Goal: Task Accomplishment & Management: Manage account settings

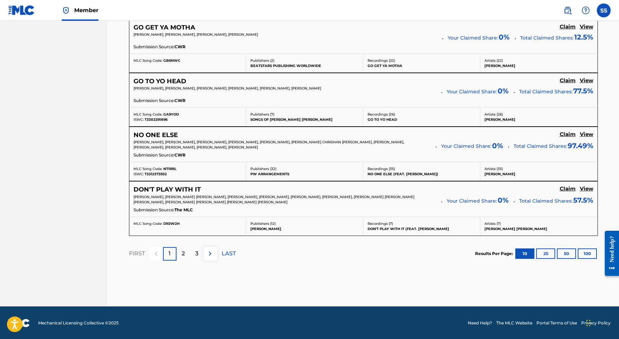
scroll to position [581, 0]
click at [187, 253] on div "2" at bounding box center [183, 254] width 14 height 14
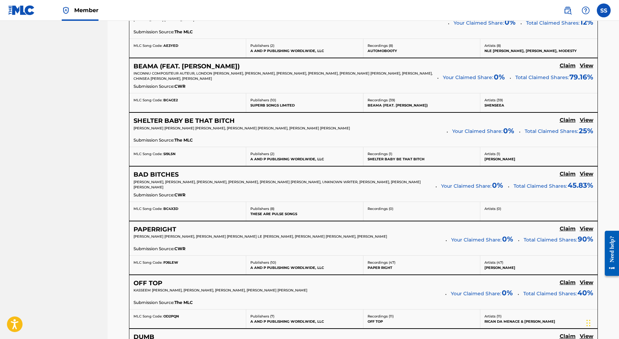
scroll to position [383, 0]
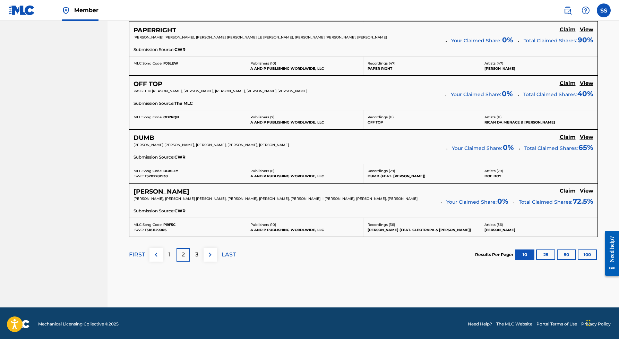
click at [199, 255] on div "3" at bounding box center [197, 255] width 14 height 14
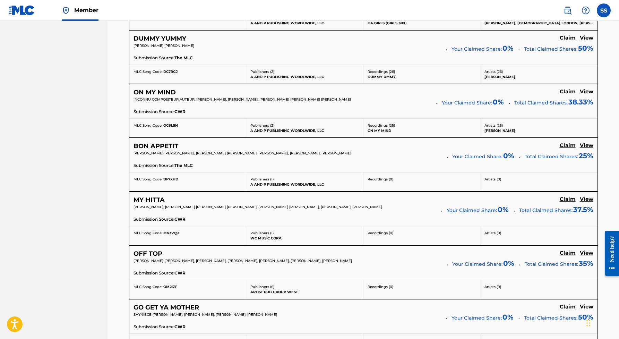
scroll to position [310, 0]
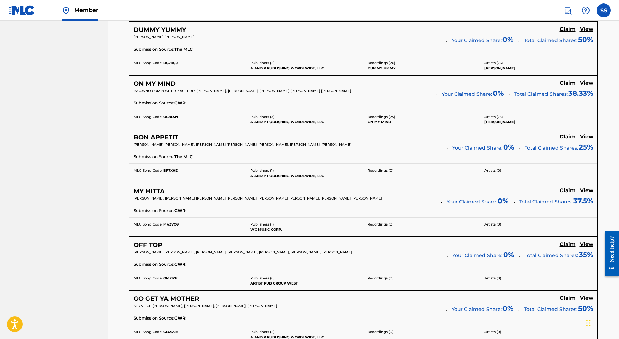
click at [569, 135] on h5 "Claim" at bounding box center [568, 136] width 16 height 7
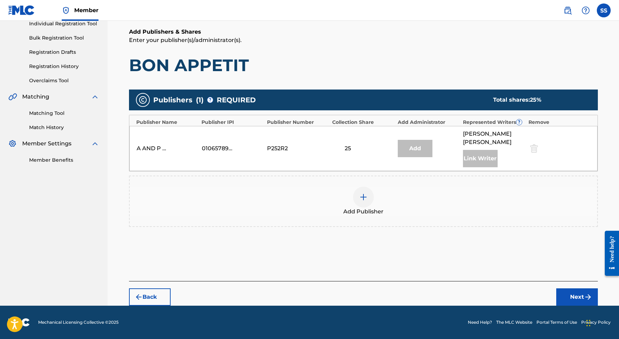
click at [577, 296] on button "Next" at bounding box center [577, 296] width 42 height 17
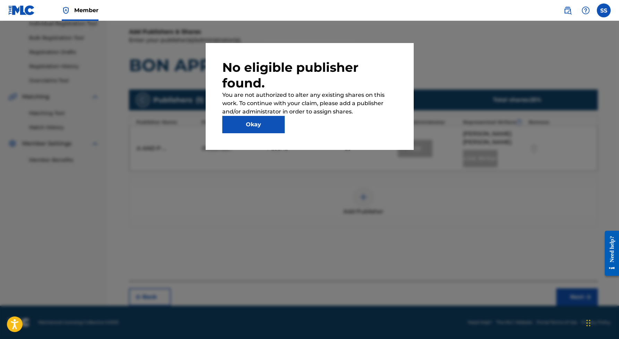
click at [275, 128] on button "Okay" at bounding box center [253, 124] width 62 height 17
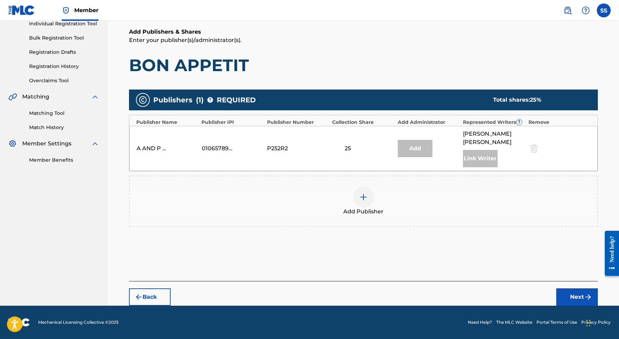
click at [365, 196] on img at bounding box center [363, 197] width 8 height 8
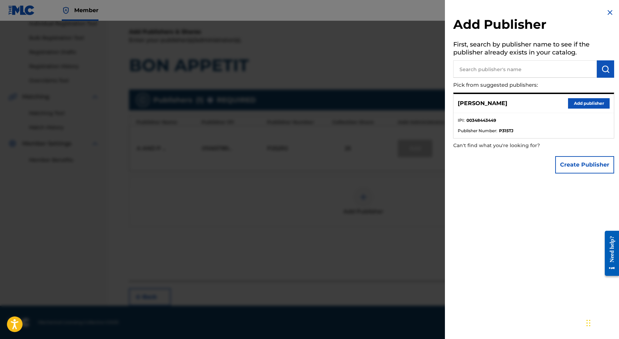
click at [574, 103] on button "Add publisher" at bounding box center [589, 103] width 42 height 10
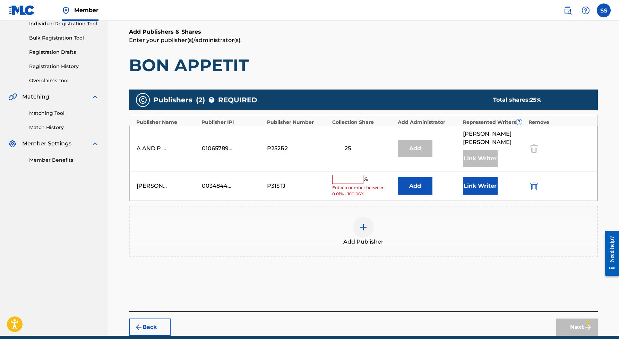
click at [341, 178] on input "text" at bounding box center [347, 179] width 31 height 9
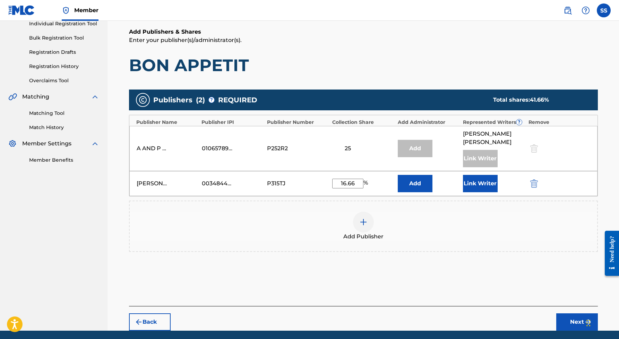
type input "16.66"
click at [482, 184] on button "Link Writer" at bounding box center [480, 183] width 35 height 17
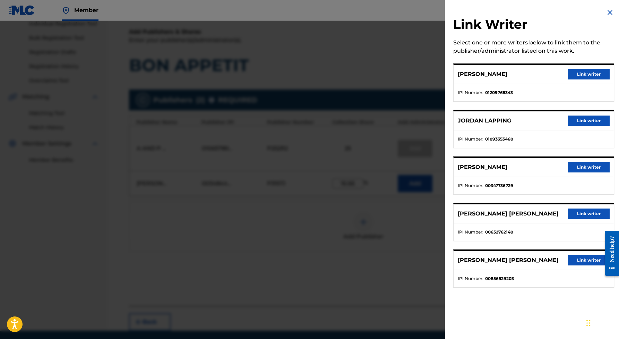
click at [576, 165] on button "Link writer" at bounding box center [589, 167] width 42 height 10
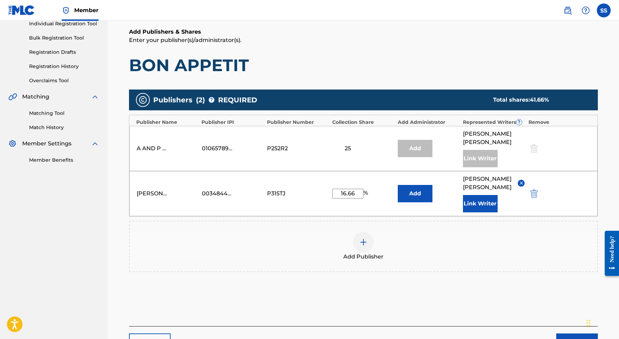
click at [575, 333] on button "Next" at bounding box center [577, 341] width 42 height 17
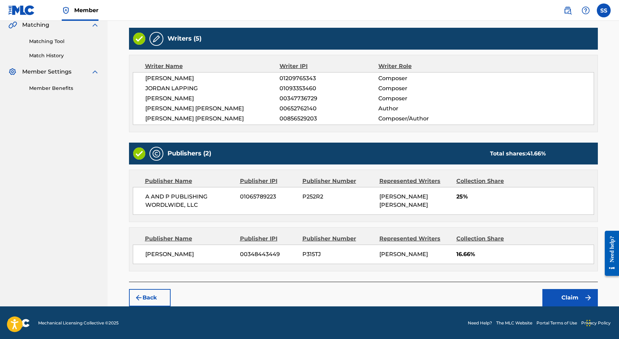
scroll to position [164, 0]
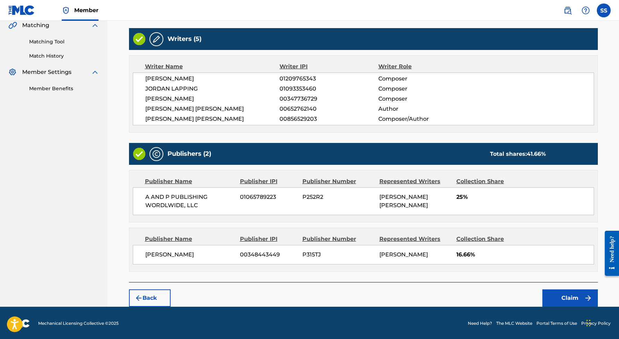
click at [568, 296] on button "Claim" at bounding box center [569, 297] width 55 height 17
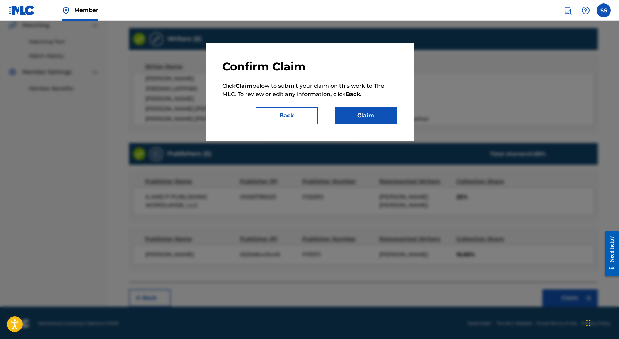
click at [361, 121] on button "Claim" at bounding box center [366, 115] width 62 height 17
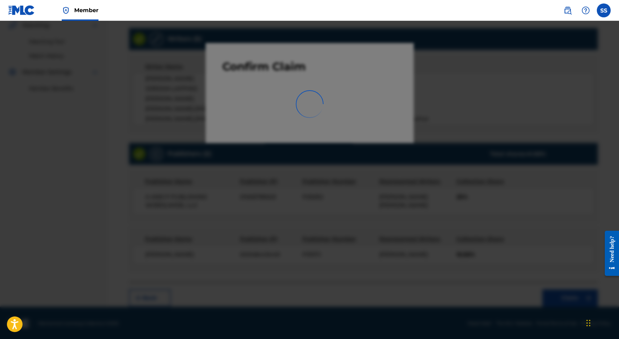
scroll to position [0, 0]
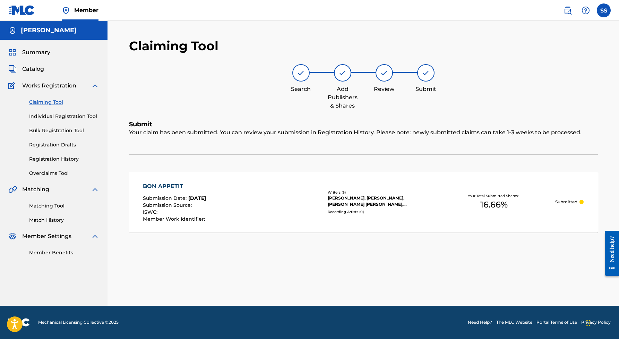
click at [53, 102] on link "Claiming Tool" at bounding box center [64, 101] width 70 height 7
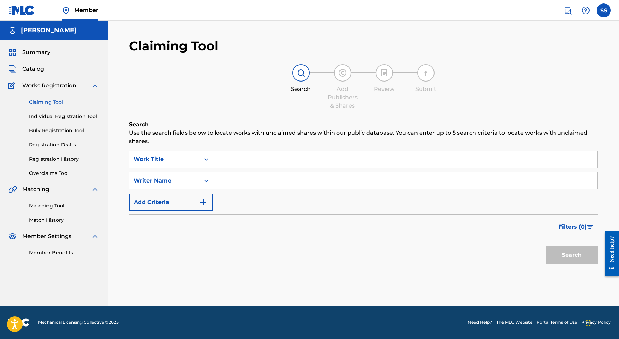
click at [237, 183] on input "Search Form" at bounding box center [405, 180] width 385 height 17
click at [571, 255] on button "Search" at bounding box center [572, 254] width 52 height 17
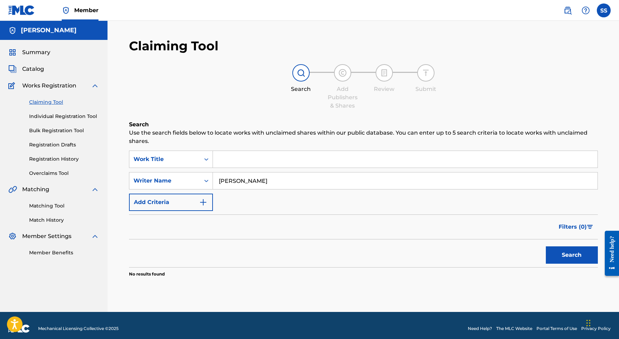
click at [569, 259] on button "Search" at bounding box center [572, 254] width 52 height 17
click at [236, 181] on input "[PERSON_NAME]" at bounding box center [405, 180] width 385 height 17
type input "[PERSON_NAME]"
click at [574, 252] on button "Search" at bounding box center [572, 254] width 52 height 17
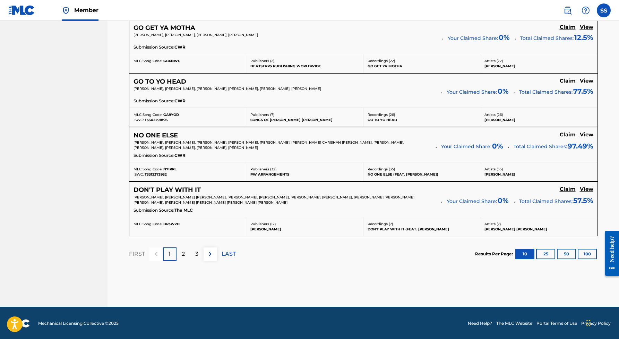
click at [195, 252] on p "3" at bounding box center [196, 254] width 3 height 8
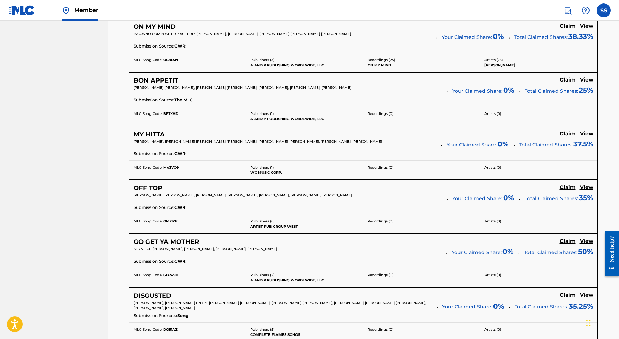
scroll to position [368, 0]
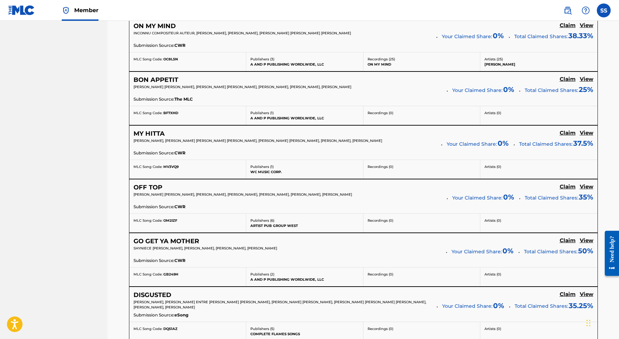
click at [569, 78] on h5 "Claim" at bounding box center [568, 79] width 16 height 7
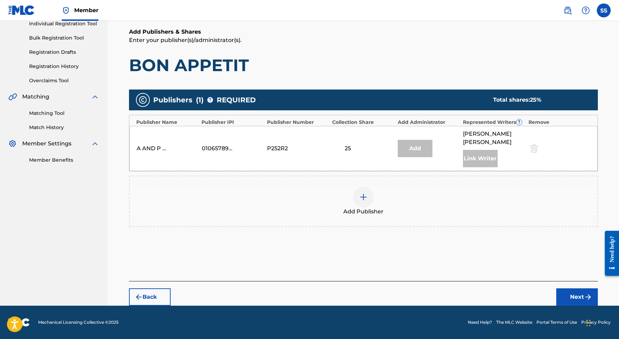
click at [367, 193] on div at bounding box center [363, 197] width 21 height 21
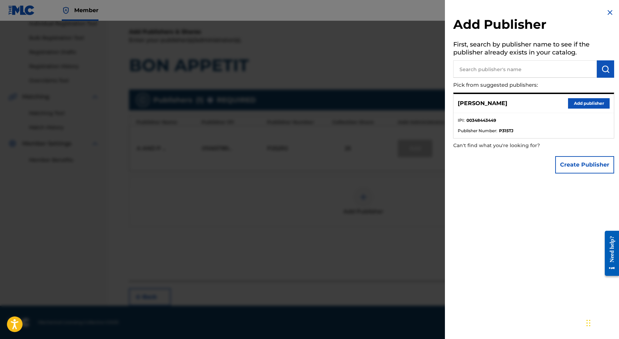
drag, startPoint x: 580, startPoint y: 105, endPoint x: 576, endPoint y: 107, distance: 4.5
click at [580, 105] on button "Add publisher" at bounding box center [589, 103] width 42 height 10
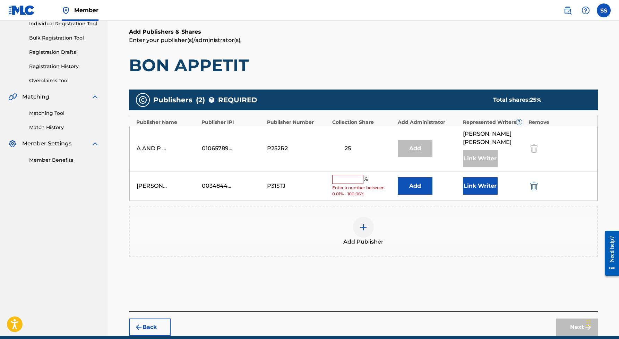
click at [352, 177] on input "text" at bounding box center [347, 179] width 31 height 9
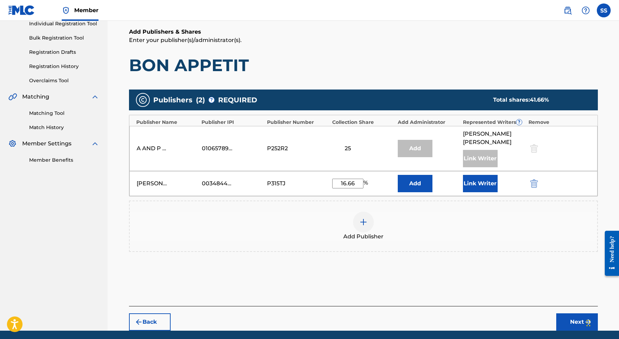
type input "16.66"
click at [473, 182] on button "Link Writer" at bounding box center [480, 183] width 35 height 17
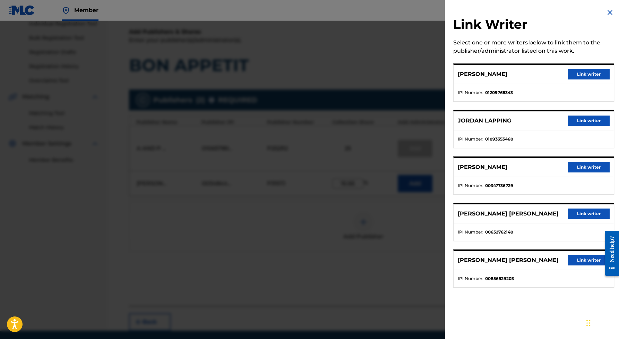
click at [580, 167] on button "Link writer" at bounding box center [589, 167] width 42 height 10
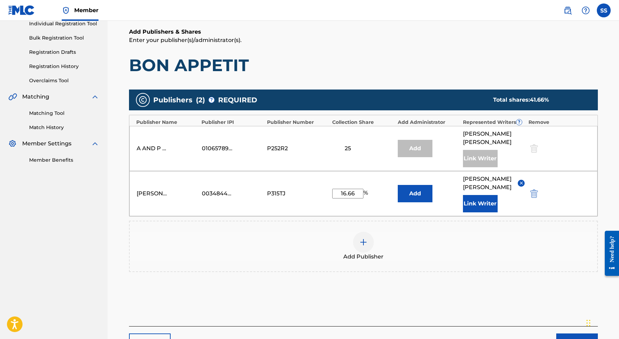
click at [573, 333] on button "Next" at bounding box center [577, 341] width 42 height 17
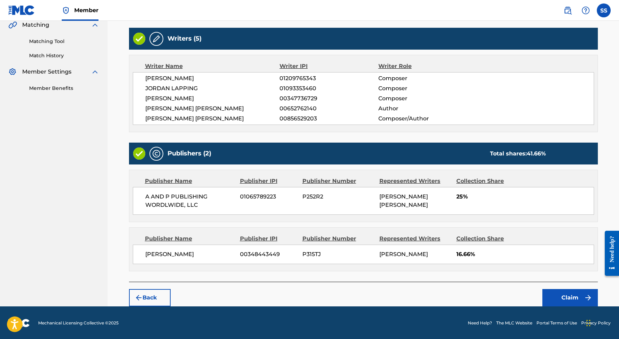
scroll to position [164, 0]
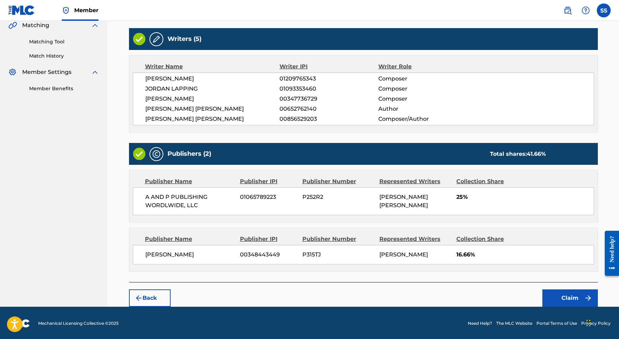
click at [562, 294] on button "Claim" at bounding box center [569, 297] width 55 height 17
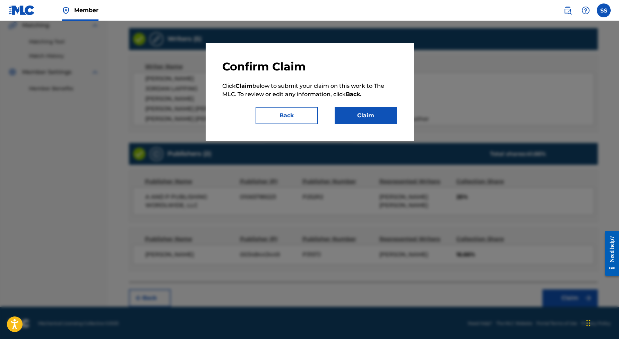
click at [373, 114] on button "Claim" at bounding box center [366, 115] width 62 height 17
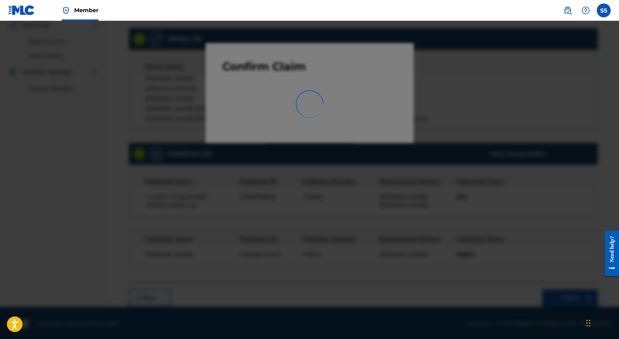
scroll to position [0, 0]
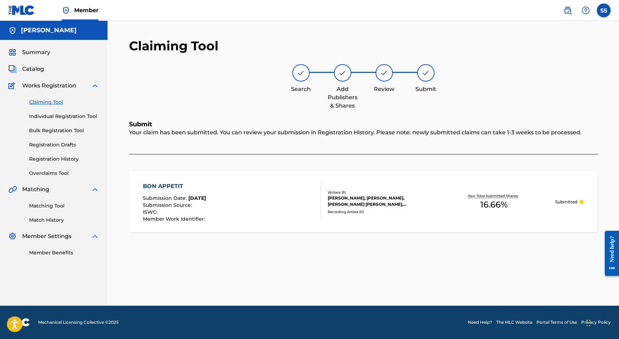
click at [54, 102] on link "Claiming Tool" at bounding box center [64, 101] width 70 height 7
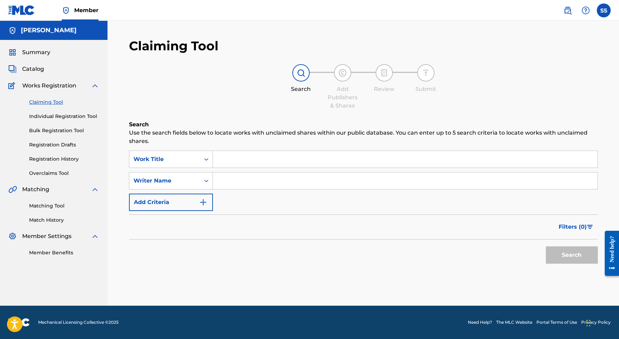
click at [223, 183] on input "Search Form" at bounding box center [405, 180] width 385 height 17
click at [571, 255] on button "Search" at bounding box center [572, 254] width 52 height 17
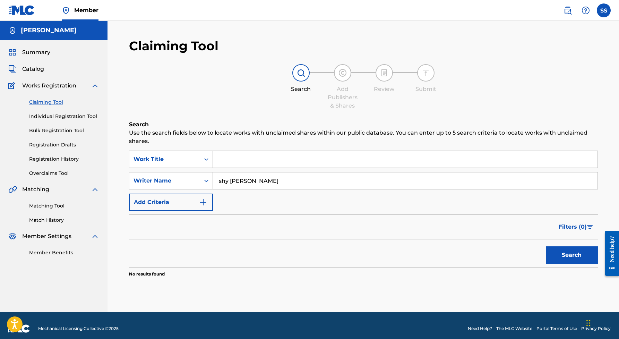
click at [231, 180] on input "shy [PERSON_NAME]" at bounding box center [405, 180] width 385 height 17
type input "[PERSON_NAME]"
click at [576, 254] on button "Search" at bounding box center [572, 254] width 52 height 17
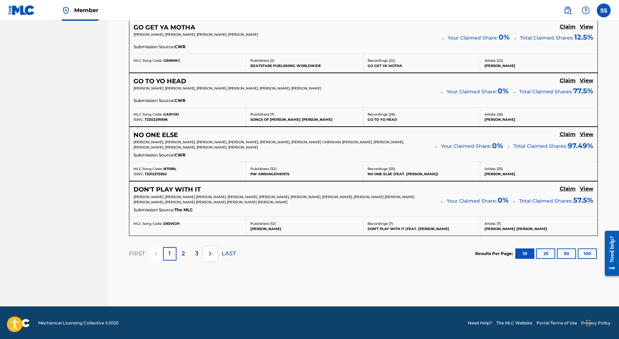
scroll to position [581, 0]
click at [194, 253] on div "3" at bounding box center [197, 254] width 14 height 14
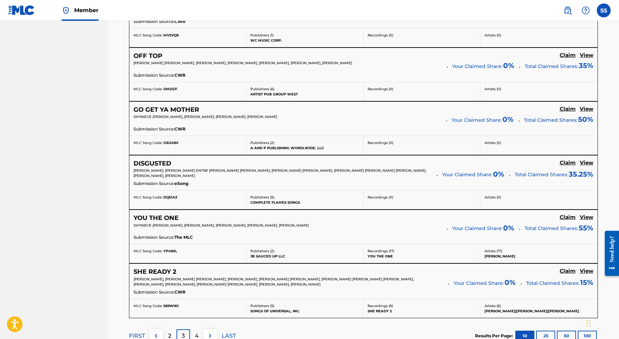
scroll to position [500, 0]
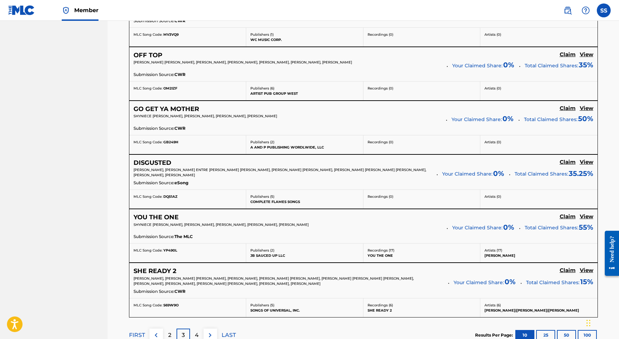
click at [565, 109] on h5 "Claim" at bounding box center [568, 108] width 16 height 7
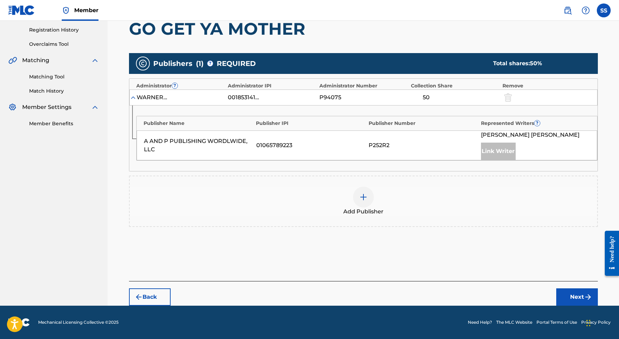
scroll to position [129, 0]
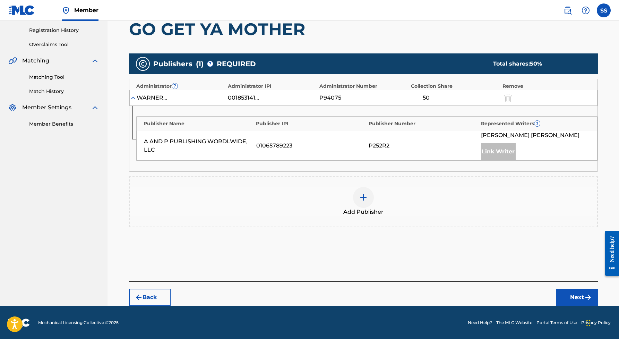
click at [366, 199] on img at bounding box center [363, 197] width 8 height 8
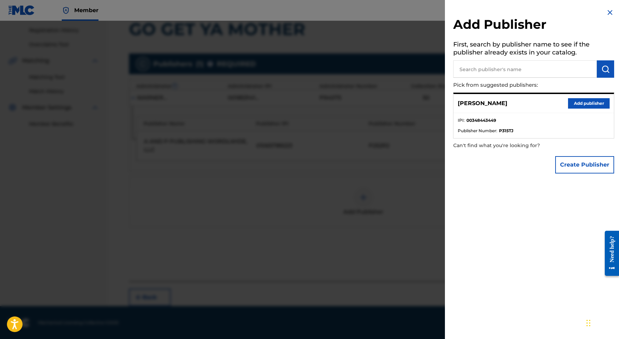
click at [312, 175] on div at bounding box center [309, 190] width 619 height 339
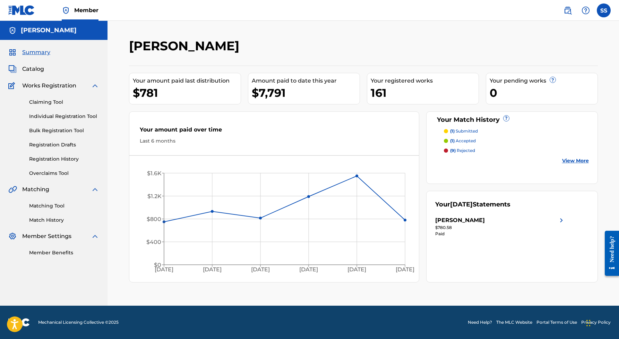
click at [48, 102] on link "Claiming Tool" at bounding box center [64, 101] width 70 height 7
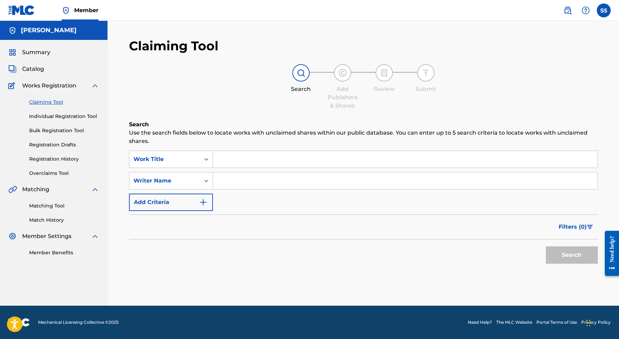
click at [238, 164] on input "Search Form" at bounding box center [405, 159] width 385 height 17
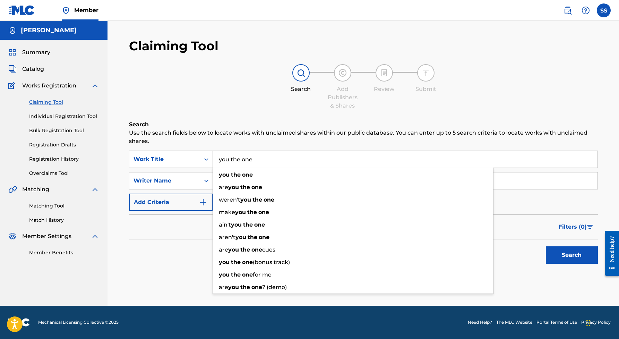
type input "you the one"
click at [194, 252] on div "Search" at bounding box center [363, 253] width 469 height 28
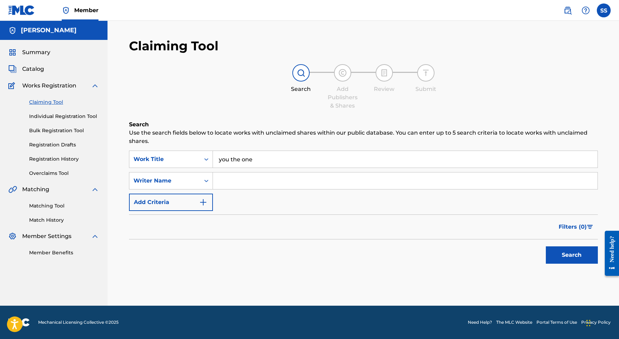
click at [224, 180] on input "Search Form" at bounding box center [405, 180] width 385 height 17
type input "[PERSON_NAME]"
click at [581, 255] on button "Search" at bounding box center [572, 254] width 52 height 17
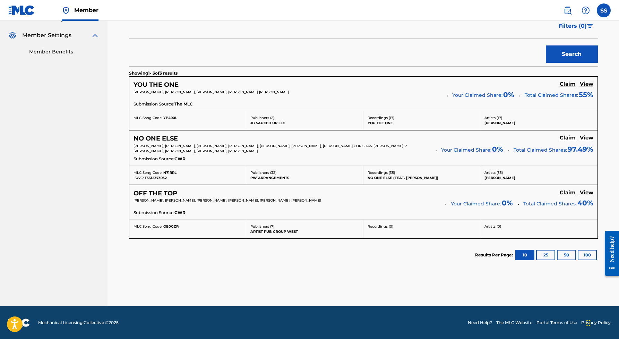
scroll to position [200, 0]
click at [566, 84] on h5 "Claim" at bounding box center [568, 84] width 16 height 7
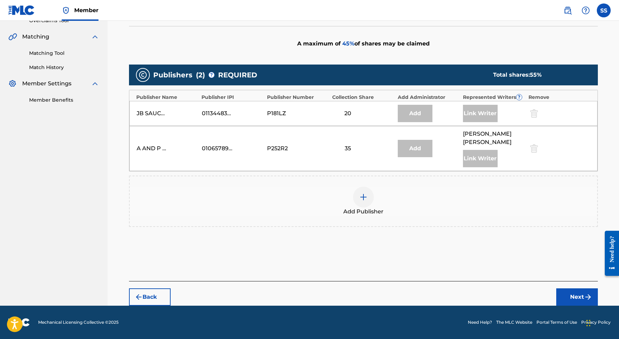
click at [366, 195] on img at bounding box center [363, 197] width 8 height 8
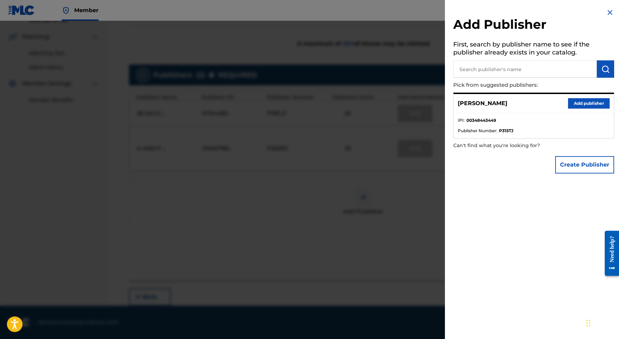
click at [581, 102] on button "Add publisher" at bounding box center [589, 103] width 42 height 10
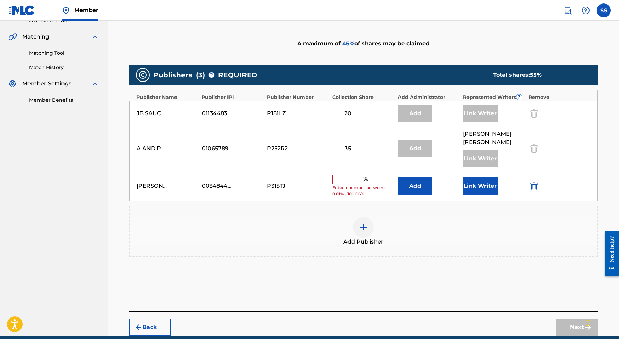
click at [350, 181] on input "text" at bounding box center [347, 179] width 31 height 9
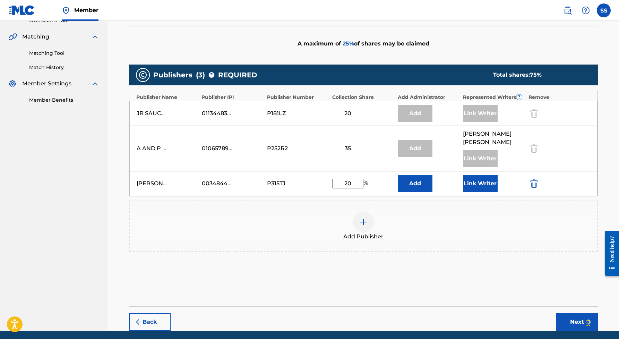
type input "20"
click at [477, 180] on button "Link Writer" at bounding box center [480, 183] width 35 height 17
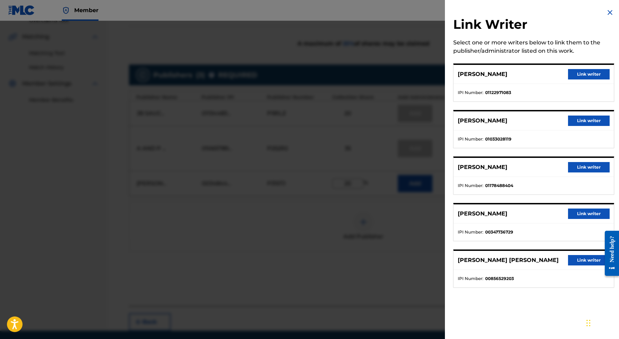
click at [572, 214] on button "Link writer" at bounding box center [589, 213] width 42 height 10
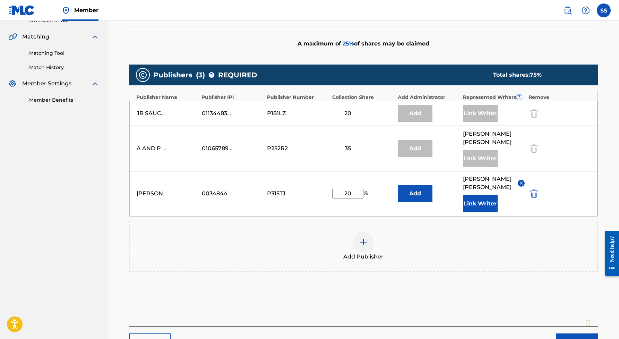
click at [572, 333] on button "Next" at bounding box center [577, 341] width 42 height 17
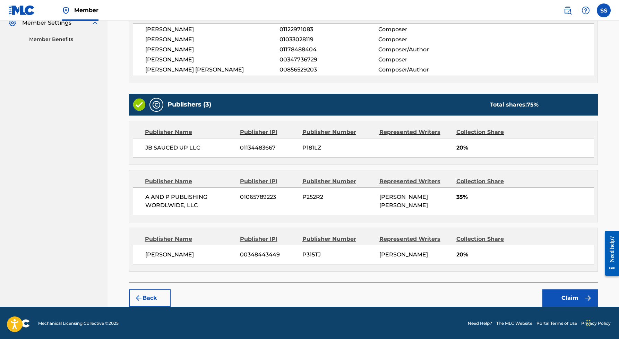
scroll to position [213, 0]
click at [566, 295] on button "Claim" at bounding box center [569, 298] width 55 height 17
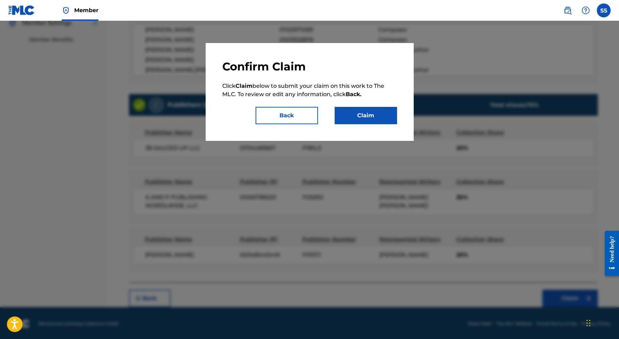
click at [375, 120] on button "Claim" at bounding box center [366, 115] width 62 height 17
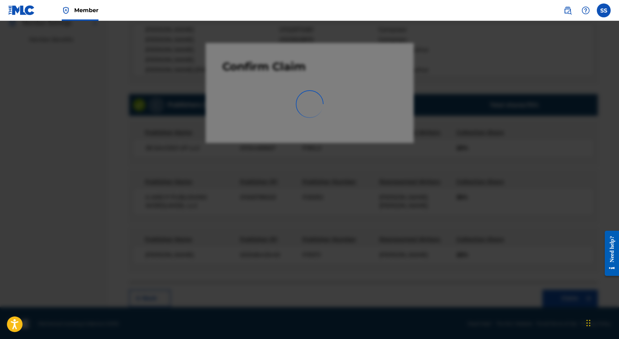
scroll to position [0, 0]
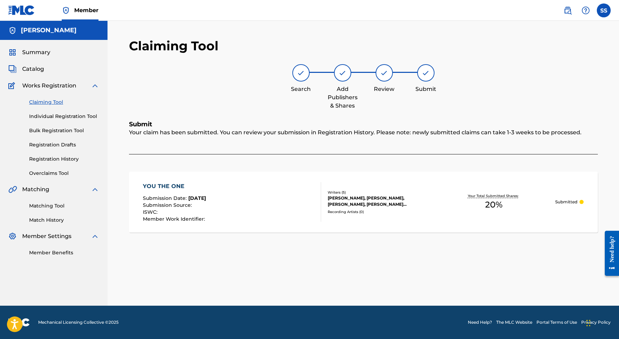
click at [55, 101] on link "Claiming Tool" at bounding box center [64, 101] width 70 height 7
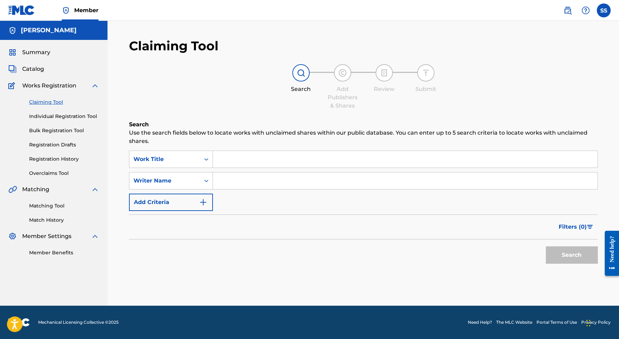
click at [225, 160] on input "Search Form" at bounding box center [405, 159] width 385 height 17
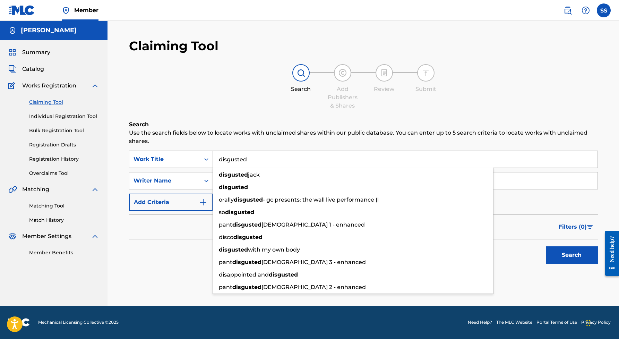
type input "disgusted"
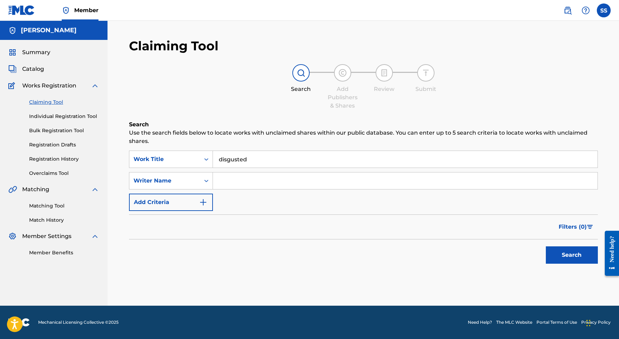
click at [155, 288] on div "Search Use the search fields below to locate works with unclaimed shares within…" at bounding box center [363, 210] width 469 height 181
click at [238, 183] on input "Search Form" at bounding box center [405, 180] width 385 height 17
type input "[PERSON_NAME]"
drag, startPoint x: 238, startPoint y: 183, endPoint x: 573, endPoint y: 258, distance: 343.4
click at [573, 258] on button "Search" at bounding box center [572, 254] width 52 height 17
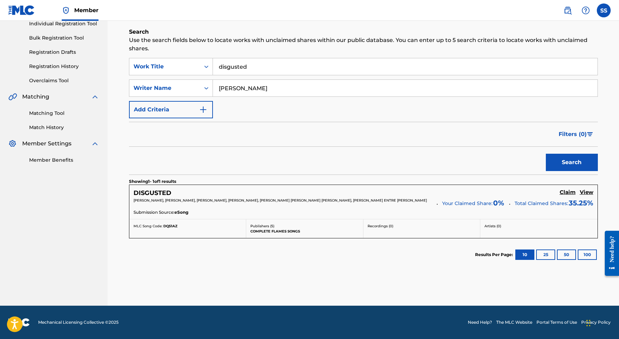
scroll to position [93, 0]
click at [569, 191] on h5 "Claim" at bounding box center [568, 192] width 16 height 7
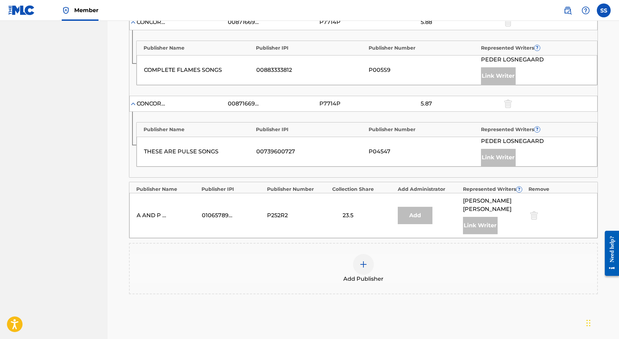
scroll to position [240, 0]
click at [364, 264] on img at bounding box center [363, 263] width 8 height 8
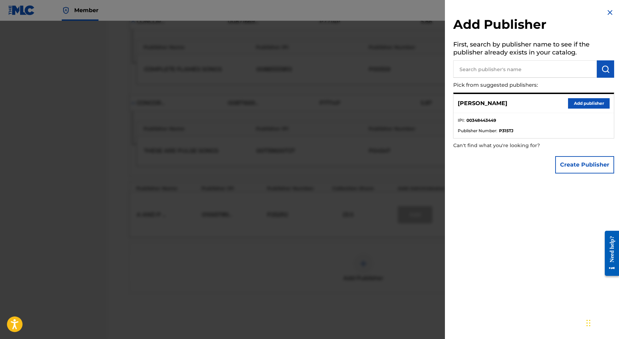
click at [578, 101] on button "Add publisher" at bounding box center [589, 103] width 42 height 10
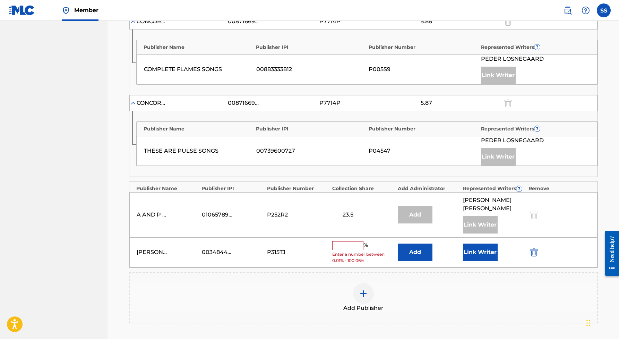
click at [353, 246] on input "text" at bounding box center [347, 245] width 31 height 9
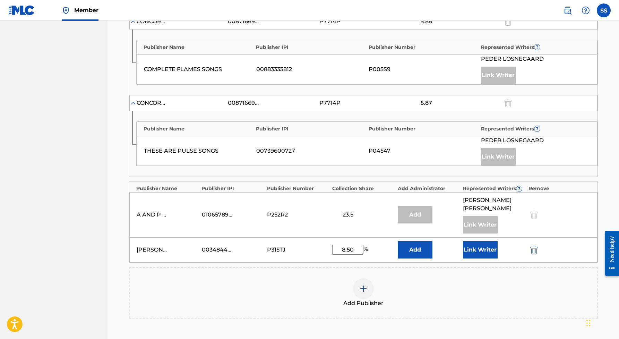
type input "8.50"
click at [483, 244] on button "Link Writer" at bounding box center [480, 249] width 35 height 17
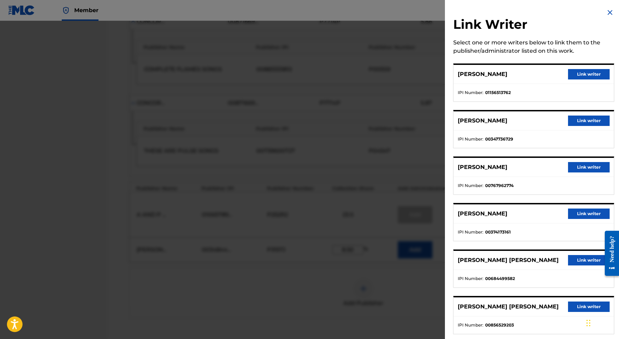
click at [586, 121] on button "Link writer" at bounding box center [589, 120] width 42 height 10
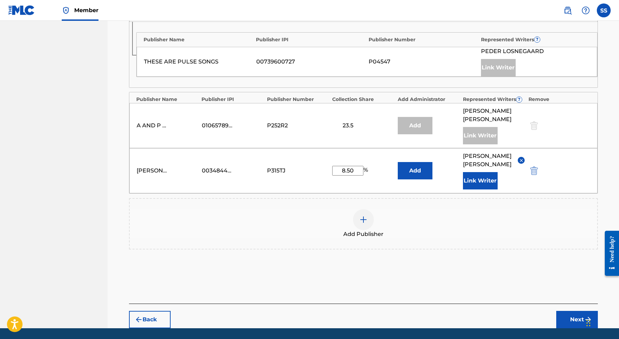
scroll to position [340, 0]
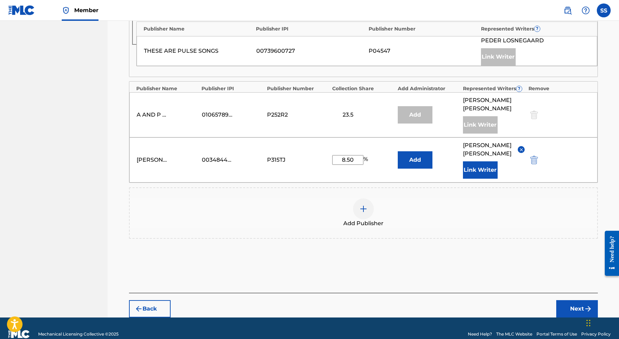
click at [486, 161] on button "Link Writer" at bounding box center [480, 169] width 35 height 17
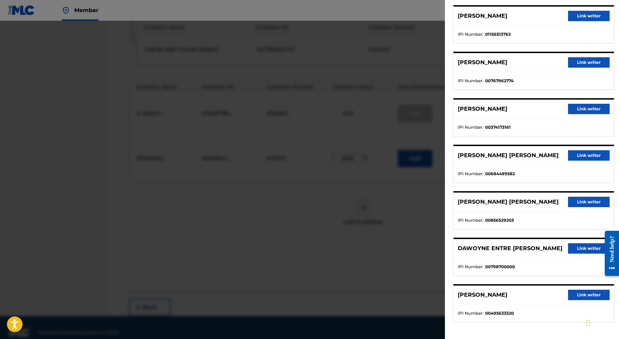
scroll to position [58, 0]
click at [406, 255] on div at bounding box center [309, 190] width 619 height 339
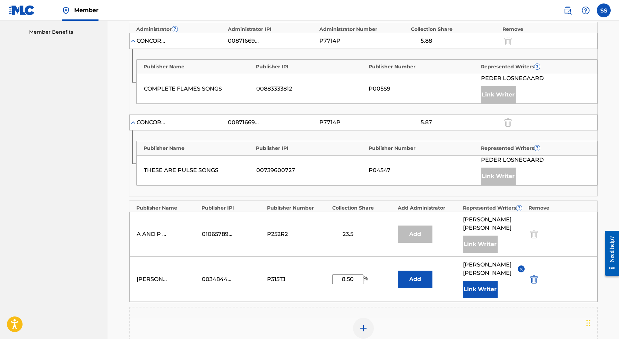
scroll to position [333, 0]
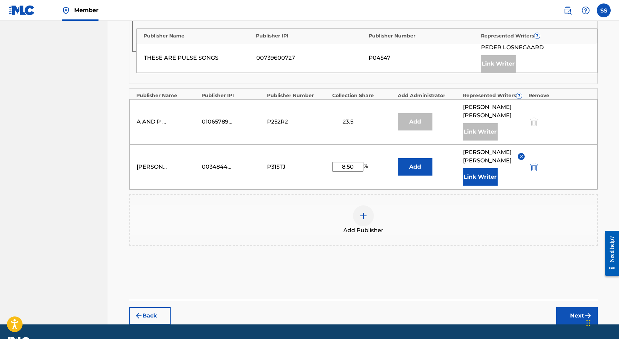
click at [355, 162] on input "8.50" at bounding box center [347, 167] width 31 height 10
click at [576, 307] on button "Next" at bounding box center [577, 315] width 42 height 17
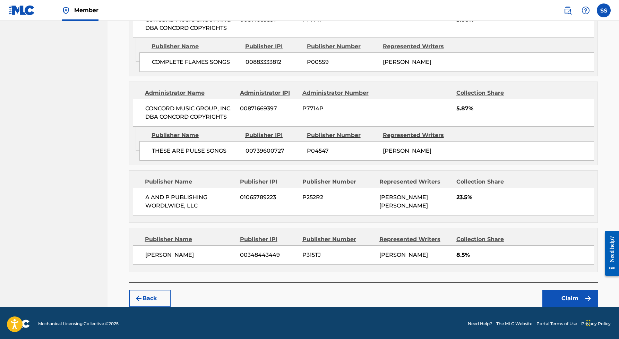
scroll to position [371, 0]
click at [561, 292] on button "Claim" at bounding box center [569, 298] width 55 height 17
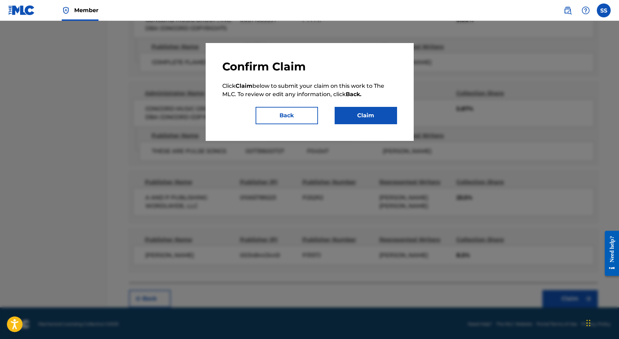
click at [366, 112] on button "Claim" at bounding box center [366, 115] width 62 height 17
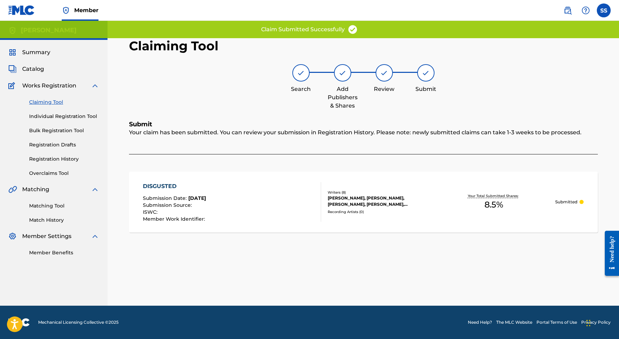
scroll to position [0, 0]
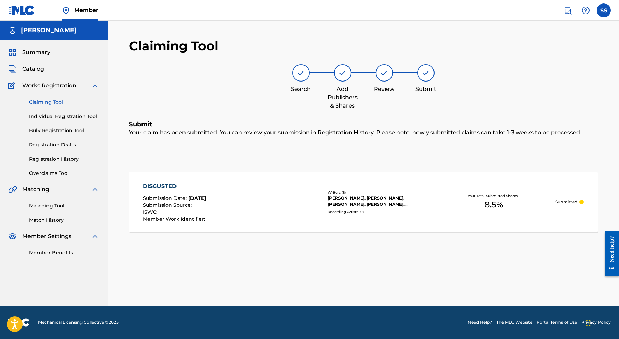
click at [46, 102] on link "Claiming Tool" at bounding box center [64, 101] width 70 height 7
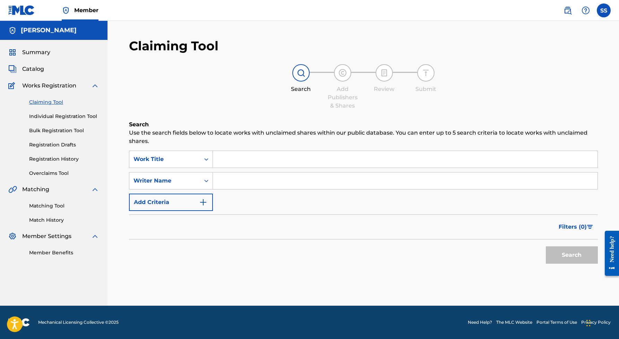
click at [225, 180] on input "Search Form" at bounding box center [405, 180] width 385 height 17
type input "[PERSON_NAME]"
drag, startPoint x: 225, startPoint y: 180, endPoint x: 560, endPoint y: 252, distance: 342.0
click at [560, 252] on button "Search" at bounding box center [572, 254] width 52 height 17
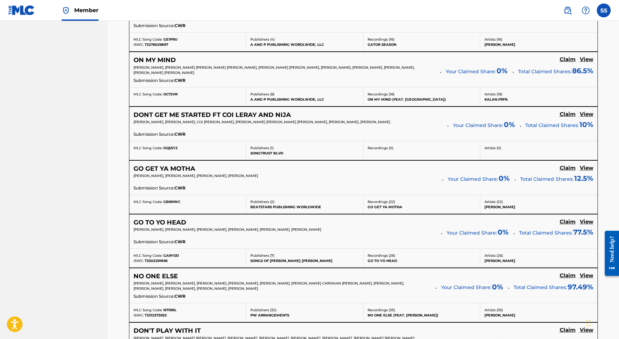
scroll to position [417, 0]
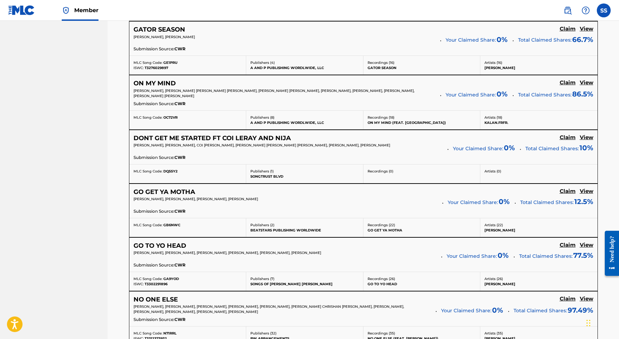
click at [569, 191] on h5 "Claim" at bounding box center [568, 191] width 16 height 7
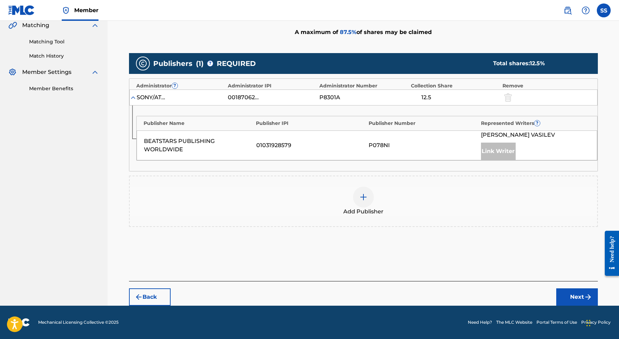
scroll to position [164, 0]
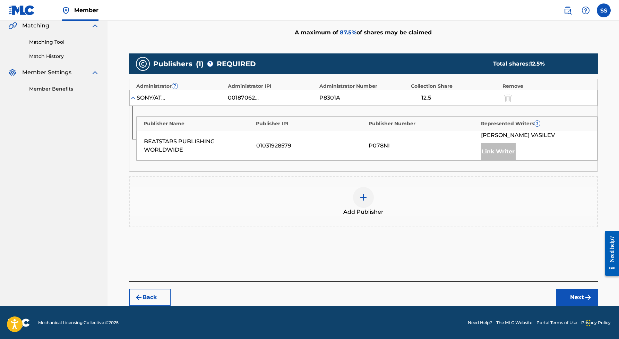
click at [362, 197] on img at bounding box center [363, 197] width 8 height 8
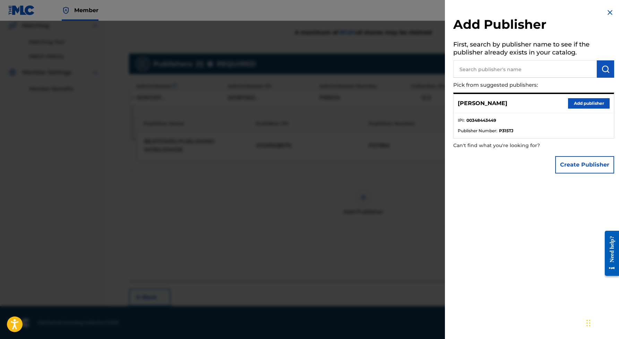
click at [583, 104] on button "Add publisher" at bounding box center [589, 103] width 42 height 10
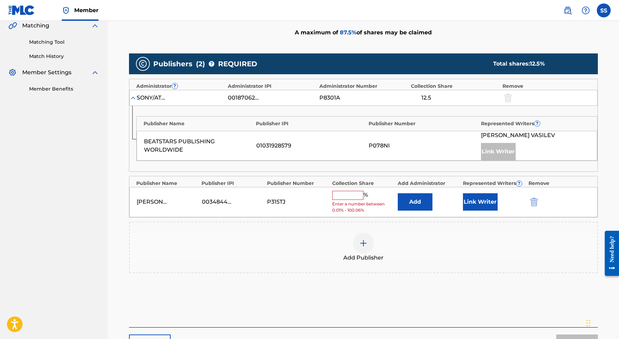
click at [350, 194] on input "text" at bounding box center [347, 195] width 31 height 9
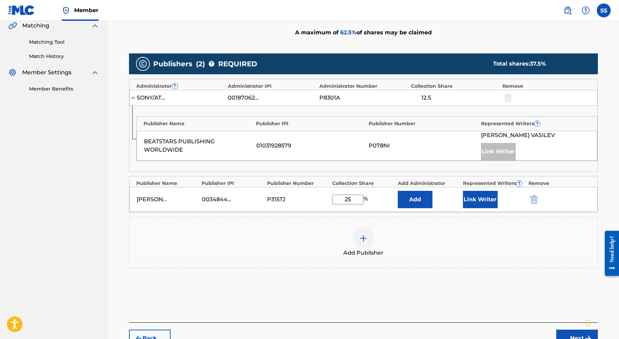
type input "25"
click at [479, 201] on button "Link Writer" at bounding box center [480, 199] width 35 height 17
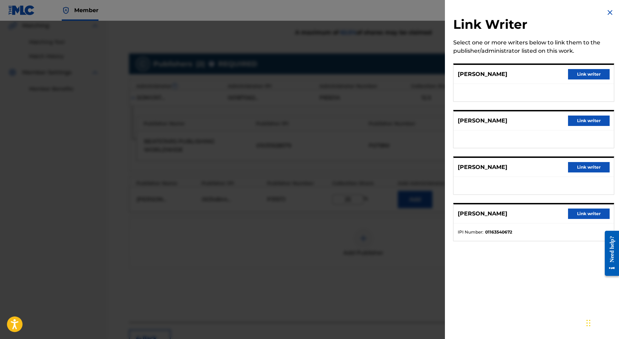
click at [584, 118] on button "Link writer" at bounding box center [589, 120] width 42 height 10
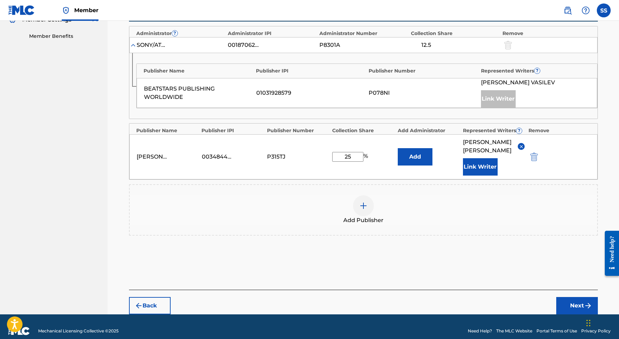
click at [575, 300] on button "Next" at bounding box center [577, 305] width 42 height 17
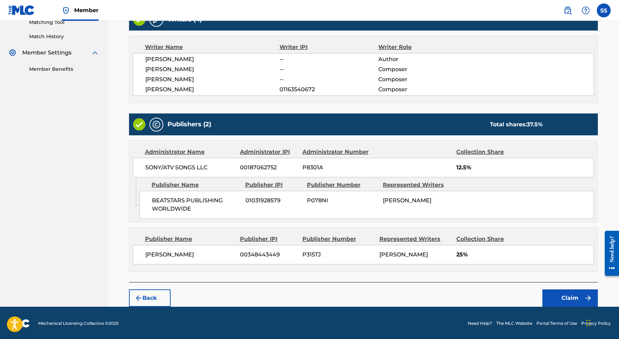
scroll to position [183, 0]
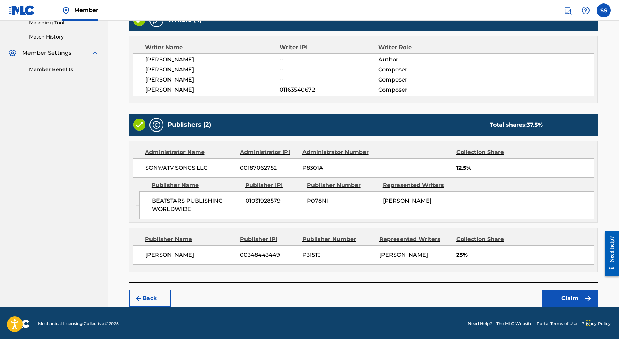
click at [562, 291] on button "Claim" at bounding box center [569, 298] width 55 height 17
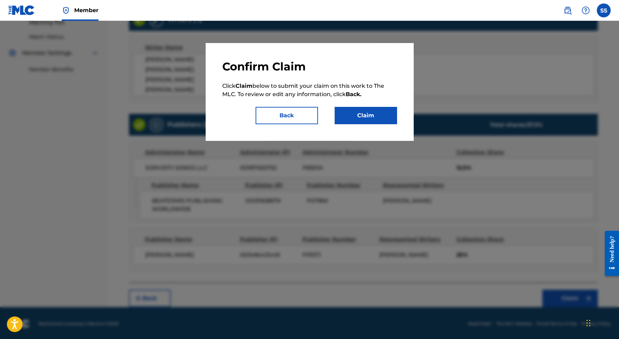
click at [373, 119] on button "Claim" at bounding box center [366, 115] width 62 height 17
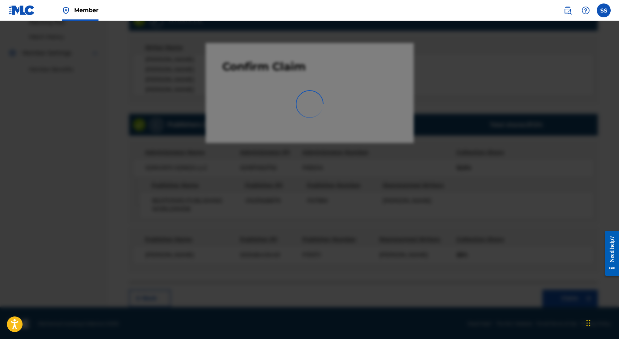
scroll to position [0, 0]
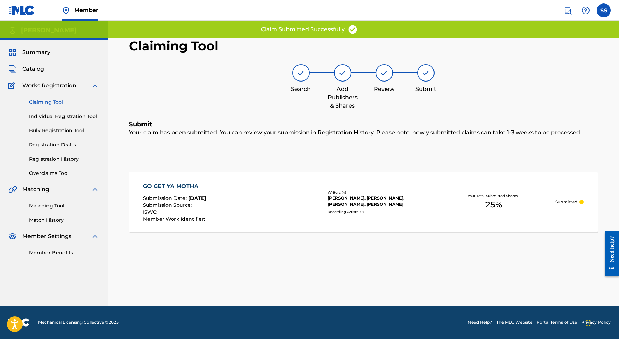
click at [53, 102] on link "Claiming Tool" at bounding box center [64, 101] width 70 height 7
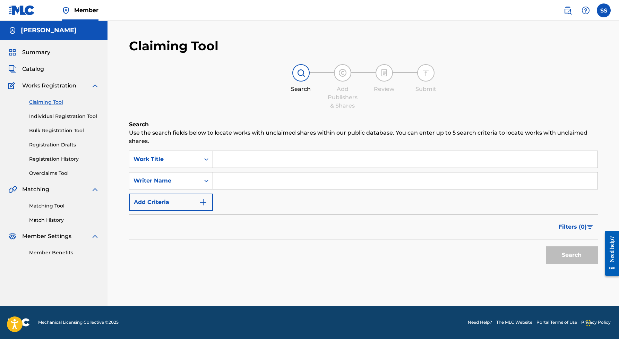
click at [228, 163] on input "Search Form" at bounding box center [405, 159] width 385 height 17
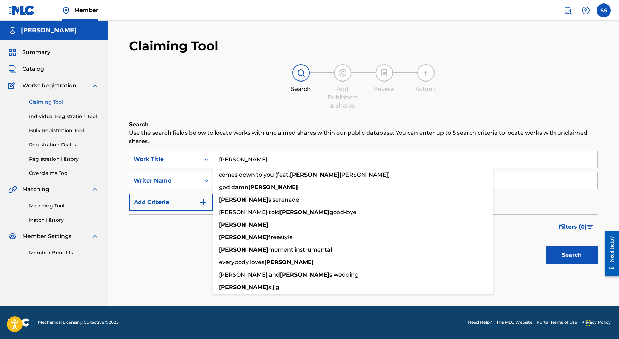
type input "[PERSON_NAME]"
click at [148, 241] on div "Search" at bounding box center [363, 253] width 469 height 28
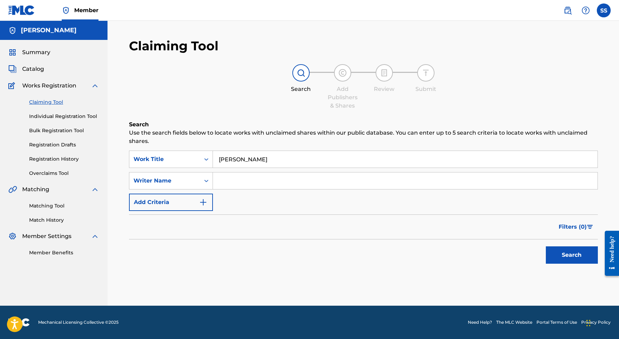
click at [235, 183] on input "Search Form" at bounding box center [405, 180] width 385 height 17
type input "[PERSON_NAME]"
drag, startPoint x: 277, startPoint y: 188, endPoint x: 570, endPoint y: 256, distance: 300.8
click at [570, 256] on button "Search" at bounding box center [572, 254] width 52 height 17
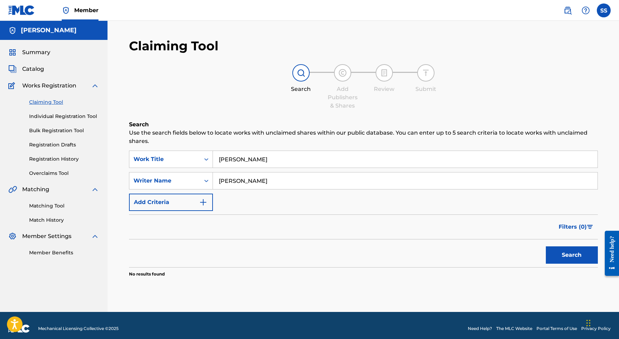
click at [268, 161] on input "[PERSON_NAME]" at bounding box center [405, 159] width 385 height 17
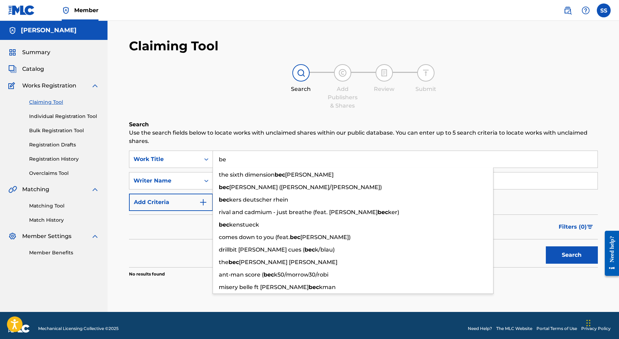
type input "b"
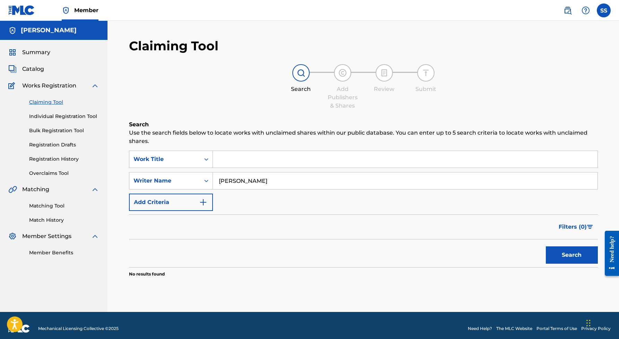
click at [561, 258] on button "Search" at bounding box center [572, 254] width 52 height 17
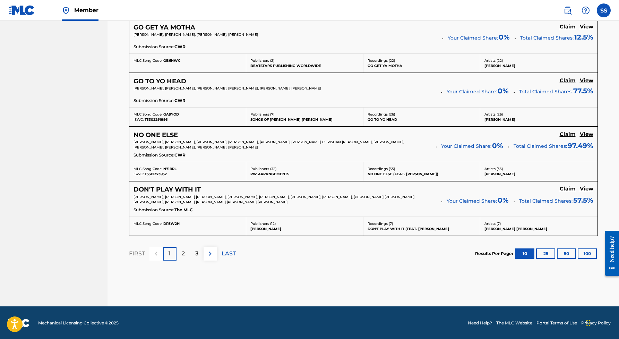
scroll to position [581, 0]
click at [182, 254] on p "2" at bounding box center [183, 254] width 3 height 8
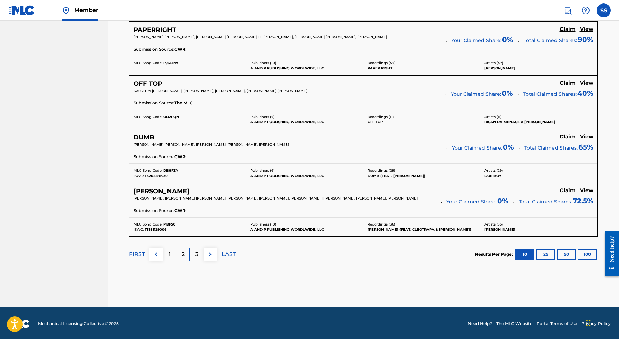
scroll to position [580, 0]
click at [195, 253] on div "3" at bounding box center [197, 255] width 14 height 14
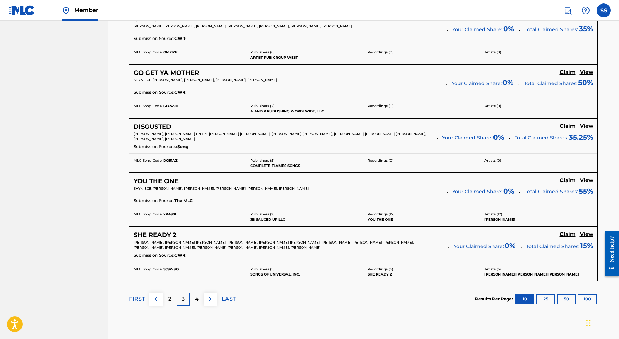
scroll to position [538, 0]
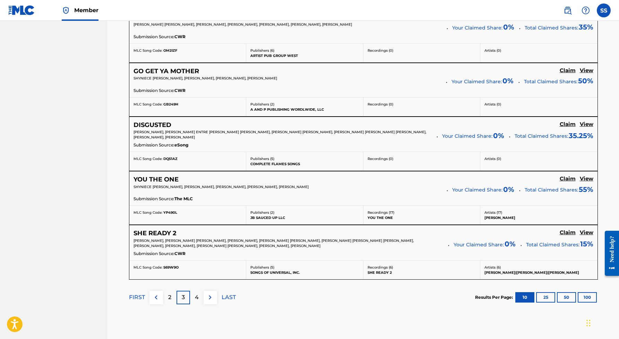
click at [196, 298] on p "4" at bounding box center [197, 297] width 4 height 8
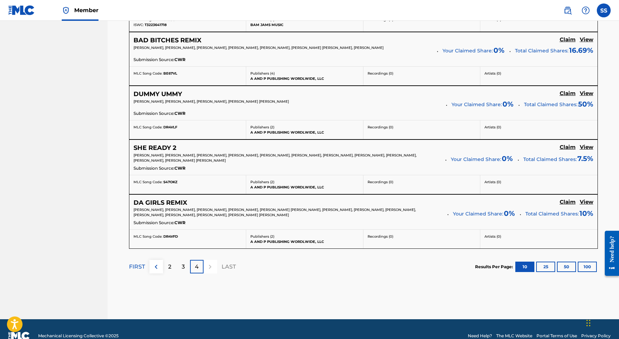
scroll to position [353, 0]
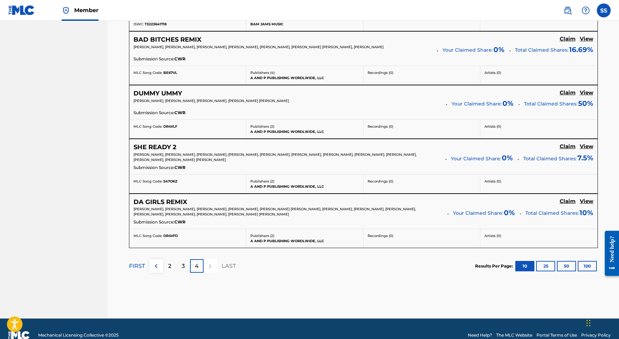
click at [197, 264] on p "4" at bounding box center [197, 266] width 4 height 8
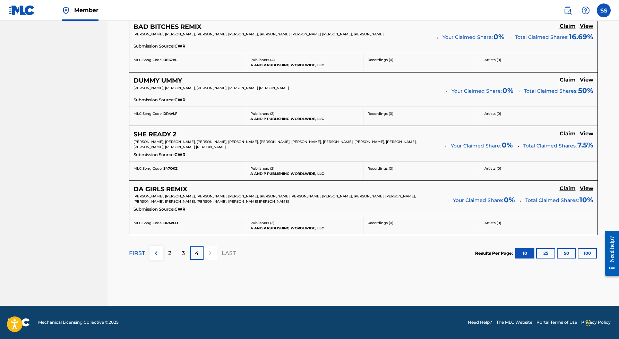
scroll to position [366, 0]
click at [183, 252] on p "3" at bounding box center [183, 253] width 3 height 8
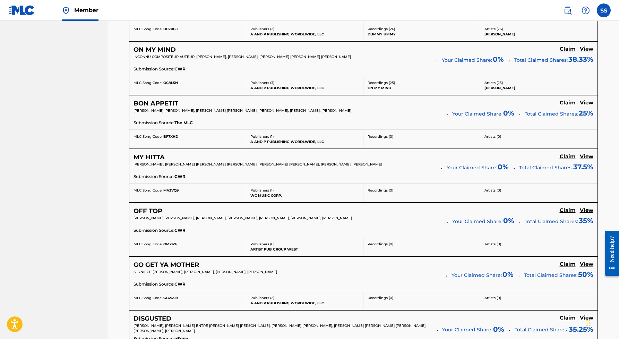
scroll to position [346, 0]
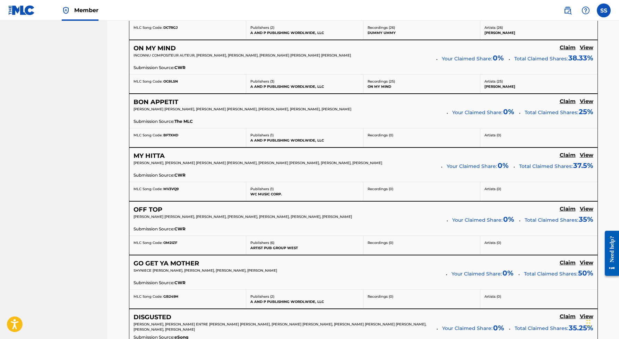
click at [567, 101] on h5 "Claim" at bounding box center [568, 101] width 16 height 7
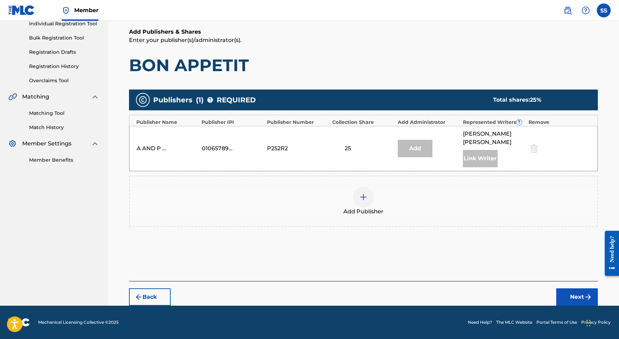
scroll to position [93, 0]
click at [358, 199] on div at bounding box center [363, 197] width 21 height 21
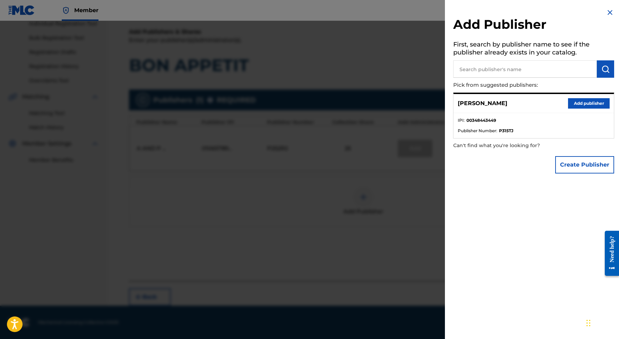
click at [586, 104] on button "Add publisher" at bounding box center [589, 103] width 42 height 10
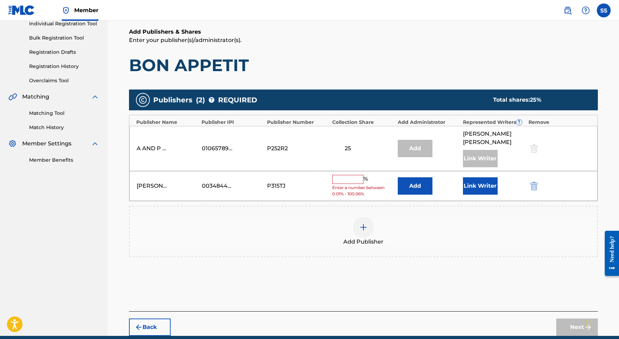
click at [347, 180] on input "text" at bounding box center [347, 179] width 31 height 9
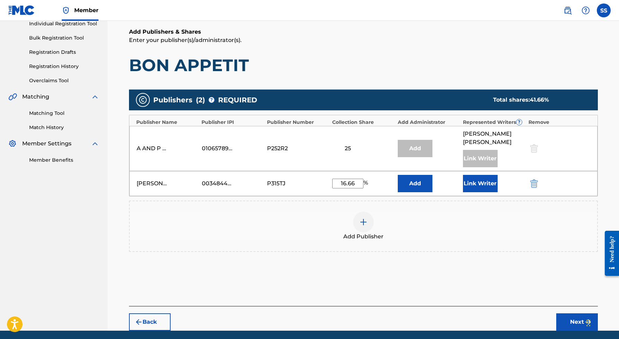
type input "16.66"
click at [469, 184] on button "Link Writer" at bounding box center [480, 183] width 35 height 17
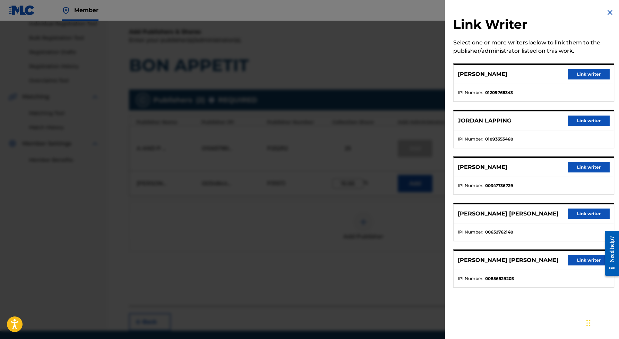
click at [578, 165] on button "Link writer" at bounding box center [589, 167] width 42 height 10
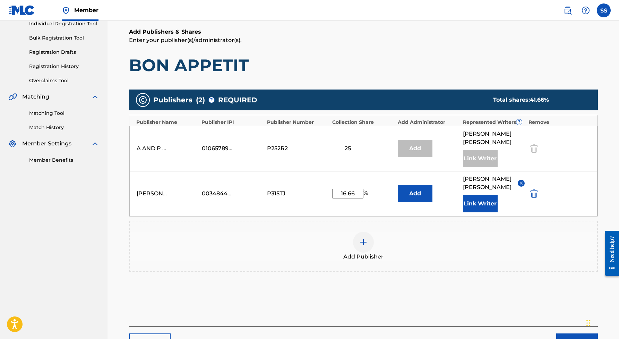
click at [567, 333] on button "Next" at bounding box center [577, 341] width 42 height 17
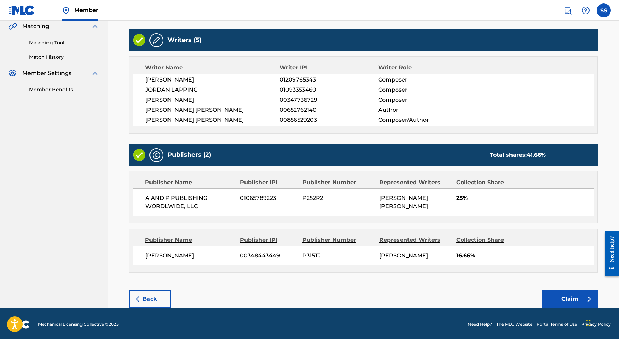
scroll to position [163, 0]
click at [564, 296] on button "Claim" at bounding box center [569, 298] width 55 height 17
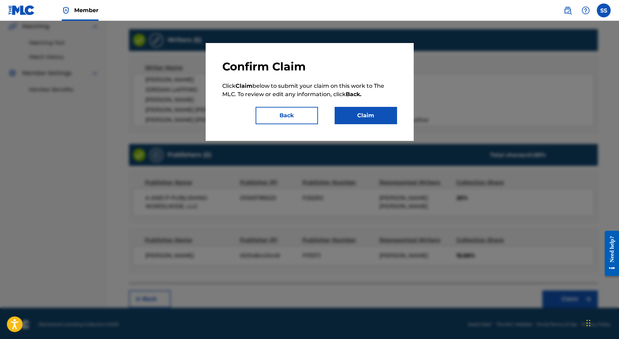
click at [390, 119] on button "Claim" at bounding box center [366, 115] width 62 height 17
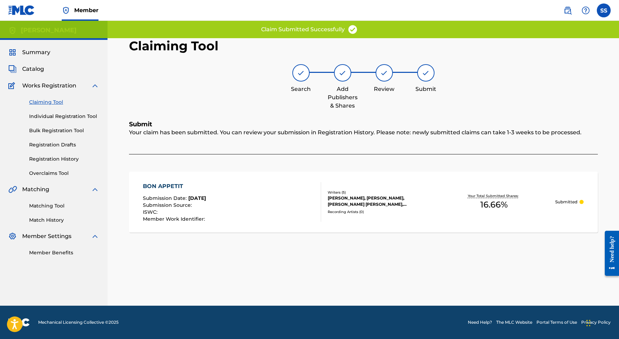
scroll to position [0, 0]
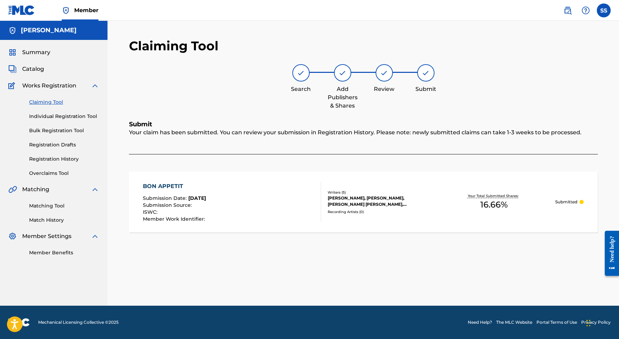
click at [65, 117] on link "Individual Registration Tool" at bounding box center [64, 116] width 70 height 7
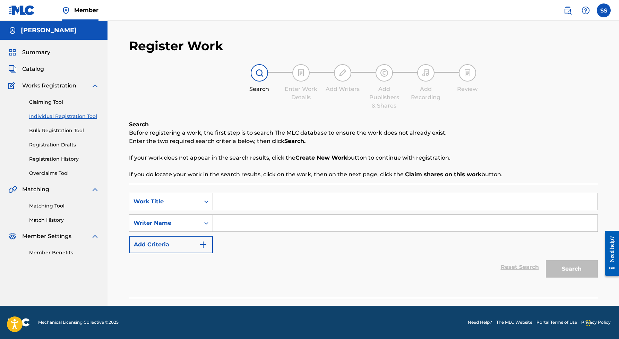
click at [227, 202] on input "Search Form" at bounding box center [405, 201] width 385 height 17
click at [236, 218] on span "ky (feat. 41)" at bounding box center [245, 217] width 32 height 7
type input "[PERSON_NAME] (feat. 41)"
click at [291, 219] on input "Search Form" at bounding box center [405, 223] width 385 height 17
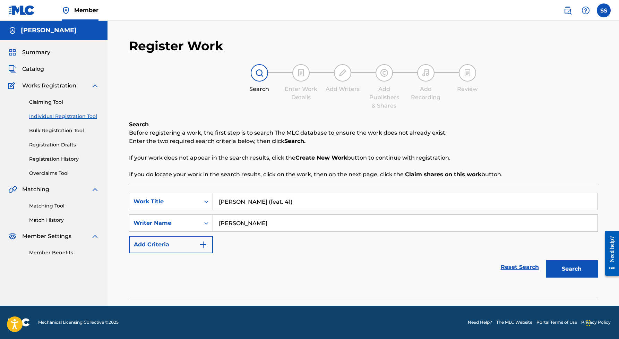
type input "[PERSON_NAME]"
drag, startPoint x: 279, startPoint y: 230, endPoint x: 572, endPoint y: 272, distance: 295.3
click at [572, 272] on button "Search" at bounding box center [572, 268] width 52 height 17
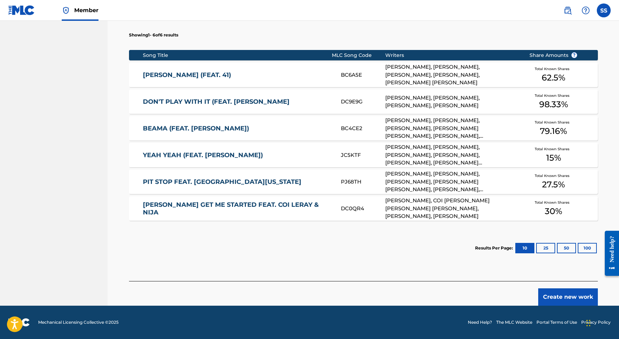
scroll to position [261, 0]
click at [165, 74] on link "[PERSON_NAME] (FEAT. 41)" at bounding box center [237, 75] width 189 height 8
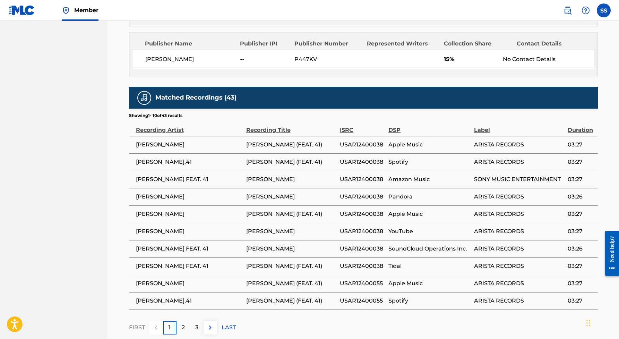
scroll to position [555, 0]
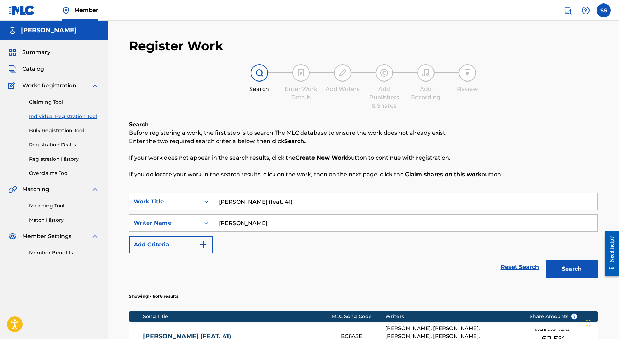
click at [53, 206] on link "Matching Tool" at bounding box center [64, 205] width 70 height 7
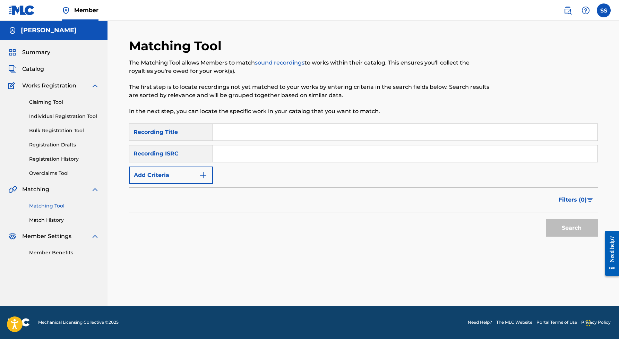
click at [204, 176] on img "Search Form" at bounding box center [203, 175] width 8 height 8
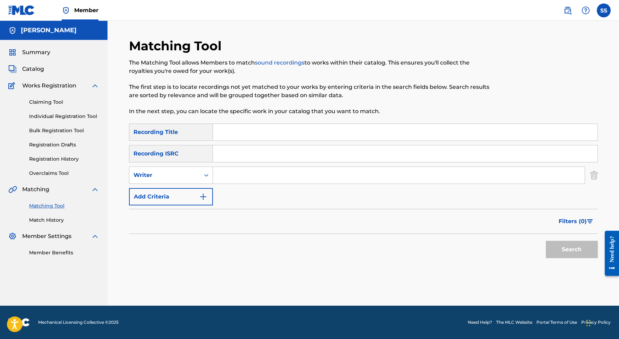
click at [234, 173] on input "Search Form" at bounding box center [399, 175] width 372 height 17
type input "[PERSON_NAME]"
drag, startPoint x: 234, startPoint y: 173, endPoint x: 578, endPoint y: 249, distance: 352.7
click at [578, 249] on button "Search" at bounding box center [572, 249] width 52 height 17
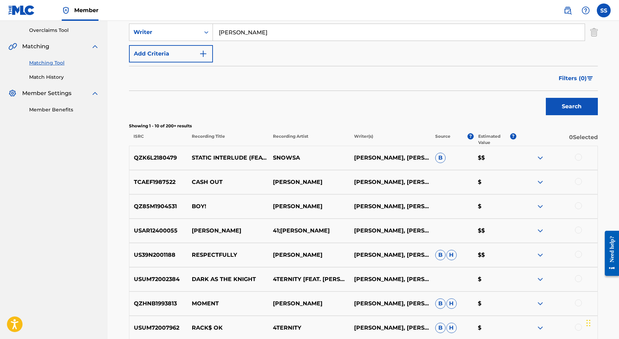
scroll to position [174, 0]
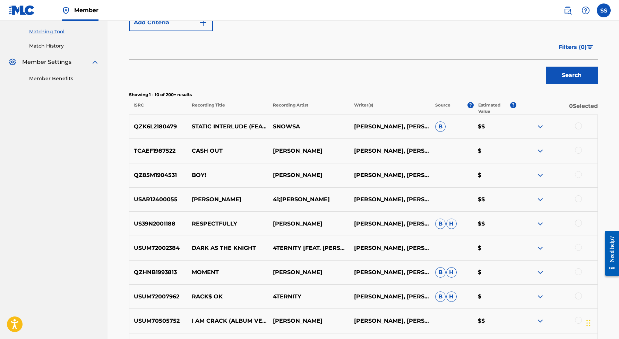
click at [578, 124] on div at bounding box center [578, 125] width 7 height 7
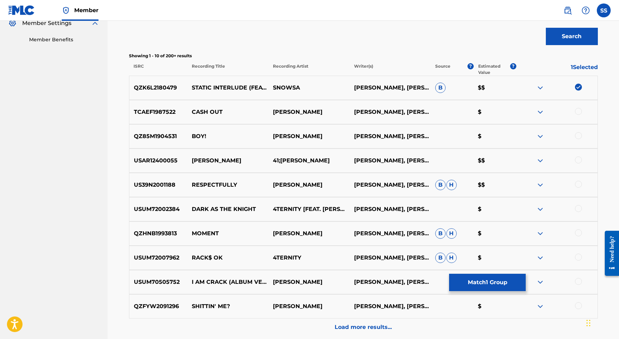
scroll to position [214, 0]
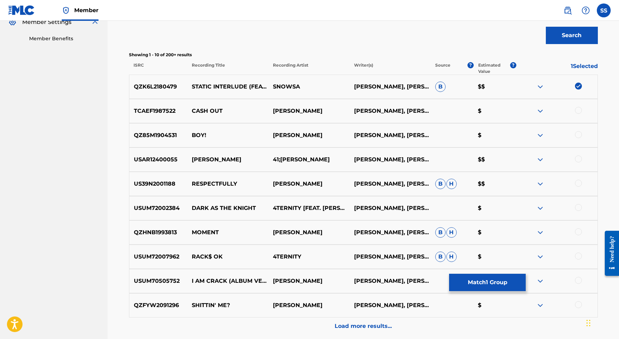
click at [582, 111] on div at bounding box center [578, 110] width 7 height 7
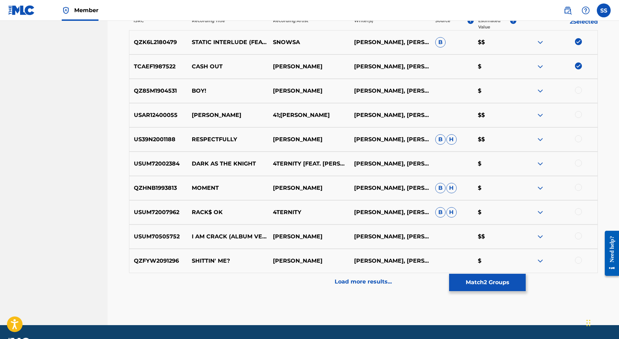
scroll to position [260, 0]
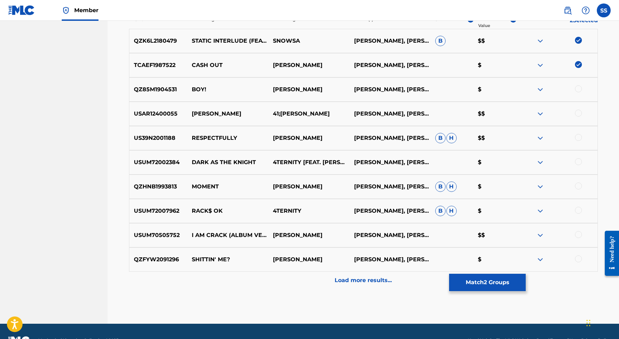
click at [580, 113] on div at bounding box center [578, 113] width 7 height 7
click at [578, 137] on div at bounding box center [578, 137] width 7 height 7
click at [579, 186] on div at bounding box center [578, 185] width 7 height 7
click at [579, 209] on div at bounding box center [578, 210] width 7 height 7
click at [579, 237] on div at bounding box center [578, 234] width 7 height 7
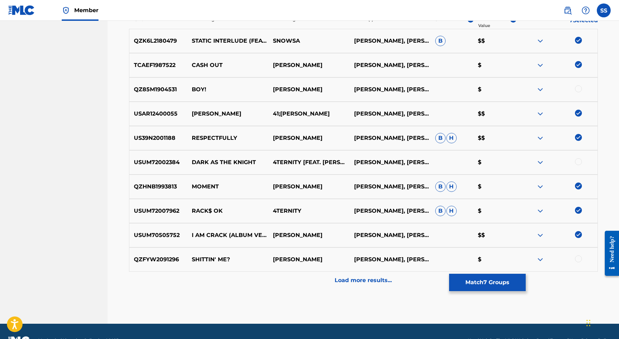
click at [579, 237] on img at bounding box center [578, 234] width 7 height 7
click at [204, 233] on p "I AM CRACK (ALBUM VERSION (EDITED))" at bounding box center [227, 235] width 81 height 8
click at [581, 235] on div at bounding box center [578, 234] width 7 height 7
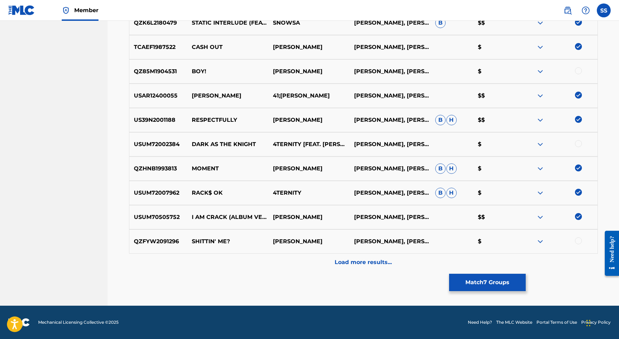
click at [368, 262] on p "Load more results..." at bounding box center [363, 262] width 57 height 8
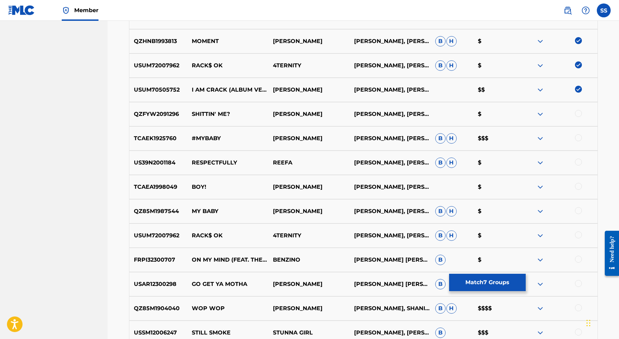
scroll to position [405, 0]
click at [579, 187] on div at bounding box center [578, 185] width 7 height 7
click at [579, 210] on div at bounding box center [578, 210] width 7 height 7
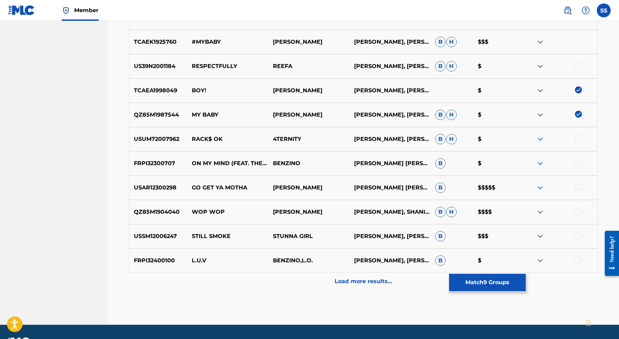
scroll to position [503, 0]
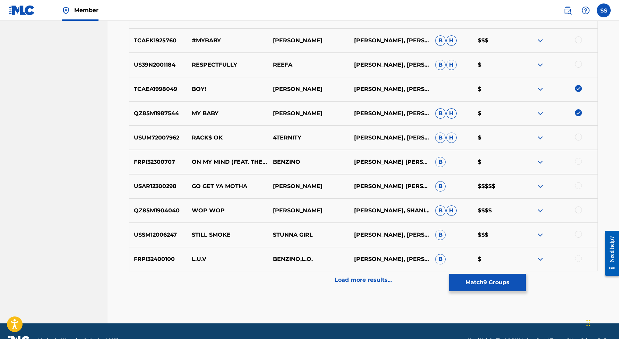
click at [579, 258] on div at bounding box center [578, 258] width 7 height 7
click at [579, 234] on div at bounding box center [578, 234] width 7 height 7
click at [580, 186] on div at bounding box center [578, 185] width 7 height 7
click at [509, 279] on button "Match 12 Groups" at bounding box center [487, 282] width 77 height 17
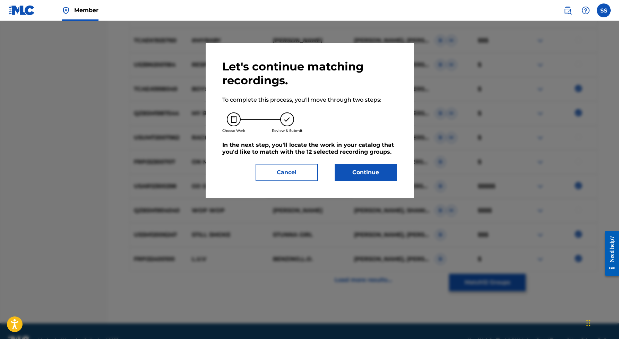
click at [375, 168] on button "Continue" at bounding box center [366, 172] width 62 height 17
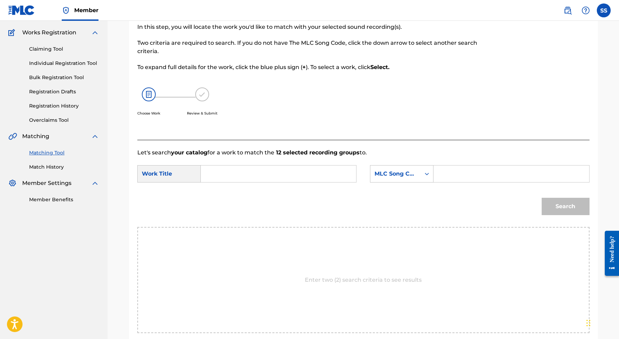
click at [267, 175] on input "Search Form" at bounding box center [279, 173] width 144 height 17
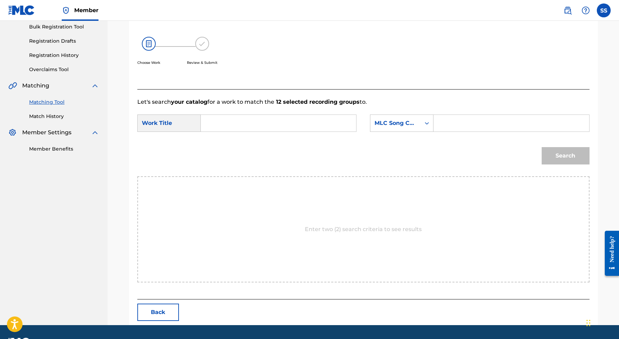
scroll to position [105, 0]
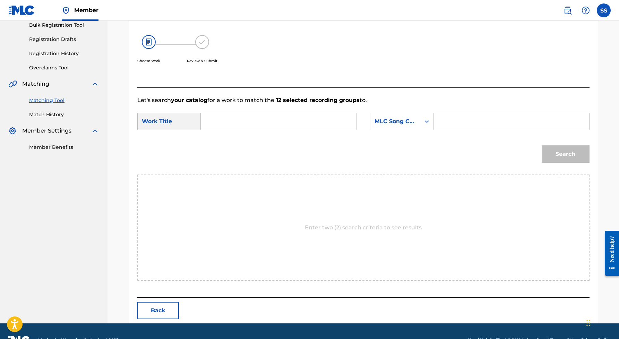
click at [409, 122] on div "MLC Song Code" at bounding box center [395, 121] width 42 height 8
click at [216, 120] on input "Search Form" at bounding box center [279, 121] width 144 height 17
type input "b"
type input "y"
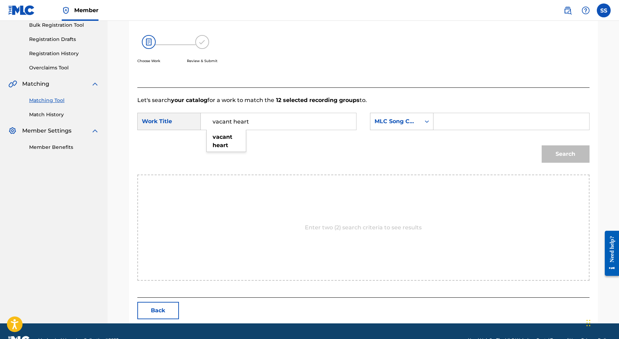
type input "vacant heart"
click at [294, 153] on div "Search" at bounding box center [363, 156] width 452 height 36
click at [475, 120] on input "Search Form" at bounding box center [511, 121] width 144 height 17
click at [426, 120] on icon "Search Form" at bounding box center [426, 121] width 7 height 7
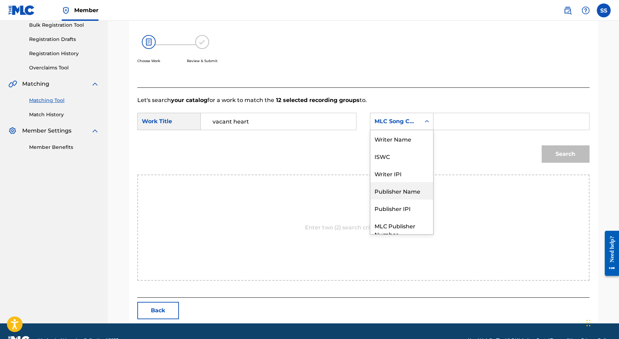
scroll to position [0, 0]
click at [407, 138] on div "Writer Name" at bounding box center [401, 138] width 63 height 17
click at [462, 124] on input "Search Form" at bounding box center [511, 121] width 144 height 17
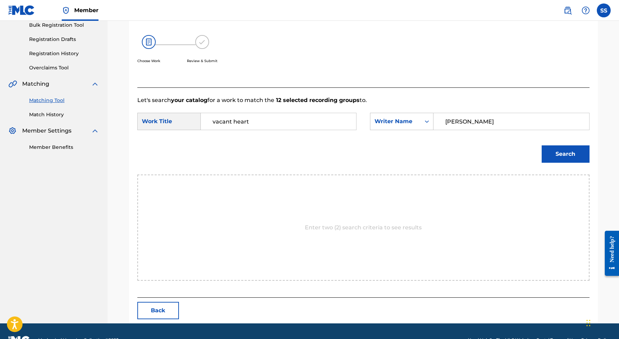
type input "[PERSON_NAME]"
drag, startPoint x: 462, startPoint y: 124, endPoint x: 569, endPoint y: 153, distance: 110.9
click at [569, 153] on button "Search" at bounding box center [566, 153] width 48 height 17
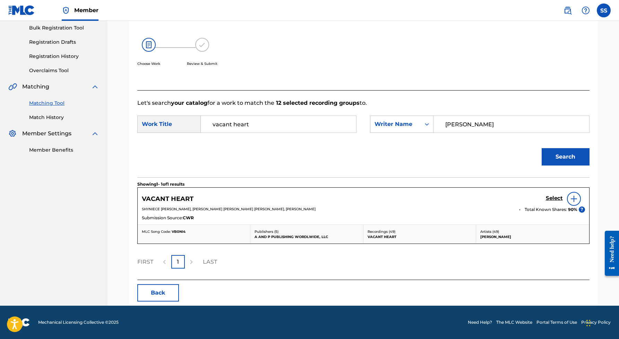
scroll to position [103, 0]
click at [572, 198] on img at bounding box center [574, 199] width 8 height 8
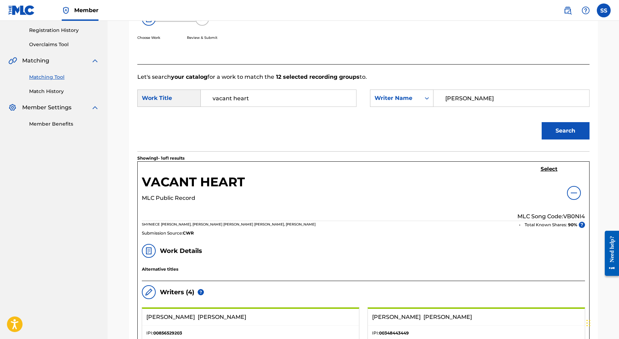
scroll to position [145, 0]
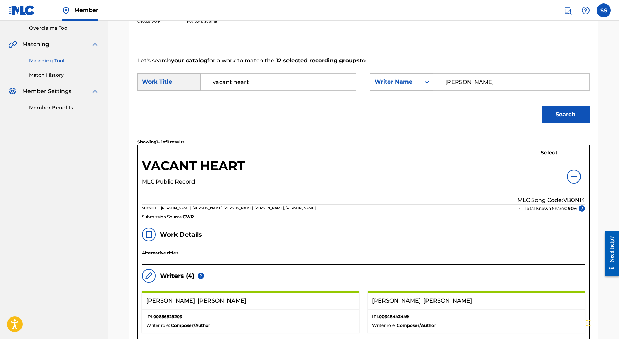
click at [545, 151] on h5 "Select" at bounding box center [549, 152] width 17 height 7
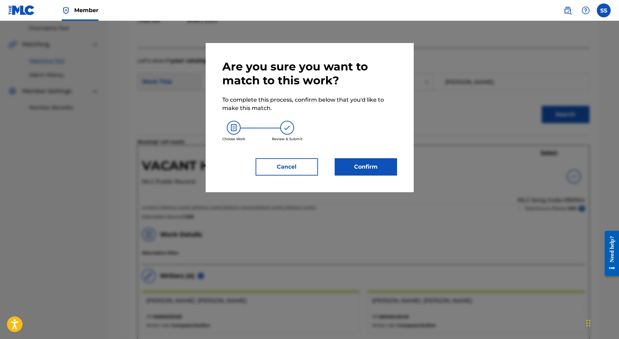
click at [378, 164] on button "Confirm" at bounding box center [366, 166] width 62 height 17
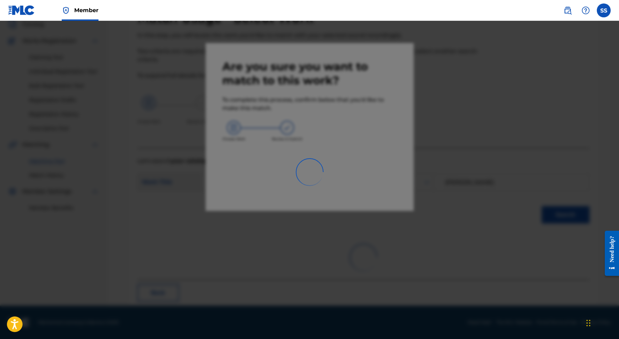
scroll to position [14, 0]
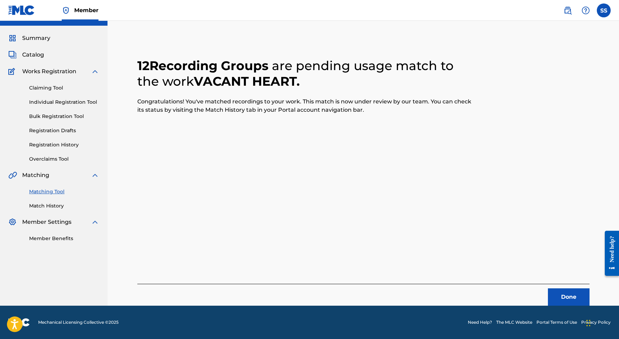
click at [46, 88] on link "Claiming Tool" at bounding box center [64, 87] width 70 height 7
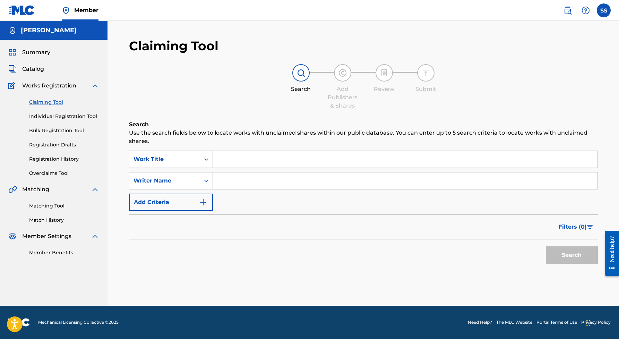
click at [238, 164] on input "Search Form" at bounding box center [405, 159] width 385 height 17
click at [234, 185] on input "Search Form" at bounding box center [405, 180] width 385 height 17
type input "[PERSON_NAME]"
drag, startPoint x: 234, startPoint y: 184, endPoint x: 572, endPoint y: 257, distance: 345.5
click at [572, 257] on button "Search" at bounding box center [572, 254] width 52 height 17
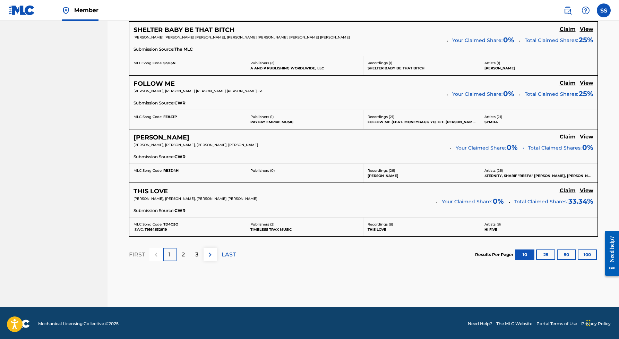
scroll to position [579, 0]
click at [569, 82] on h5 "Claim" at bounding box center [568, 83] width 16 height 7
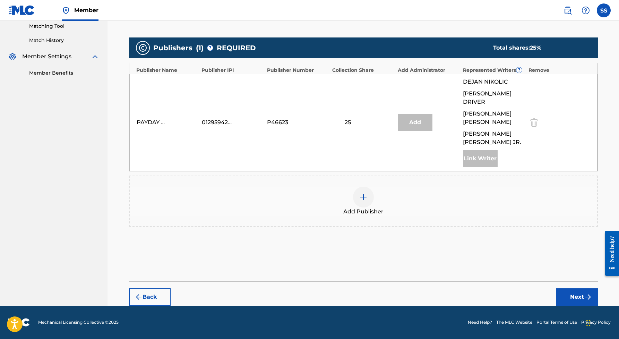
scroll to position [163, 0]
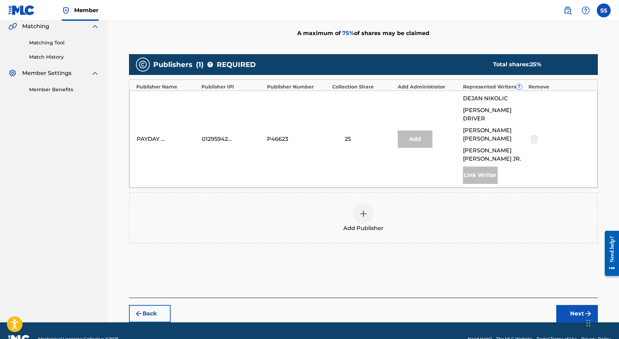
click at [366, 209] on img at bounding box center [363, 213] width 8 height 8
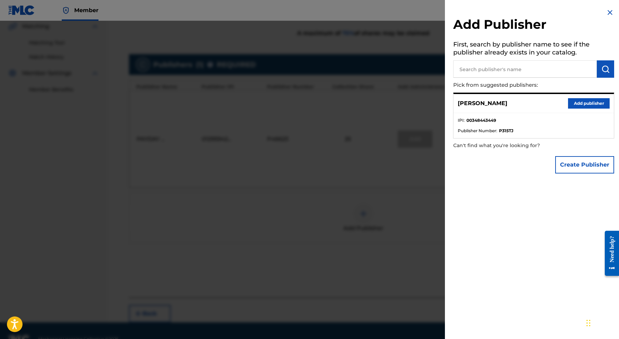
click at [589, 101] on button "Add publisher" at bounding box center [589, 103] width 42 height 10
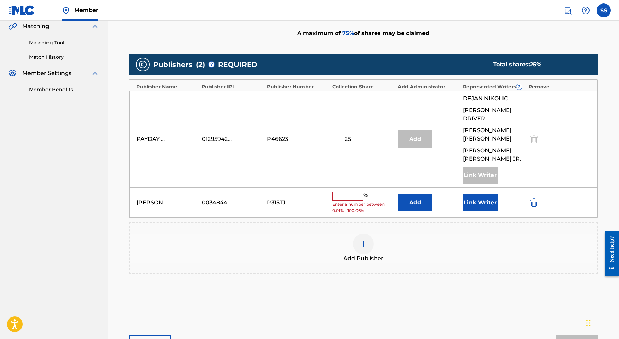
click at [361, 191] on input "text" at bounding box center [347, 195] width 31 height 9
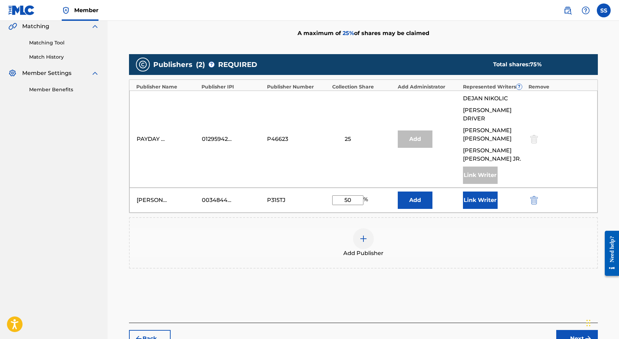
type input "50"
click at [471, 191] on button "Link Writer" at bounding box center [480, 199] width 35 height 17
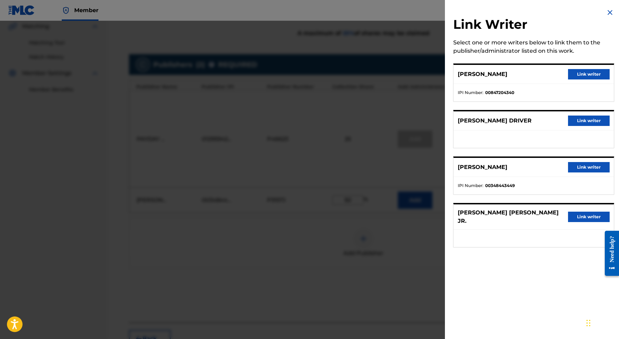
click at [585, 166] on button "Link writer" at bounding box center [589, 167] width 42 height 10
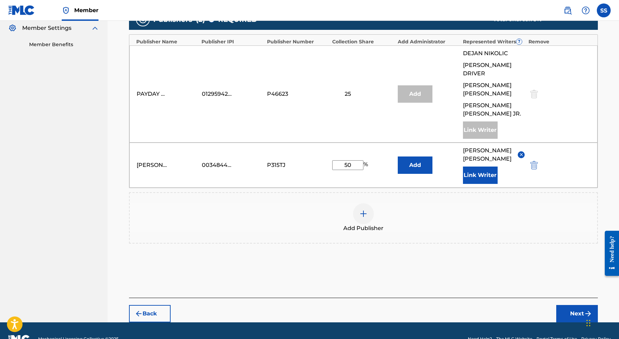
click at [572, 305] on button "Next" at bounding box center [577, 313] width 42 height 17
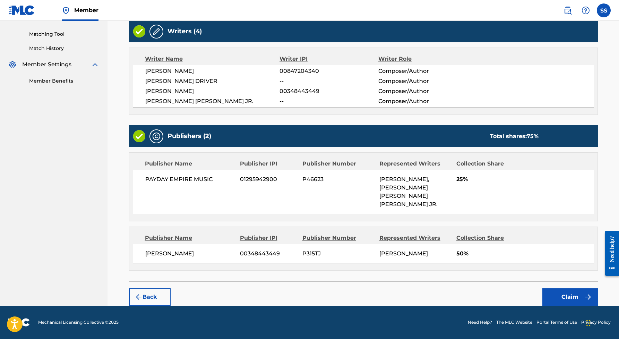
scroll to position [179, 0]
click at [572, 295] on button "Claim" at bounding box center [569, 296] width 55 height 17
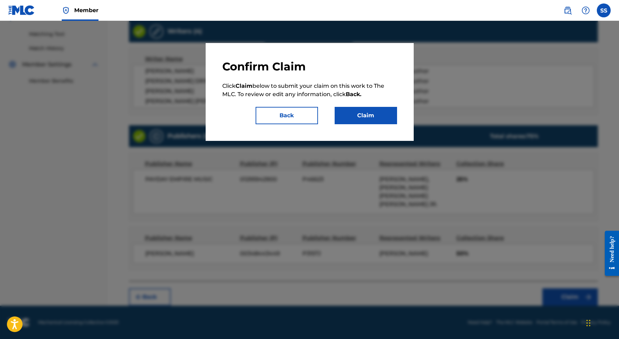
click at [374, 115] on button "Claim" at bounding box center [366, 115] width 62 height 17
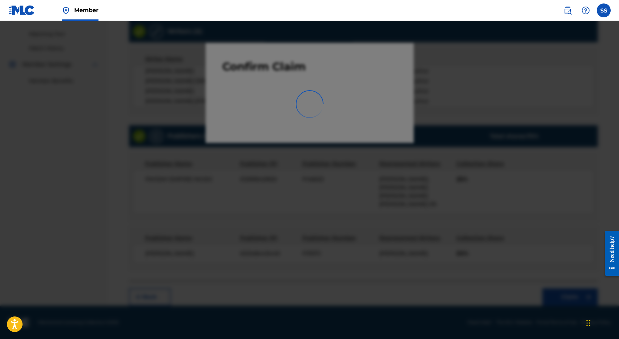
scroll to position [0, 0]
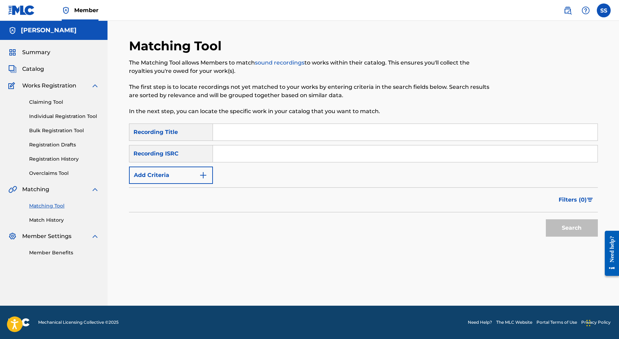
click at [57, 107] on div "Claiming Tool Individual Registration Tool Bulk Registration Tool Registration …" at bounding box center [53, 133] width 91 height 87
click at [55, 103] on link "Claiming Tool" at bounding box center [64, 101] width 70 height 7
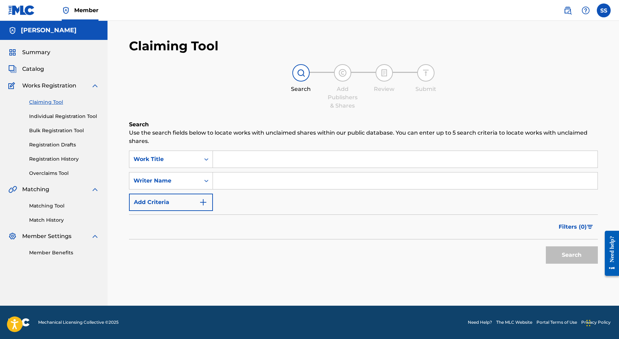
click at [227, 183] on input "Search Form" at bounding box center [405, 180] width 385 height 17
type input "[PERSON_NAME]"
drag, startPoint x: 265, startPoint y: 190, endPoint x: 556, endPoint y: 259, distance: 298.9
click at [556, 259] on button "Search" at bounding box center [572, 254] width 52 height 17
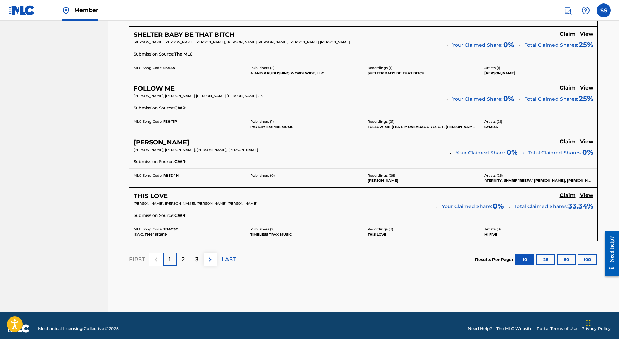
scroll to position [575, 0]
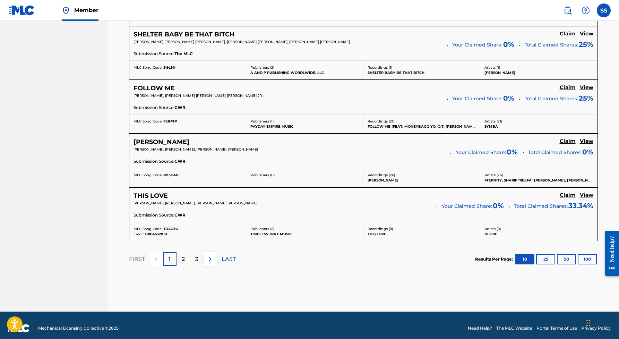
click at [183, 257] on p "2" at bounding box center [183, 259] width 3 height 8
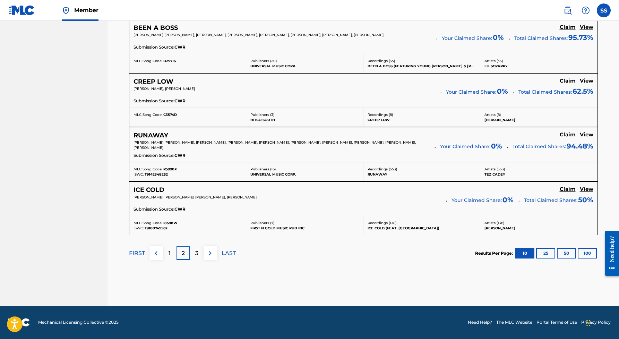
scroll to position [580, 0]
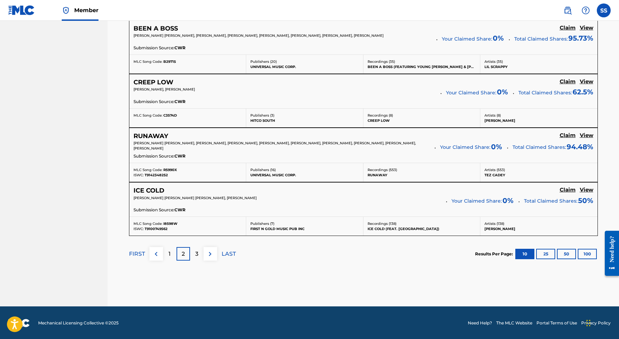
click at [197, 250] on p "3" at bounding box center [196, 254] width 3 height 8
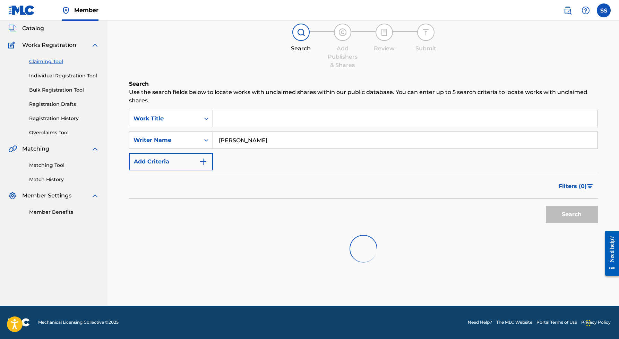
scroll to position [41, 0]
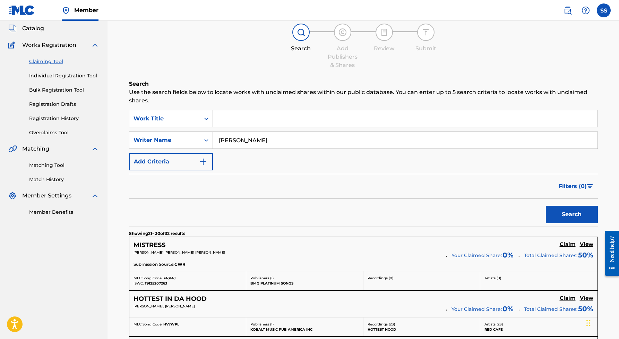
click at [567, 244] on h5 "Claim" at bounding box center [568, 244] width 16 height 7
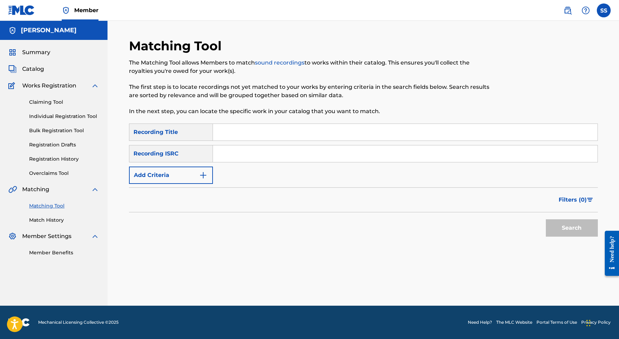
click at [204, 175] on img "Search Form" at bounding box center [203, 175] width 8 height 8
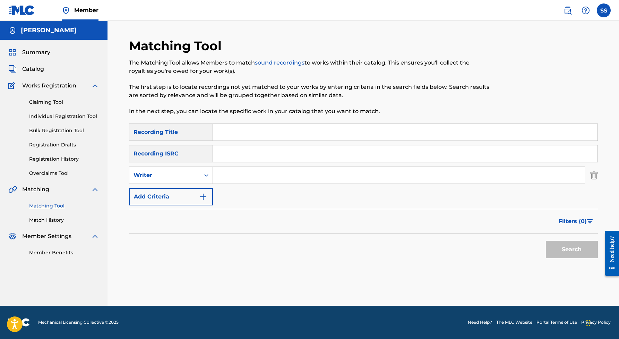
click at [228, 173] on input "Search Form" at bounding box center [399, 175] width 372 height 17
type input "[PERSON_NAME]"
drag, startPoint x: 228, startPoint y: 173, endPoint x: 583, endPoint y: 248, distance: 362.5
click at [583, 248] on button "Search" at bounding box center [572, 249] width 52 height 17
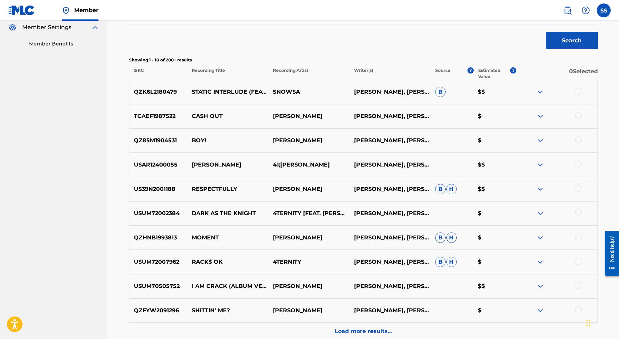
scroll to position [266, 0]
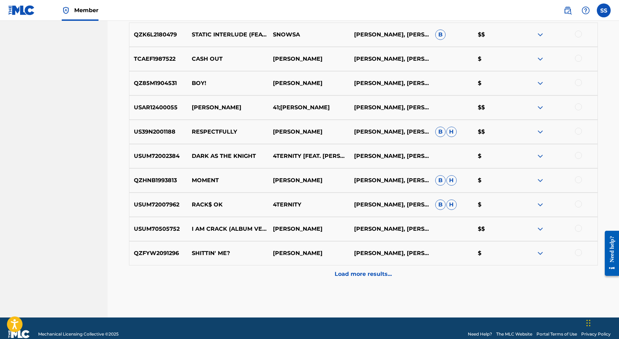
click at [354, 273] on p "Load more results..." at bounding box center [363, 274] width 57 height 8
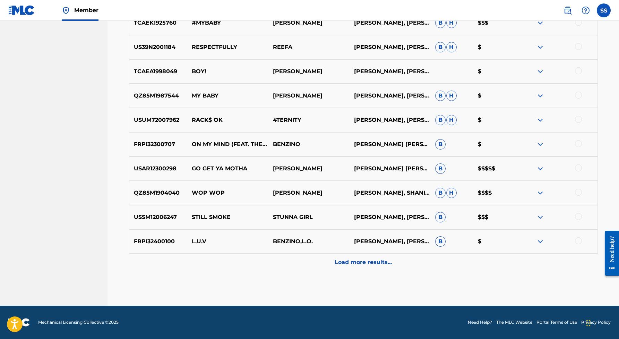
scroll to position [520, 0]
click at [356, 262] on p "Load more results..." at bounding box center [363, 262] width 57 height 8
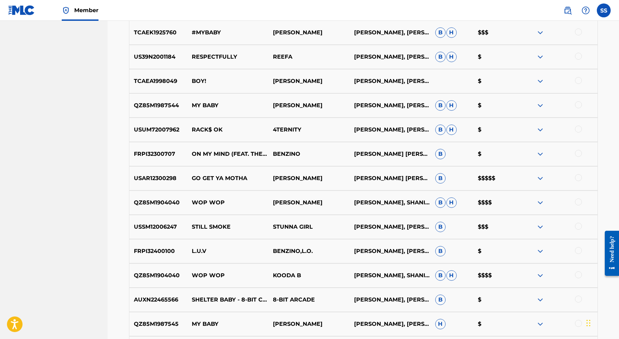
scroll to position [520, 0]
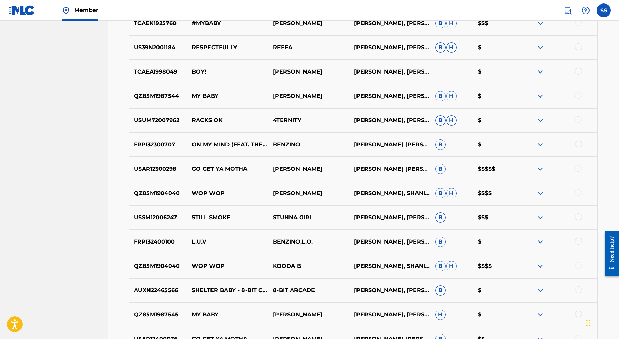
click at [578, 170] on div at bounding box center [578, 168] width 7 height 7
click at [578, 169] on img at bounding box center [578, 168] width 7 height 7
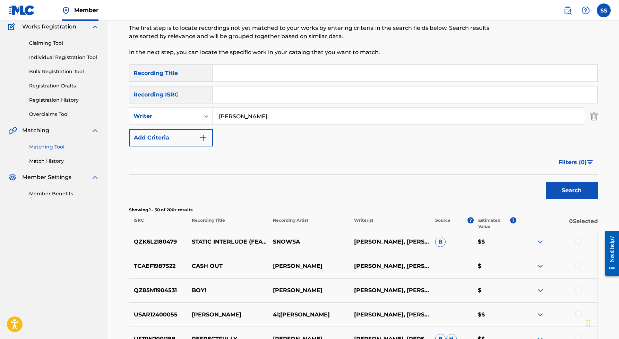
scroll to position [55, 0]
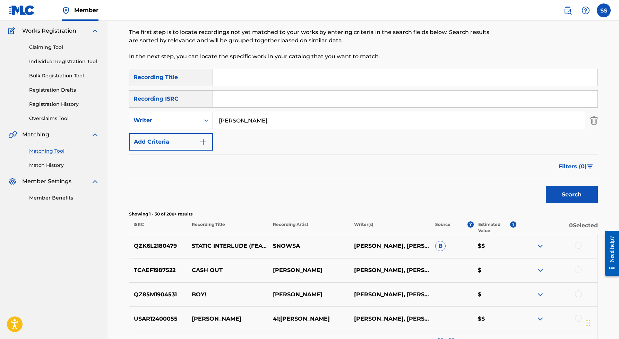
click at [57, 51] on div "Claiming Tool Individual Registration Tool Bulk Registration Tool Registration …" at bounding box center [53, 78] width 91 height 87
click at [57, 50] on link "Claiming Tool" at bounding box center [64, 47] width 70 height 7
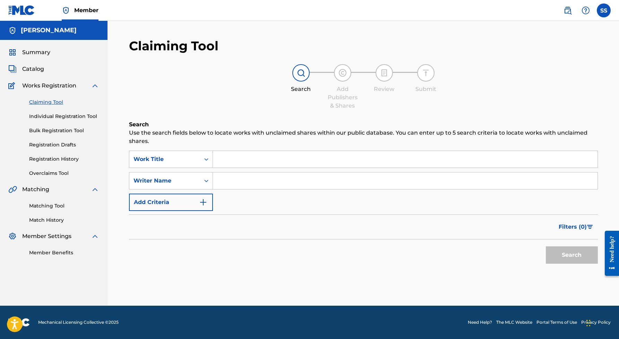
click at [223, 175] on input "Search Form" at bounding box center [405, 180] width 385 height 17
type input "[PERSON_NAME]"
drag, startPoint x: 223, startPoint y: 175, endPoint x: 572, endPoint y: 254, distance: 358.1
click at [572, 254] on button "Search" at bounding box center [572, 254] width 52 height 17
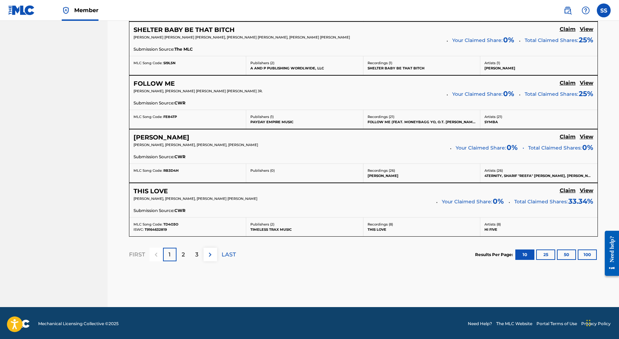
scroll to position [579, 0]
click at [199, 248] on div "3" at bounding box center [197, 255] width 14 height 14
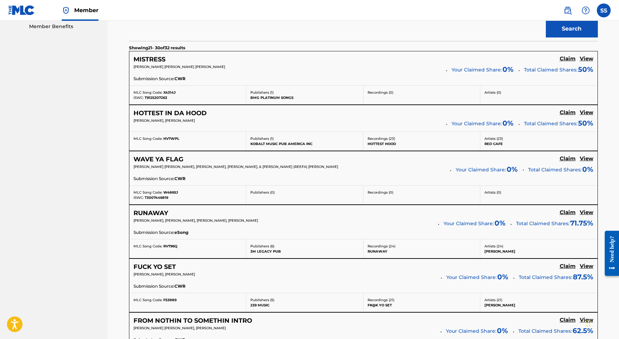
scroll to position [143, 0]
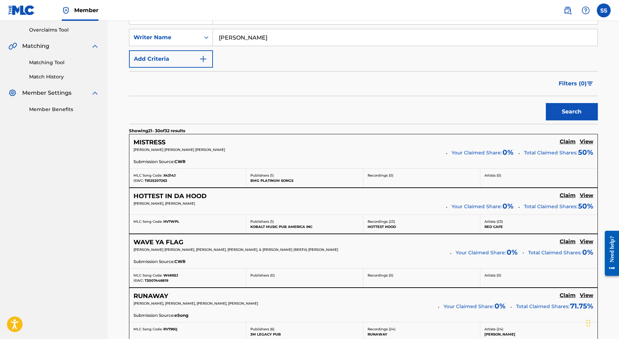
click at [569, 142] on h5 "Claim" at bounding box center [568, 141] width 16 height 7
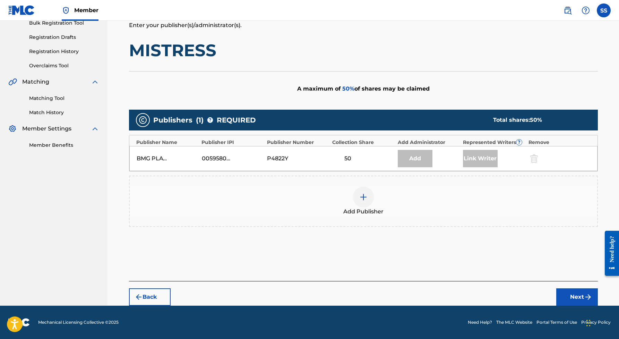
click at [364, 197] on img at bounding box center [363, 197] width 8 height 8
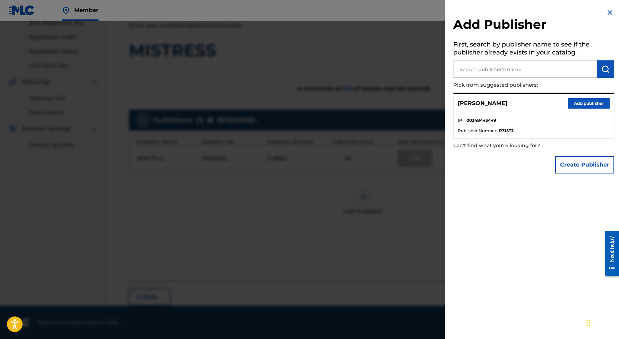
click at [586, 101] on button "Add publisher" at bounding box center [589, 103] width 42 height 10
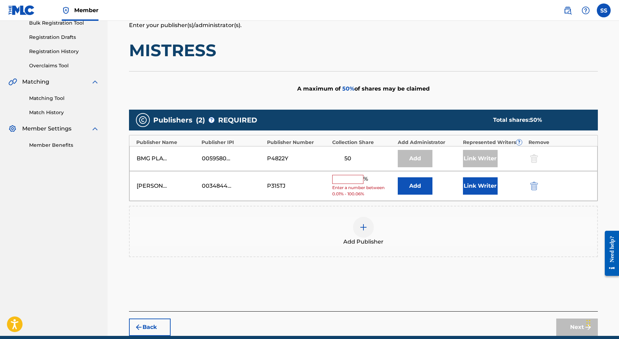
click at [354, 179] on input "text" at bounding box center [347, 179] width 31 height 9
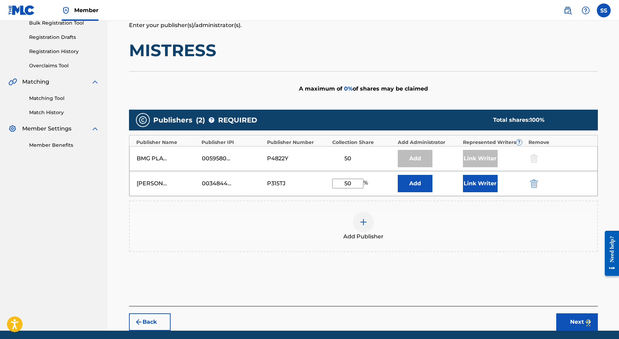
type input "50"
click at [476, 181] on button "Link Writer" at bounding box center [480, 183] width 35 height 17
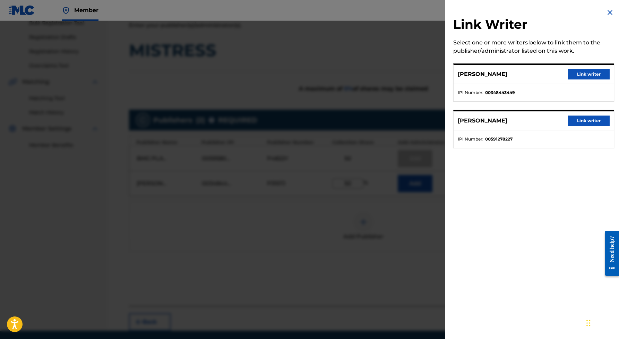
click at [594, 70] on button "Link writer" at bounding box center [589, 74] width 42 height 10
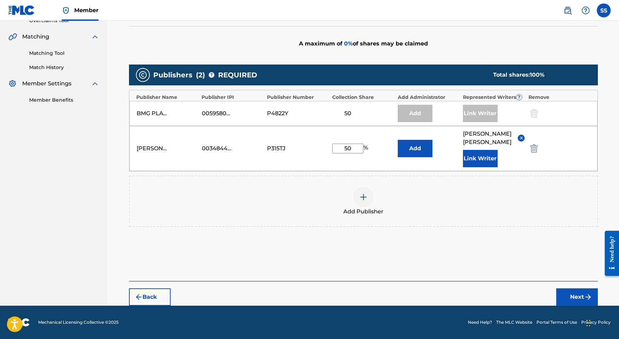
click at [572, 295] on button "Next" at bounding box center [577, 296] width 42 height 17
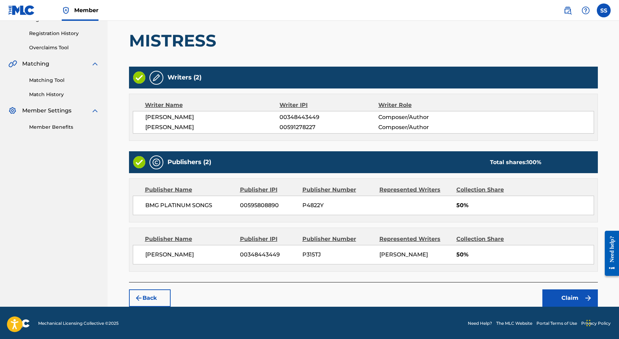
click at [562, 294] on button "Claim" at bounding box center [569, 297] width 55 height 17
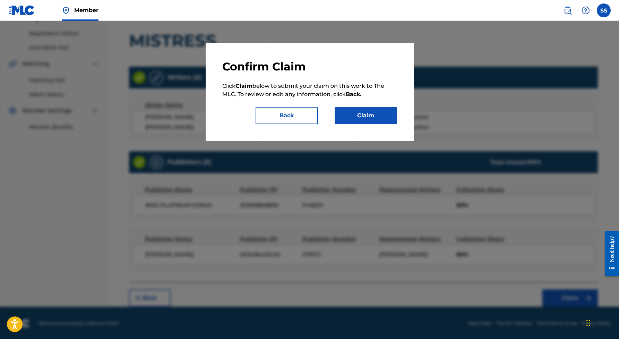
click at [371, 107] on button "Claim" at bounding box center [366, 115] width 62 height 17
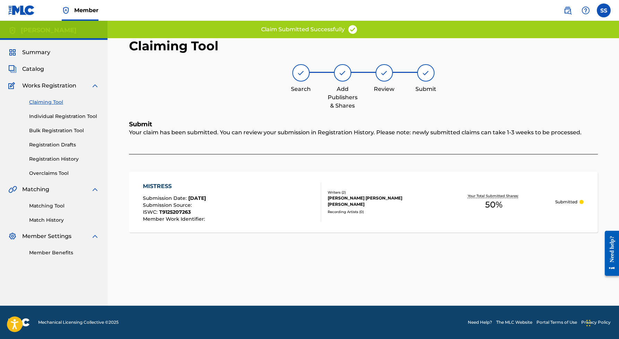
scroll to position [0, 0]
click at [50, 103] on link "Claiming Tool" at bounding box center [64, 101] width 70 height 7
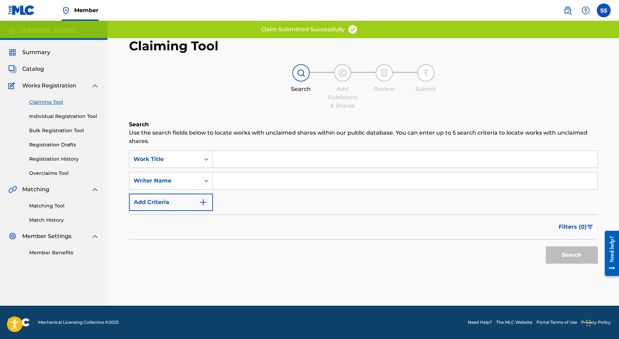
click at [233, 187] on input "Search Form" at bounding box center [405, 180] width 385 height 17
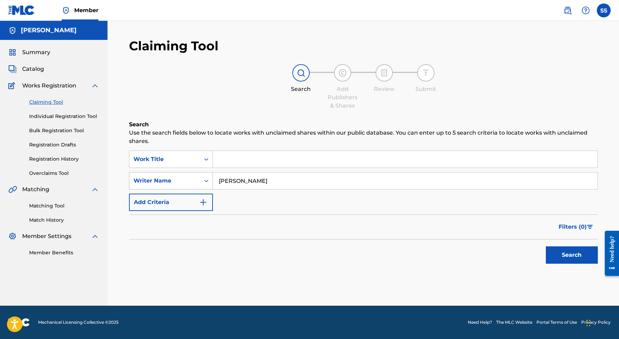
drag, startPoint x: 257, startPoint y: 188, endPoint x: 194, endPoint y: 178, distance: 64.2
click at [194, 178] on div "SearchWithCriteria79851947-53b6-4121-8be6-ad50b5d8ace1 Writer Name [PERSON_NAME]" at bounding box center [363, 180] width 469 height 17
drag, startPoint x: 263, startPoint y: 181, endPoint x: 195, endPoint y: 175, distance: 68.9
click at [195, 175] on div "SearchWithCriteria79851947-53b6-4121-8be6-ad50b5d8ace1 Writer Name [PERSON_NAME]" at bounding box center [363, 180] width 469 height 17
type input "[PERSON_NAME]"
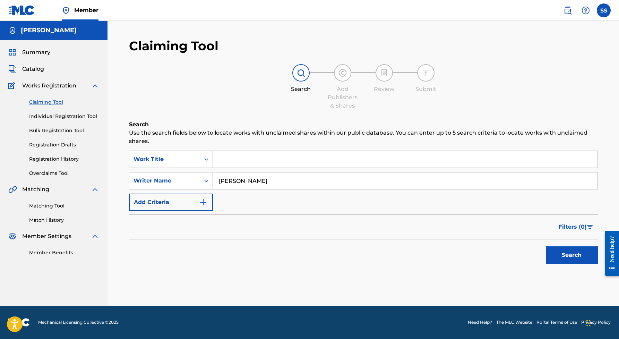
click at [576, 254] on button "Search" at bounding box center [572, 254] width 52 height 17
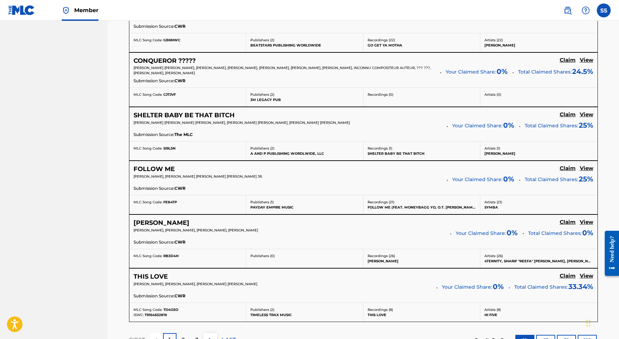
scroll to position [495, 0]
click at [568, 166] on h5 "Claim" at bounding box center [568, 168] width 16 height 7
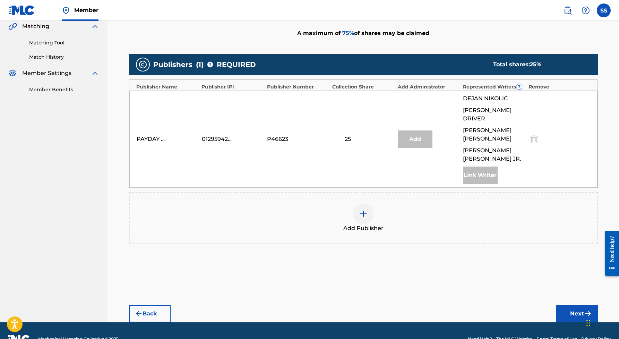
click at [366, 209] on img at bounding box center [363, 213] width 8 height 8
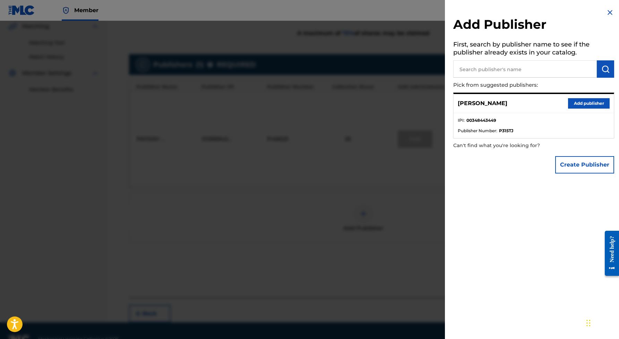
click at [581, 103] on button "Add publisher" at bounding box center [589, 103] width 42 height 10
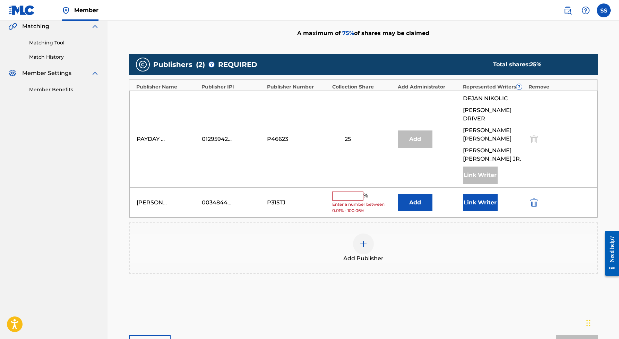
click at [342, 191] on input "text" at bounding box center [347, 195] width 31 height 9
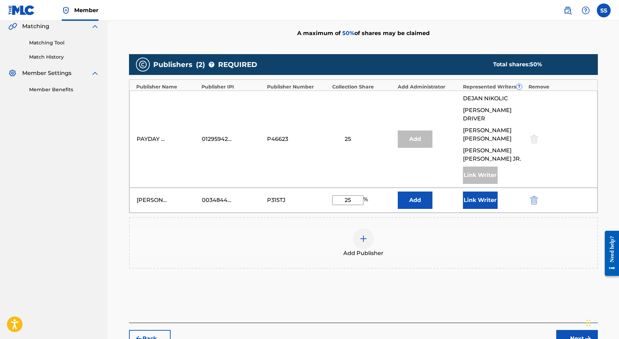
type input "25"
click at [473, 191] on button "Link Writer" at bounding box center [480, 199] width 35 height 17
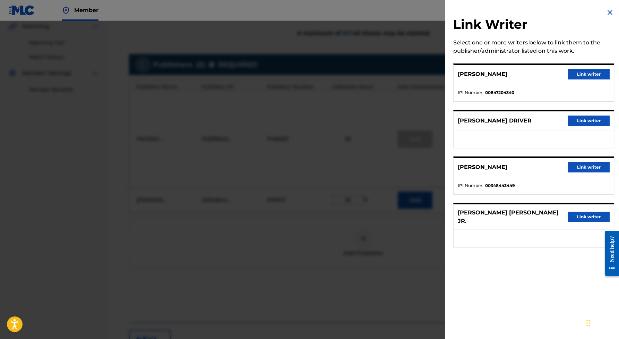
click at [586, 170] on button "Link writer" at bounding box center [589, 167] width 42 height 10
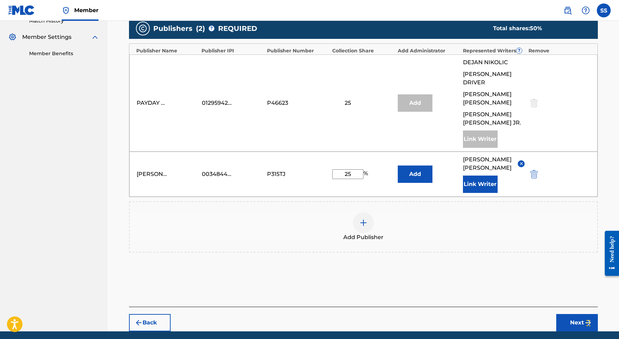
click at [577, 314] on button "Next" at bounding box center [577, 322] width 42 height 17
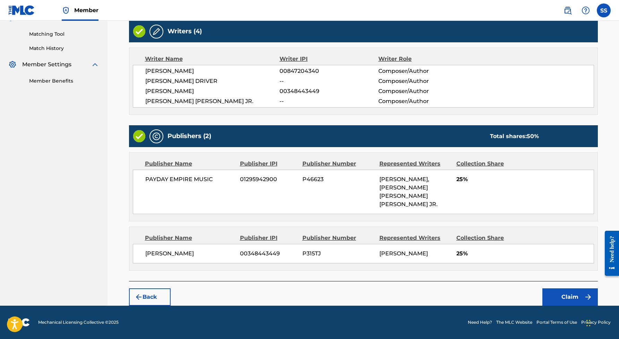
click at [571, 301] on button "Claim" at bounding box center [569, 296] width 55 height 17
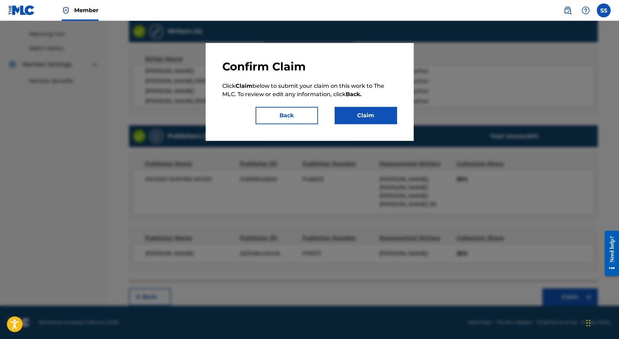
click at [355, 114] on button "Claim" at bounding box center [366, 115] width 62 height 17
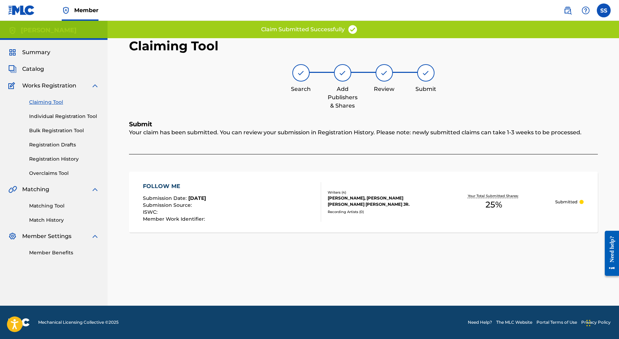
scroll to position [0, 0]
click at [53, 104] on link "Claiming Tool" at bounding box center [64, 101] width 70 height 7
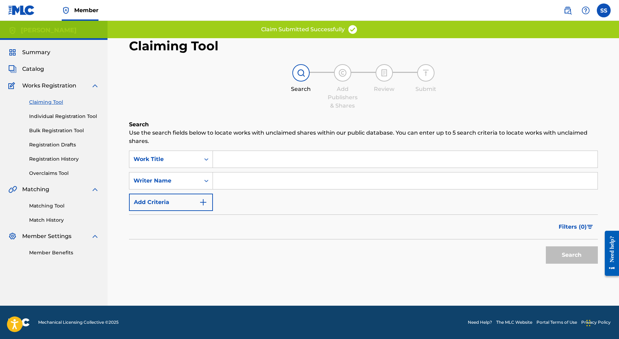
click at [231, 179] on input "Search Form" at bounding box center [405, 180] width 385 height 17
paste input "[PERSON_NAME]"
type input "[PERSON_NAME]"
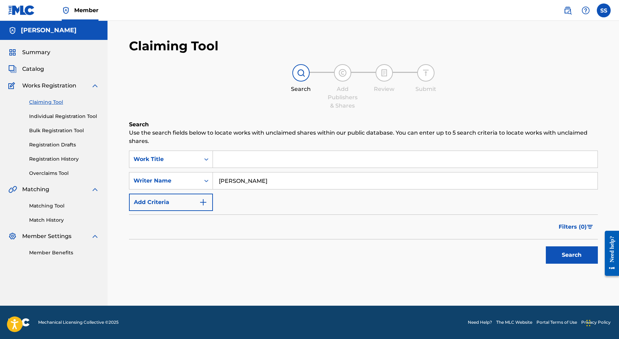
click at [555, 249] on button "Search" at bounding box center [572, 254] width 52 height 17
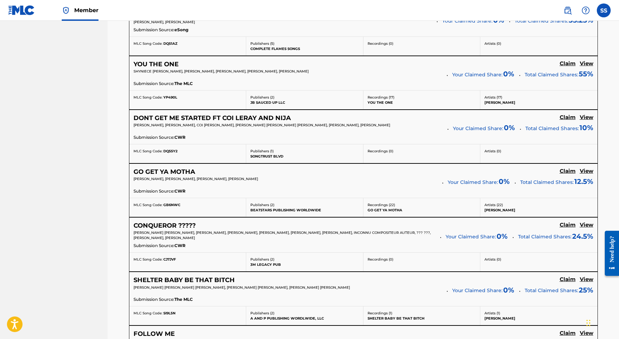
scroll to position [338, 0]
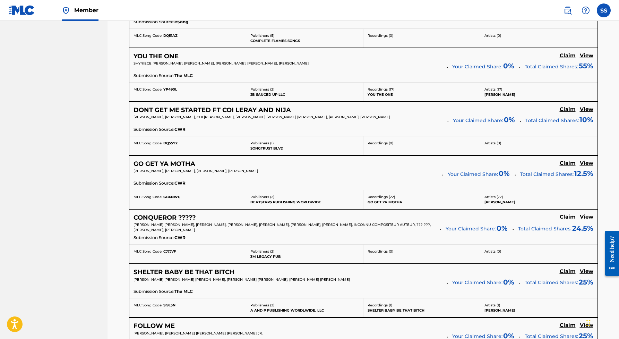
click at [568, 109] on h5 "Claim" at bounding box center [568, 109] width 16 height 7
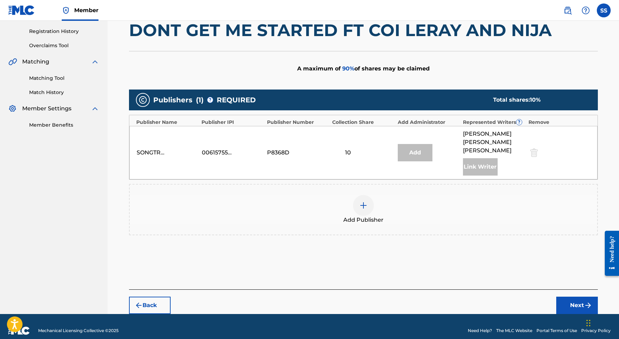
click at [363, 201] on img at bounding box center [363, 205] width 8 height 8
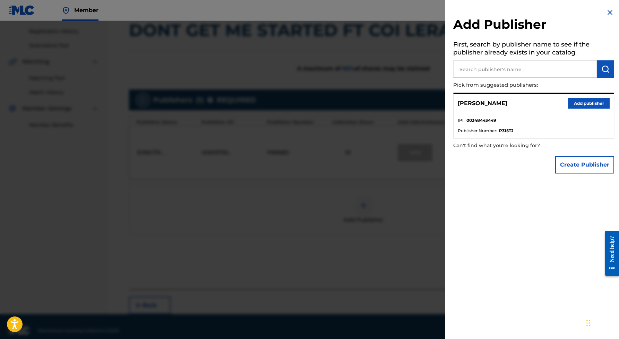
click at [580, 101] on button "Add publisher" at bounding box center [589, 103] width 42 height 10
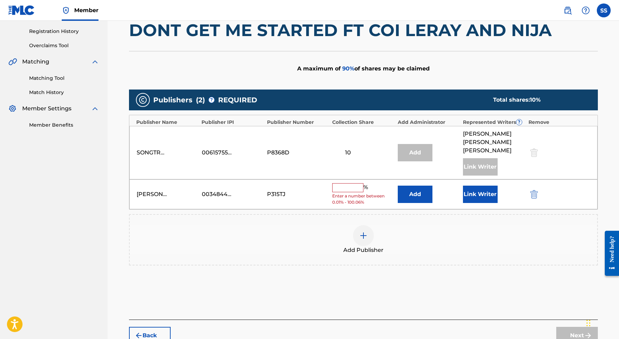
click at [354, 183] on input "text" at bounding box center [347, 187] width 31 height 9
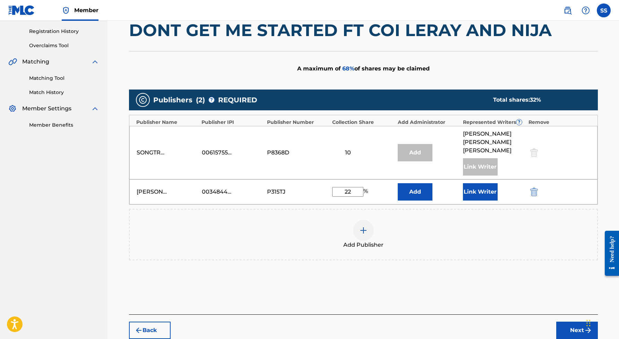
type input "2"
type input "25"
click at [472, 220] on div "Add Publisher" at bounding box center [363, 234] width 467 height 29
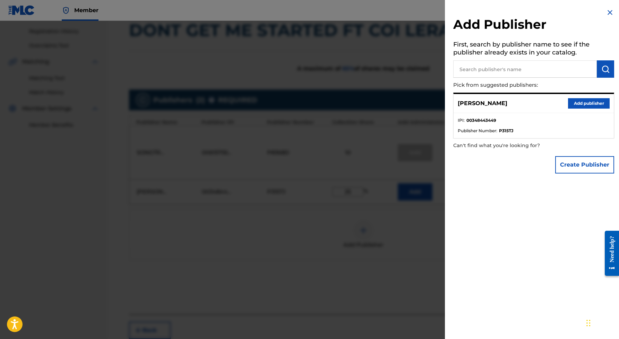
click at [583, 103] on button "Add publisher" at bounding box center [589, 103] width 42 height 10
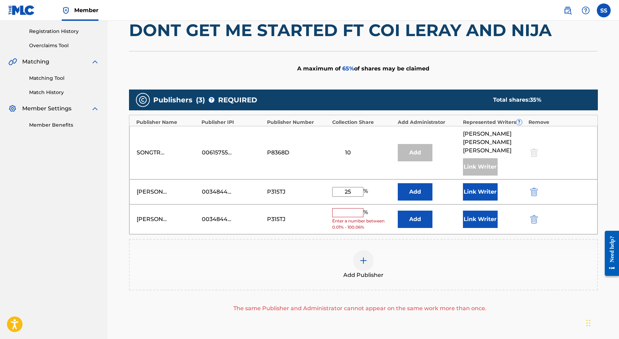
click at [535, 215] on img "submit" at bounding box center [534, 219] width 8 height 8
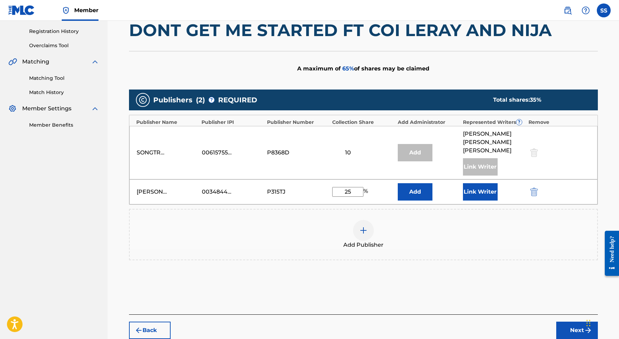
click at [479, 183] on button "Link Writer" at bounding box center [480, 191] width 35 height 17
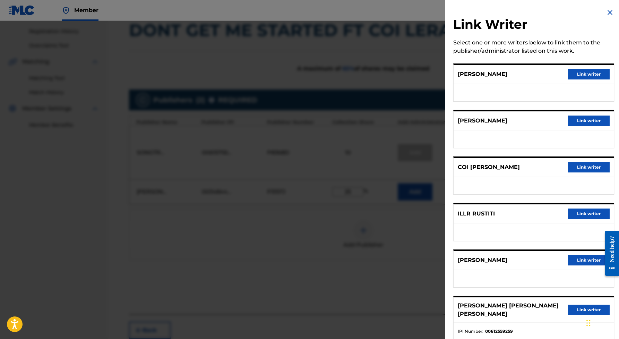
click at [583, 120] on button "Link writer" at bounding box center [589, 120] width 42 height 10
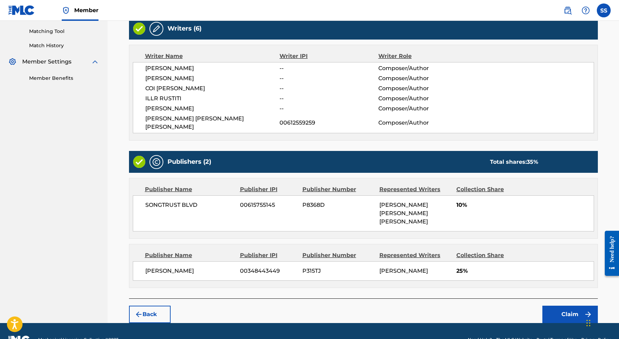
scroll to position [174, 0]
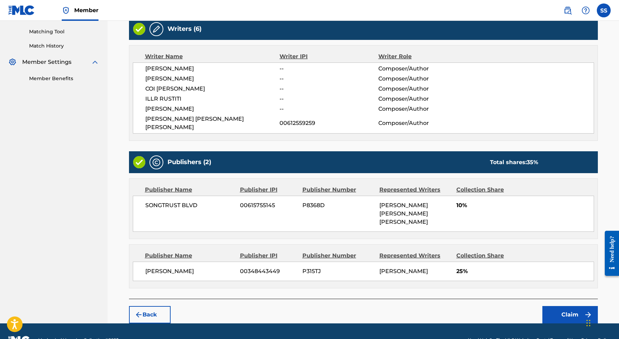
click at [566, 306] on button "Claim" at bounding box center [569, 314] width 55 height 17
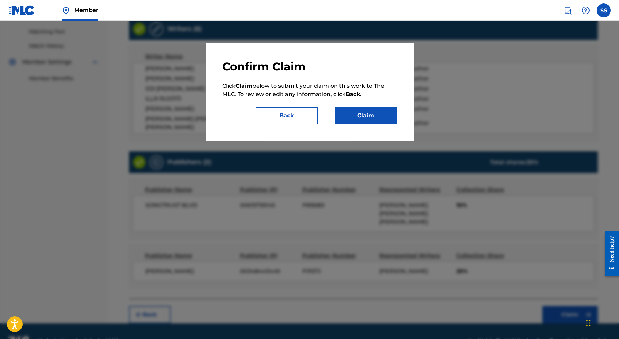
click at [368, 118] on button "Claim" at bounding box center [366, 115] width 62 height 17
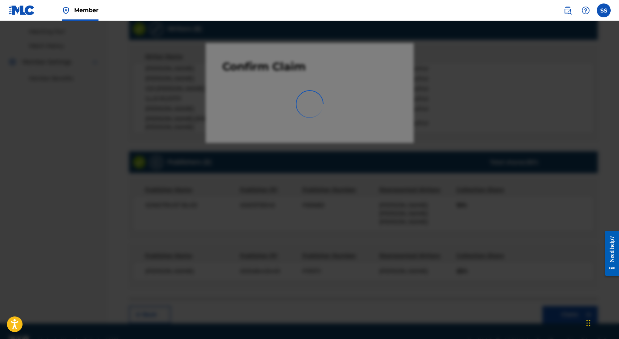
scroll to position [0, 0]
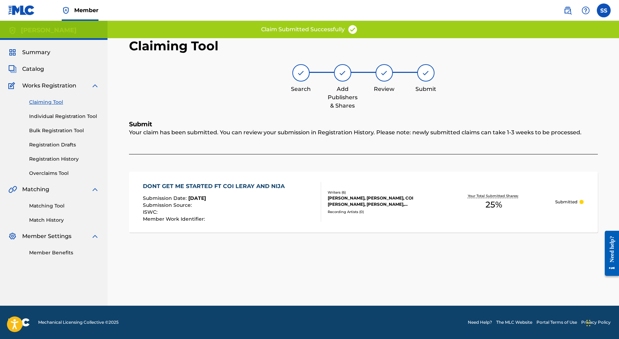
click at [50, 102] on link "Claiming Tool" at bounding box center [64, 101] width 70 height 7
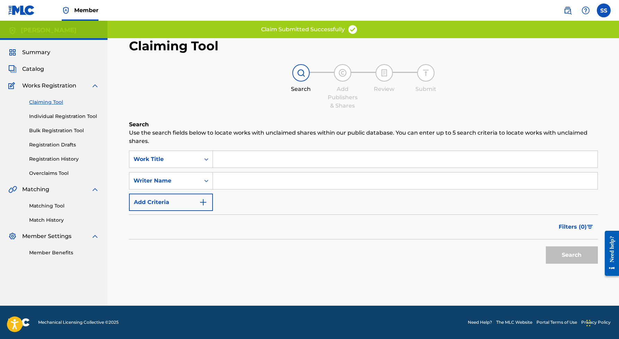
drag, startPoint x: 234, startPoint y: 179, endPoint x: 232, endPoint y: 174, distance: 4.8
click at [234, 179] on input "Search Form" at bounding box center [405, 180] width 385 height 17
paste input "[PERSON_NAME]"
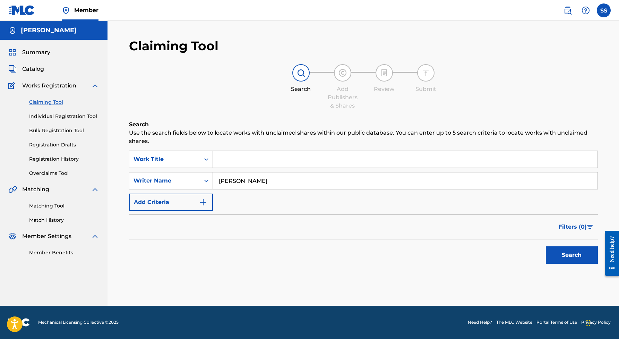
type input "[PERSON_NAME]"
click at [558, 254] on button "Search" at bounding box center [572, 254] width 52 height 17
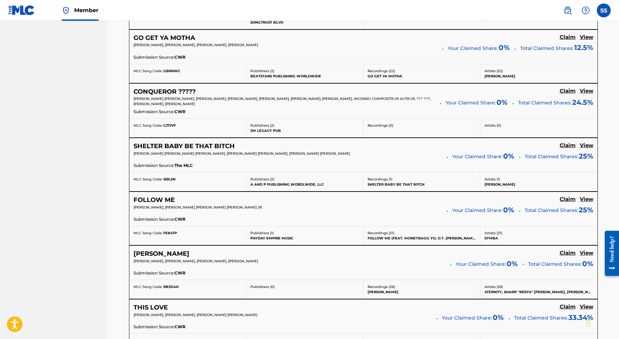
scroll to position [512, 0]
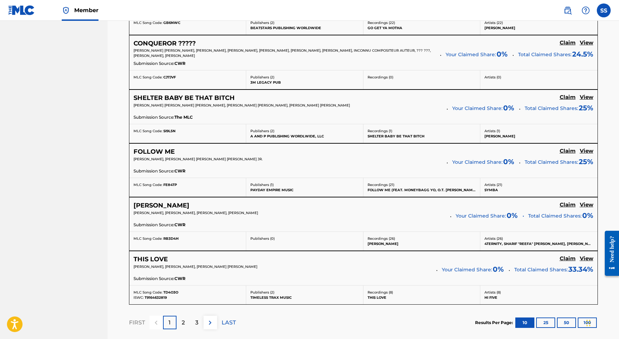
click at [568, 256] on h5 "Claim" at bounding box center [568, 258] width 16 height 7
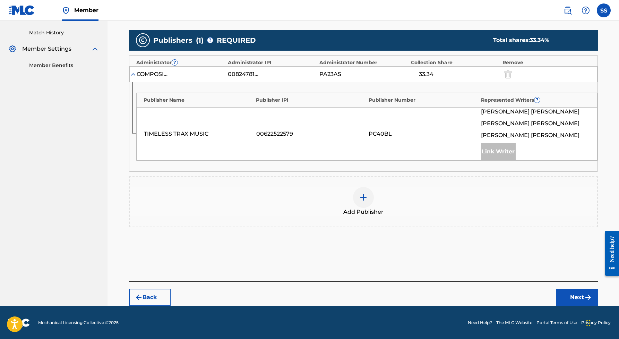
click at [364, 195] on img at bounding box center [363, 197] width 8 height 8
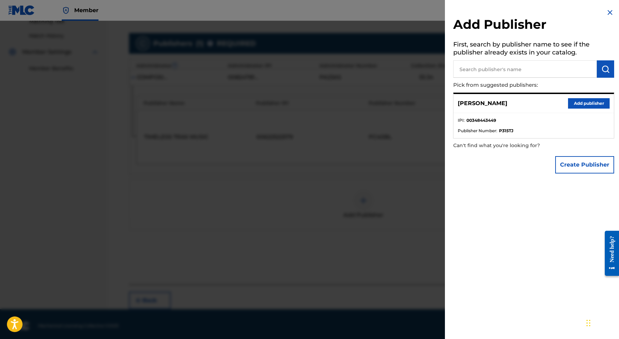
scroll to position [183, 0]
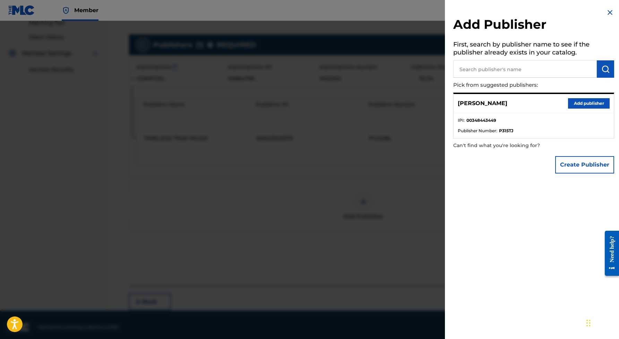
click at [579, 104] on button "Add publisher" at bounding box center [589, 103] width 42 height 10
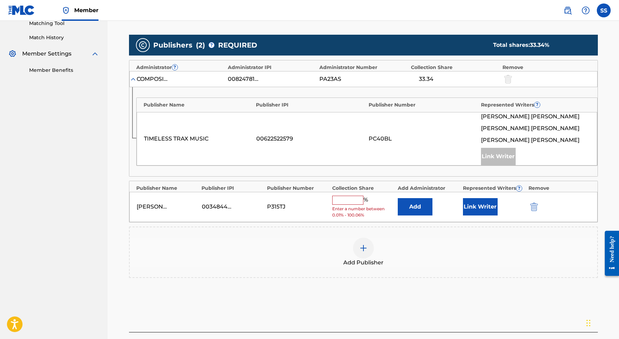
scroll to position [182, 0]
click at [353, 201] on input "text" at bounding box center [347, 200] width 31 height 9
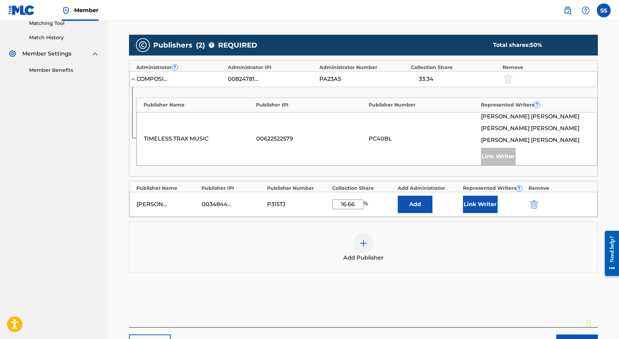
type input "16.66"
click at [477, 205] on button "Link Writer" at bounding box center [480, 204] width 35 height 17
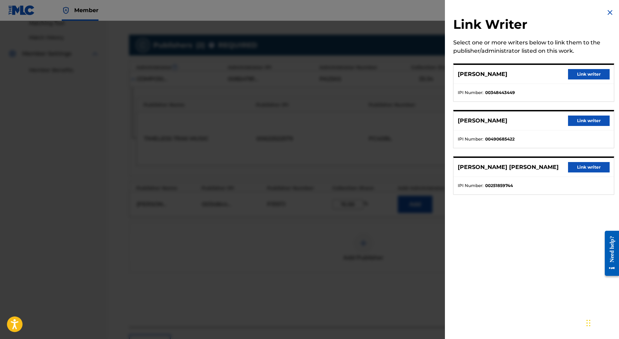
click at [588, 74] on button "Link writer" at bounding box center [589, 74] width 42 height 10
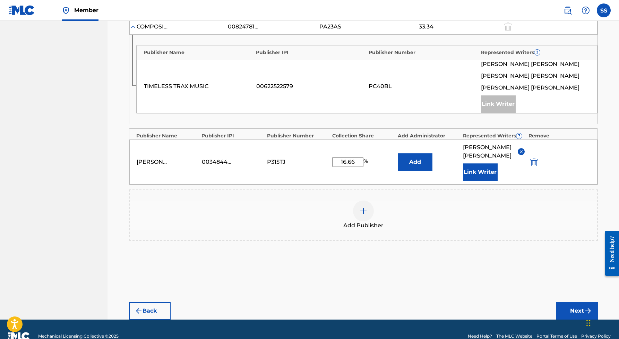
scroll to position [238, 0]
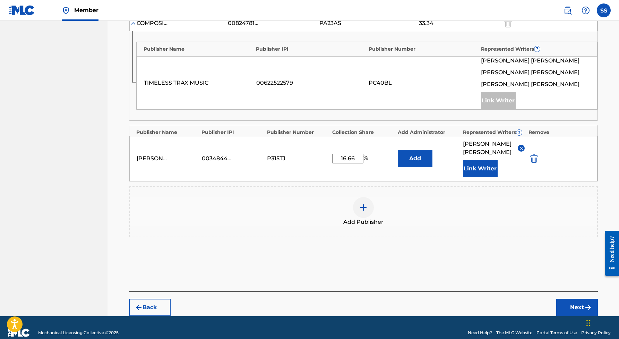
click at [577, 304] on button "Next" at bounding box center [577, 307] width 42 height 17
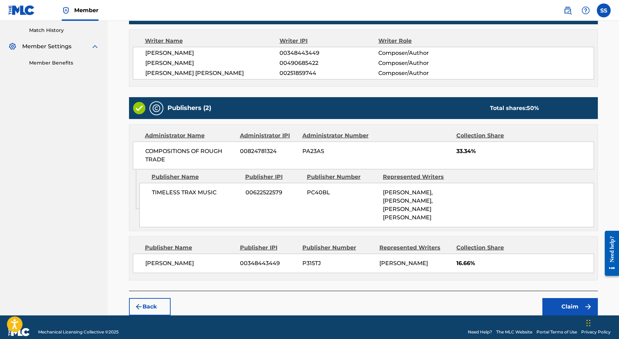
click at [580, 298] on button "Claim" at bounding box center [569, 306] width 55 height 17
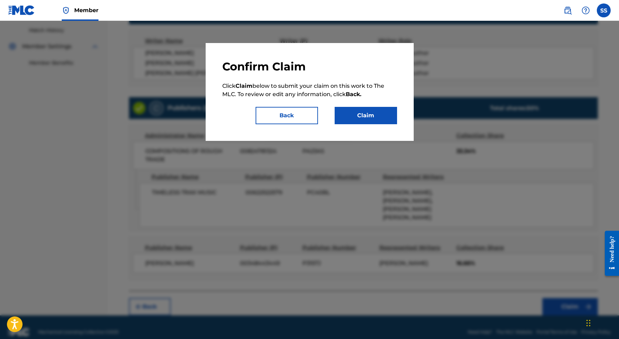
click at [372, 122] on button "Claim" at bounding box center [366, 115] width 62 height 17
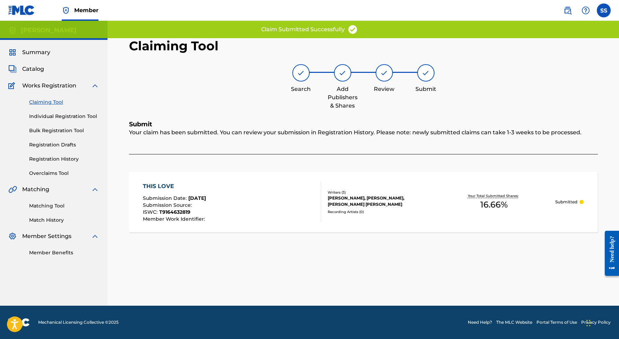
scroll to position [0, 0]
click at [48, 101] on link "Claiming Tool" at bounding box center [64, 101] width 70 height 7
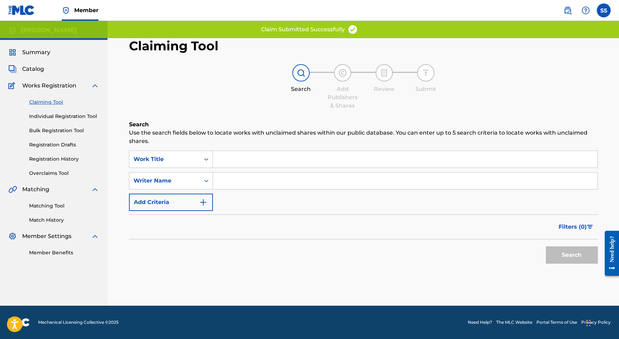
click at [258, 180] on input "Search Form" at bounding box center [405, 180] width 385 height 17
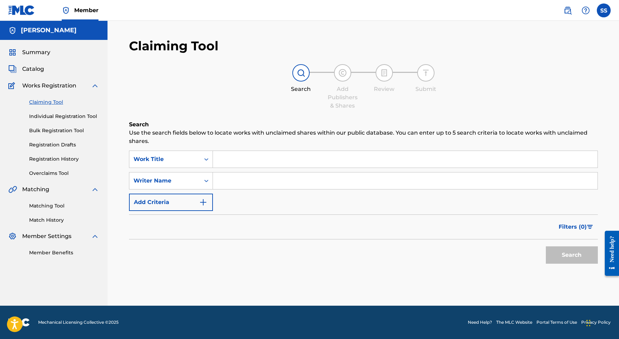
paste input "[PERSON_NAME]"
type input "[PERSON_NAME]"
click at [563, 248] on button "Search" at bounding box center [572, 254] width 52 height 17
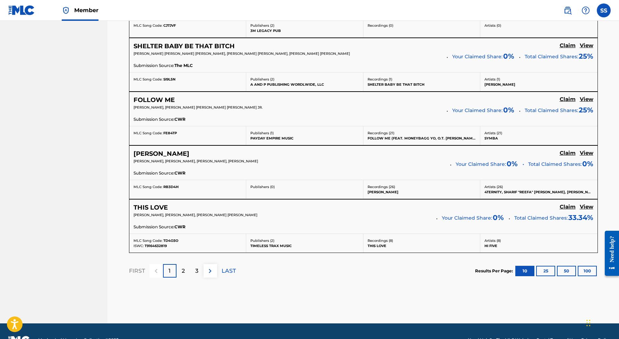
scroll to position [572, 0]
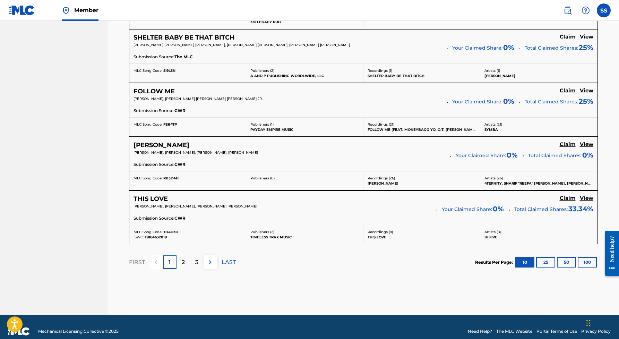
click at [571, 143] on h5 "Claim" at bounding box center [568, 144] width 16 height 7
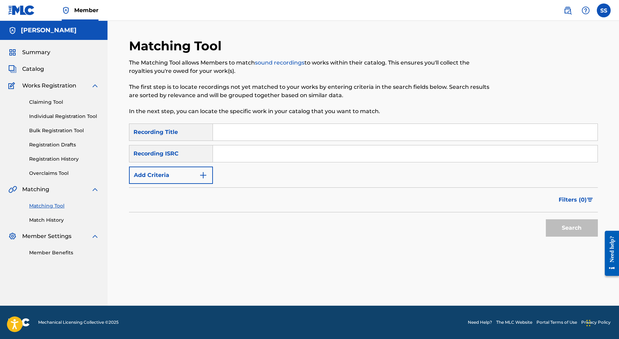
click at [38, 103] on link "Claiming Tool" at bounding box center [64, 101] width 70 height 7
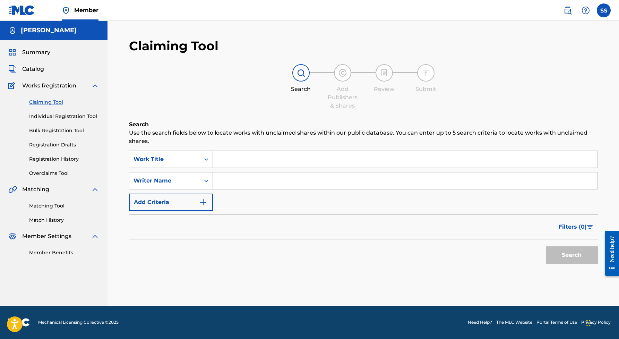
click at [231, 175] on input "Search Form" at bounding box center [405, 180] width 385 height 17
paste input "[PERSON_NAME]"
type input "[PERSON_NAME]"
click at [566, 252] on button "Search" at bounding box center [572, 254] width 52 height 17
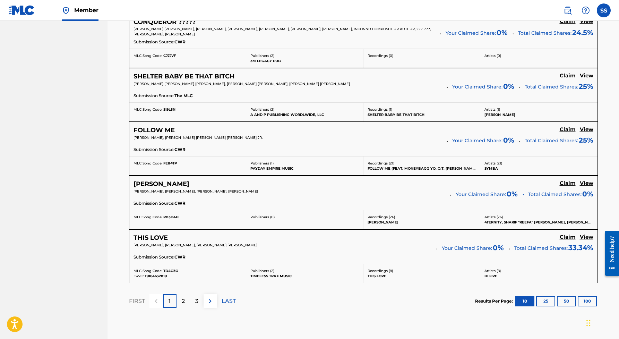
scroll to position [529, 0]
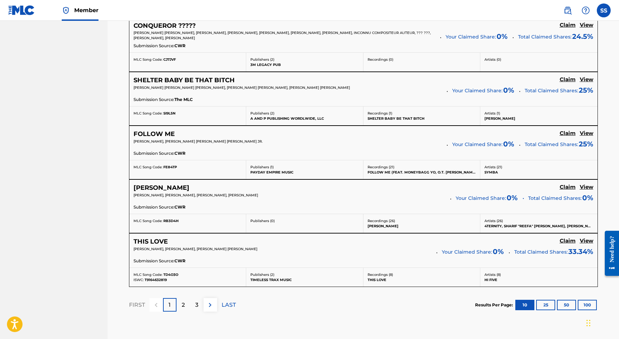
click at [570, 185] on h5 "Claim" at bounding box center [568, 187] width 16 height 7
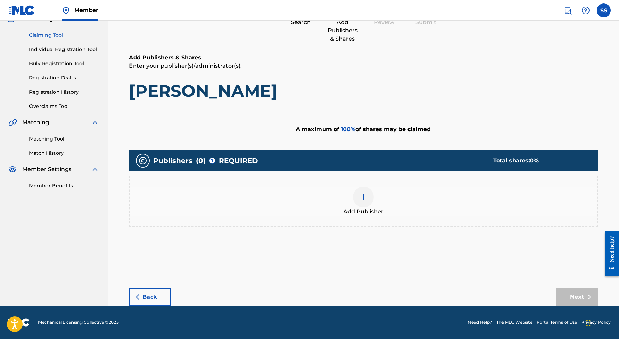
click at [364, 196] on img at bounding box center [363, 197] width 8 height 8
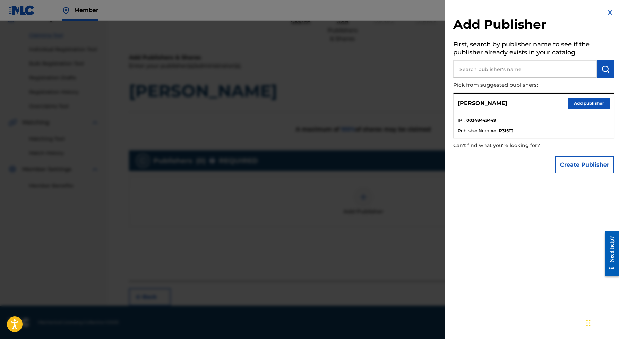
click at [584, 104] on button "Add publisher" at bounding box center [589, 103] width 42 height 10
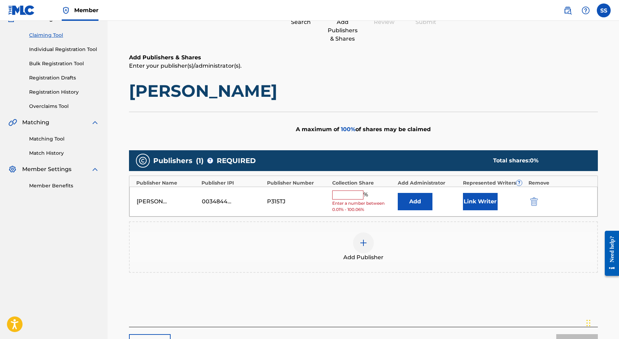
click at [352, 192] on input "text" at bounding box center [347, 194] width 31 height 9
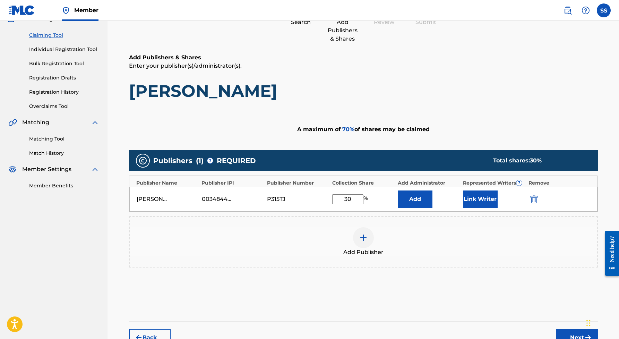
type input "30"
click at [480, 196] on button "Link Writer" at bounding box center [480, 198] width 35 height 17
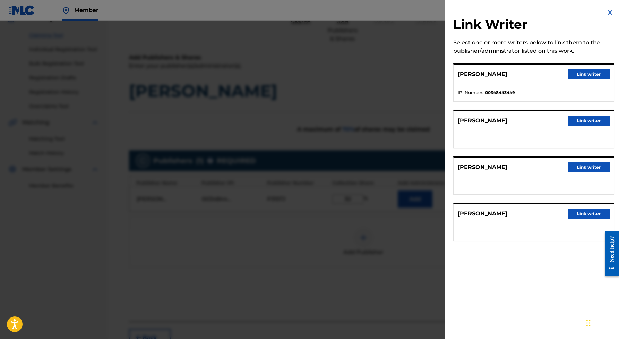
click at [589, 74] on button "Link writer" at bounding box center [589, 74] width 42 height 10
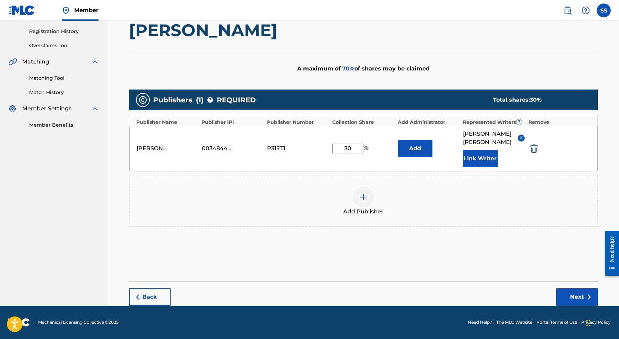
click at [567, 292] on button "Next" at bounding box center [577, 296] width 42 height 17
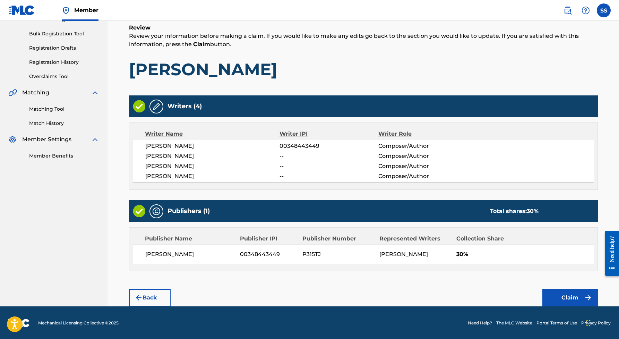
click at [567, 297] on button "Claim" at bounding box center [569, 297] width 55 height 17
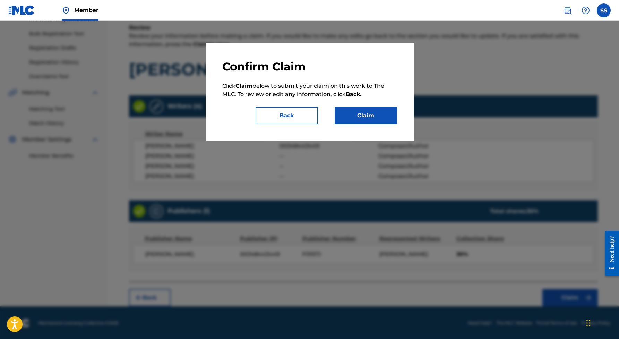
click at [378, 121] on button "Claim" at bounding box center [366, 115] width 62 height 17
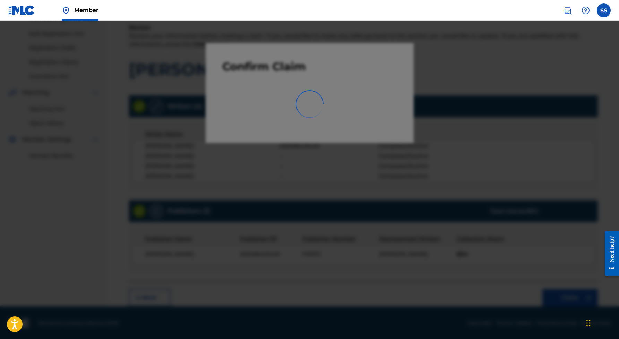
scroll to position [0, 0]
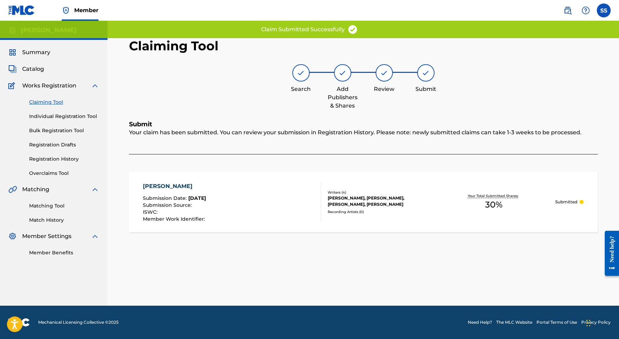
click at [55, 102] on link "Claiming Tool" at bounding box center [64, 101] width 70 height 7
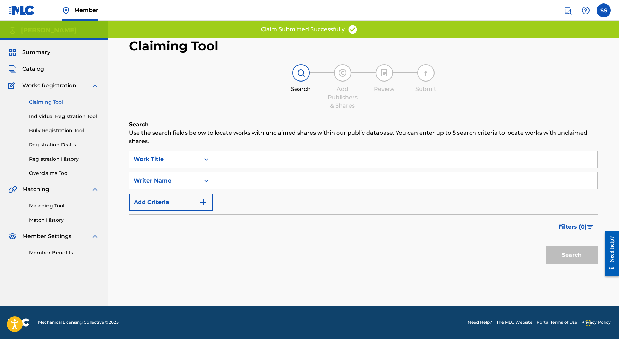
click at [218, 188] on input "Search Form" at bounding box center [405, 180] width 385 height 17
paste input "[PERSON_NAME]"
type input "[PERSON_NAME]"
click at [569, 248] on button "Search" at bounding box center [572, 254] width 52 height 17
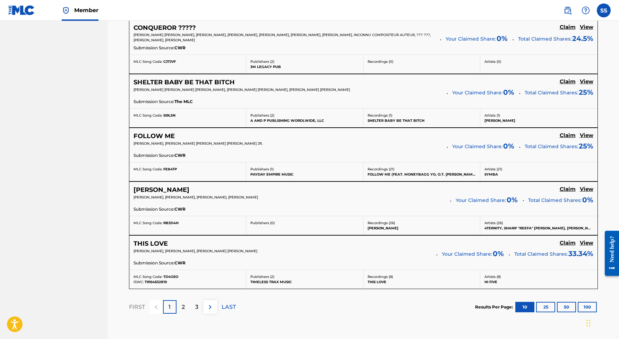
scroll to position [528, 0]
click at [184, 302] on p "2" at bounding box center [183, 306] width 3 height 8
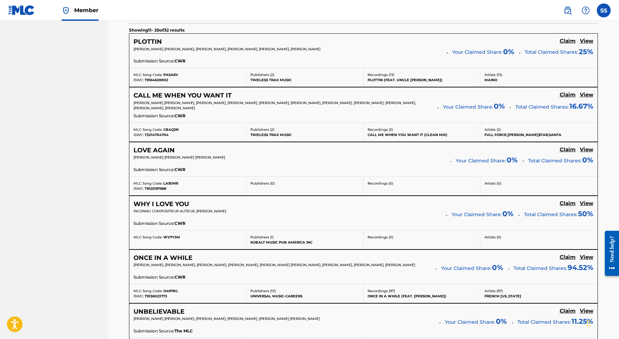
scroll to position [244, 0]
click at [566, 40] on h5 "Claim" at bounding box center [568, 40] width 16 height 7
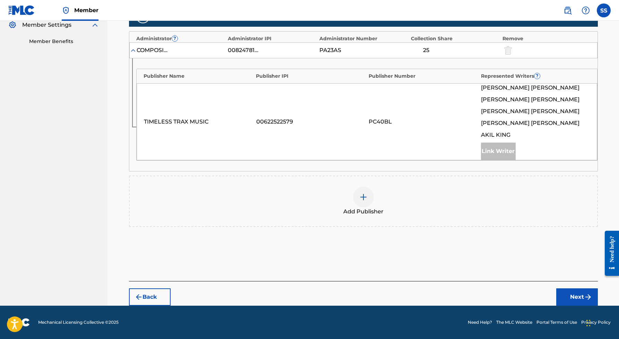
scroll to position [211, 0]
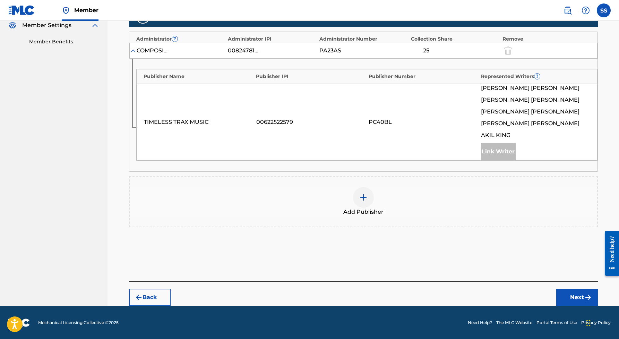
click at [363, 198] on img at bounding box center [363, 197] width 8 height 8
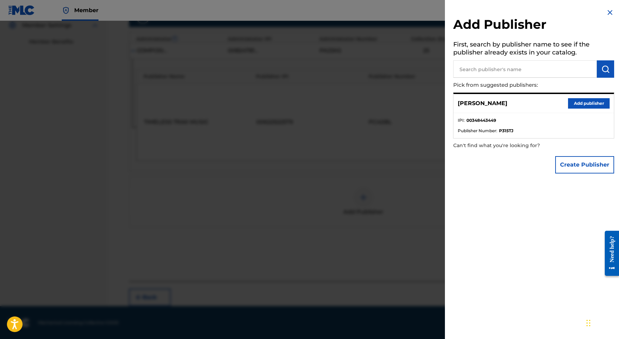
click at [586, 102] on button "Add publisher" at bounding box center [589, 103] width 42 height 10
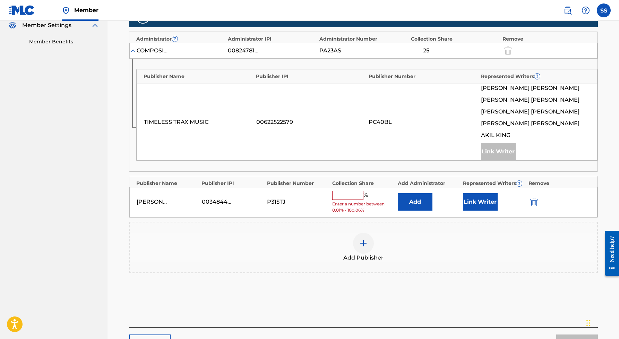
click at [348, 189] on div "[PERSON_NAME] 00348443449 P315TJ % Enter a number between 0.01% - 100.06% Add L…" at bounding box center [363, 202] width 468 height 30
click at [348, 193] on input "text" at bounding box center [347, 195] width 31 height 9
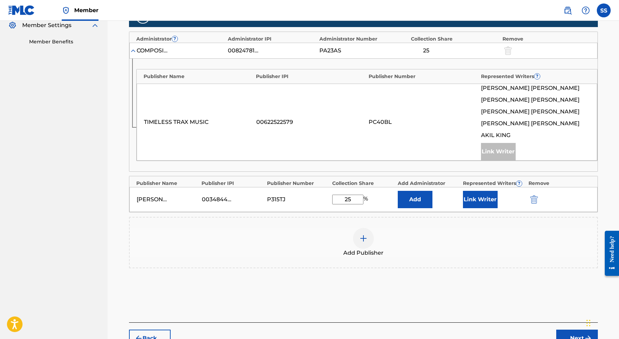
type input "25"
click at [481, 198] on button "Link Writer" at bounding box center [480, 199] width 35 height 17
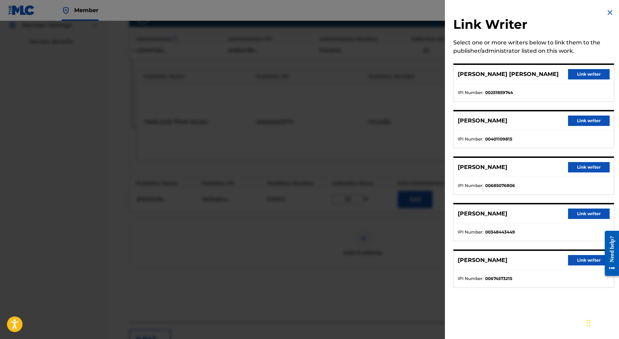
click at [582, 214] on button "Link writer" at bounding box center [589, 213] width 42 height 10
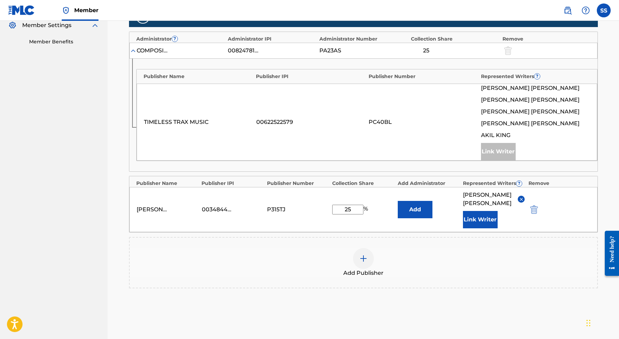
scroll to position [256, 0]
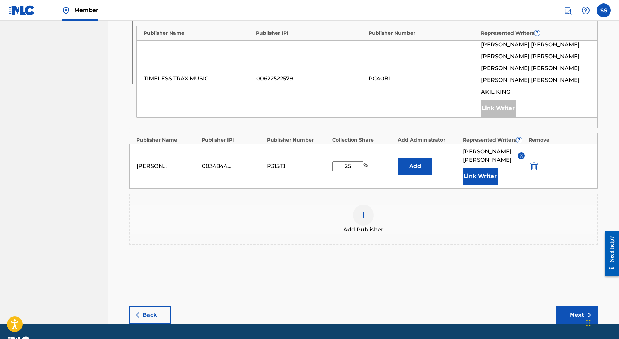
click at [570, 313] on button "Next" at bounding box center [577, 314] width 42 height 17
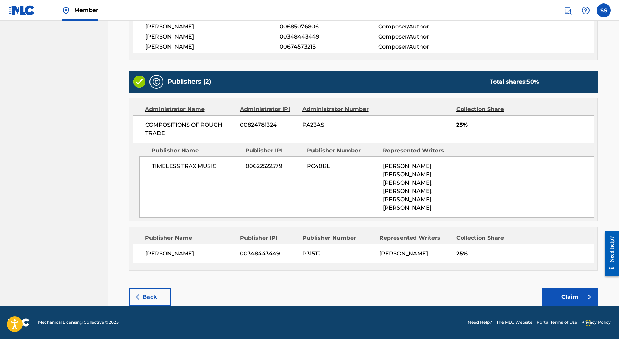
scroll to position [226, 0]
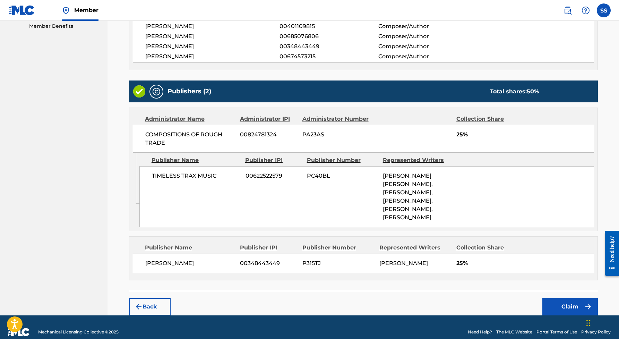
click at [564, 298] on button "Claim" at bounding box center [569, 306] width 55 height 17
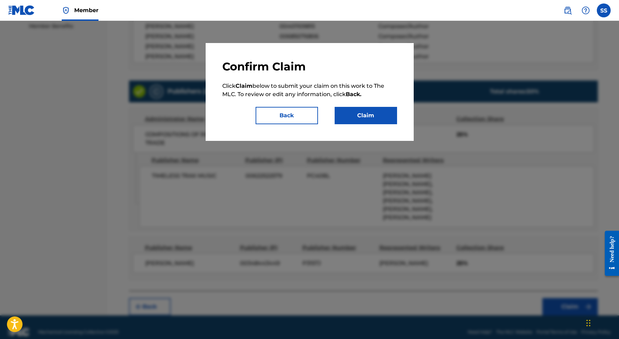
click at [366, 119] on button "Claim" at bounding box center [366, 115] width 62 height 17
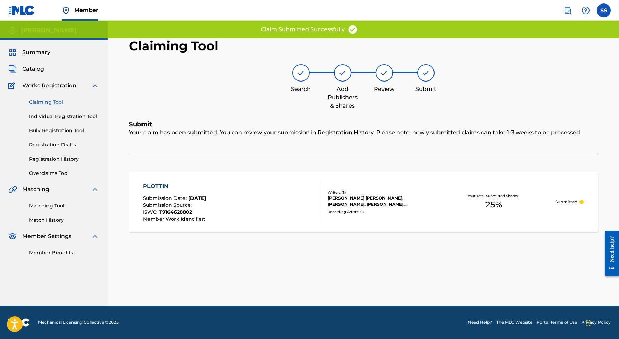
scroll to position [0, 0]
click at [48, 102] on link "Claiming Tool" at bounding box center [64, 101] width 70 height 7
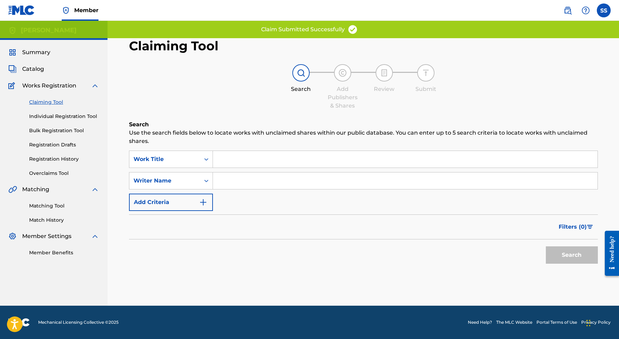
click at [231, 182] on input "Search Form" at bounding box center [405, 180] width 385 height 17
paste input "[PERSON_NAME]"
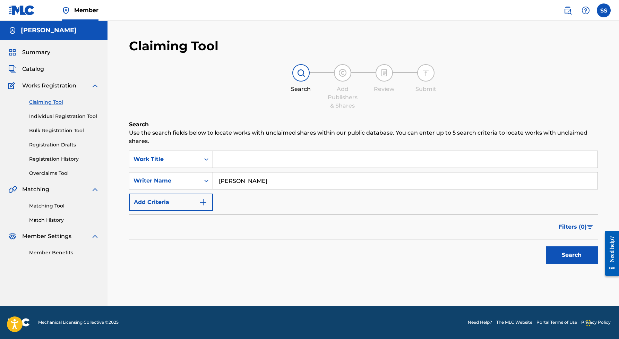
type input "[PERSON_NAME]"
click at [572, 256] on button "Search" at bounding box center [572, 254] width 52 height 17
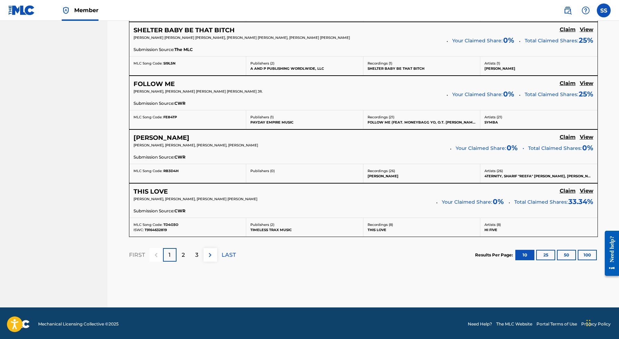
click at [182, 251] on p "2" at bounding box center [183, 255] width 3 height 8
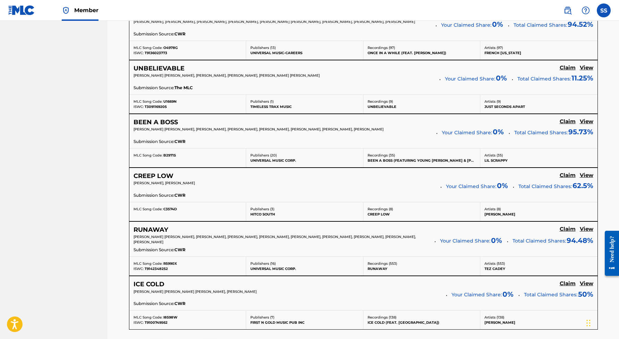
scroll to position [491, 0]
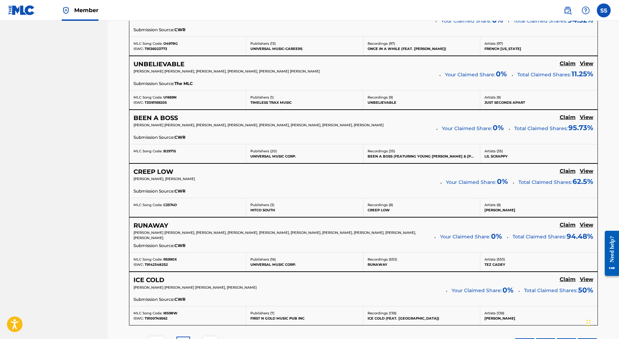
click at [564, 170] on h5 "Claim" at bounding box center [568, 171] width 16 height 7
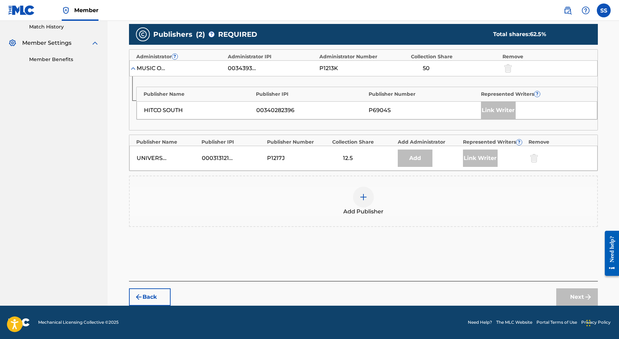
scroll to position [193, 0]
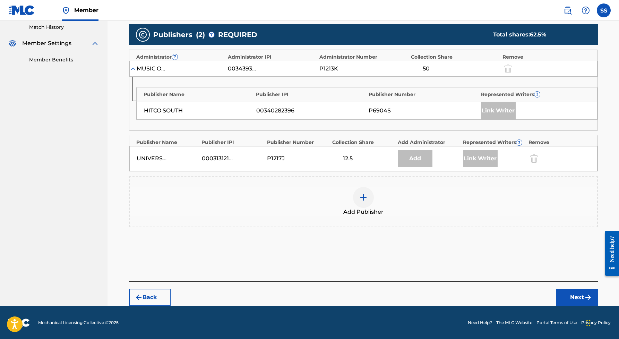
click at [362, 200] on img at bounding box center [363, 197] width 8 height 8
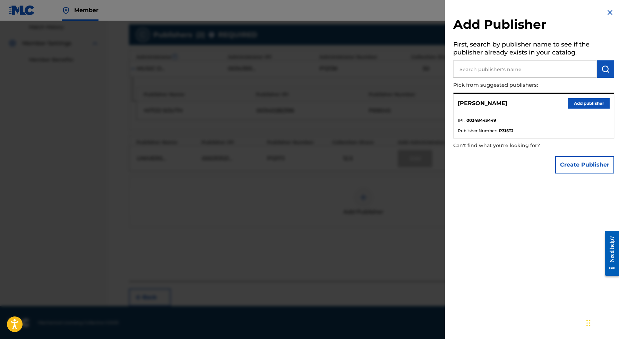
click at [594, 99] on button "Add publisher" at bounding box center [589, 103] width 42 height 10
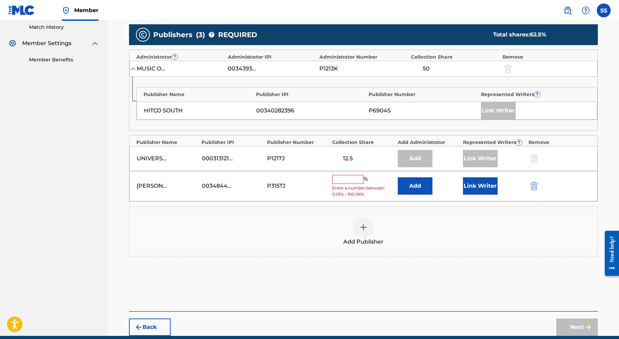
click at [346, 180] on input "text" at bounding box center [347, 179] width 31 height 9
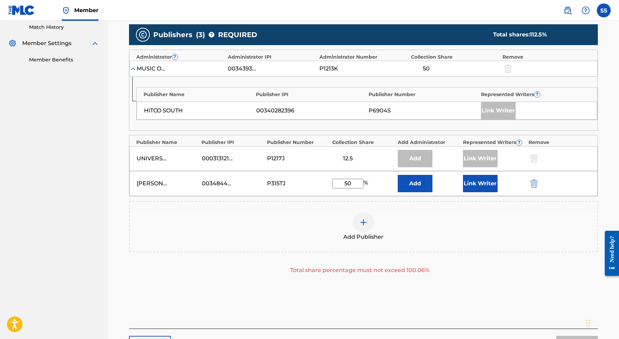
click at [475, 182] on button "Link Writer" at bounding box center [480, 183] width 35 height 17
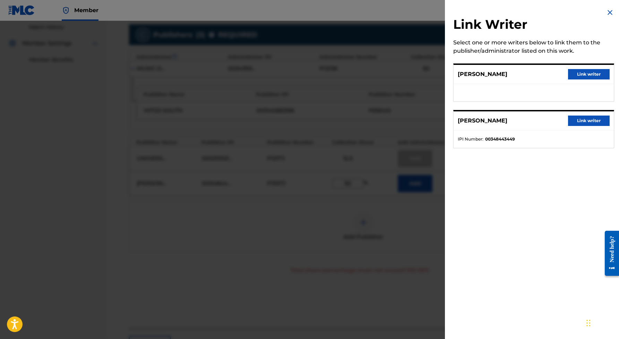
click at [575, 122] on button "Link writer" at bounding box center [589, 120] width 42 height 10
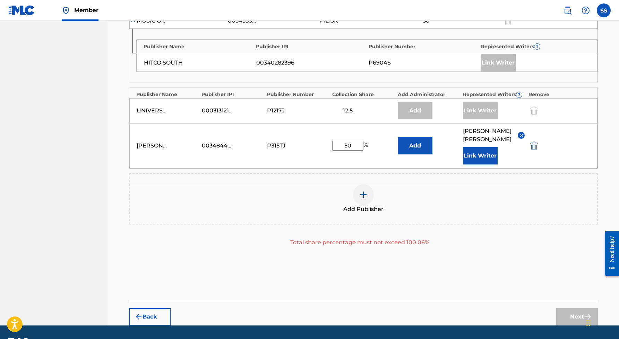
scroll to position [241, 0]
click at [564, 310] on div "Next" at bounding box center [577, 316] width 42 height 17
click at [355, 146] on input "50" at bounding box center [347, 145] width 31 height 10
type input "5"
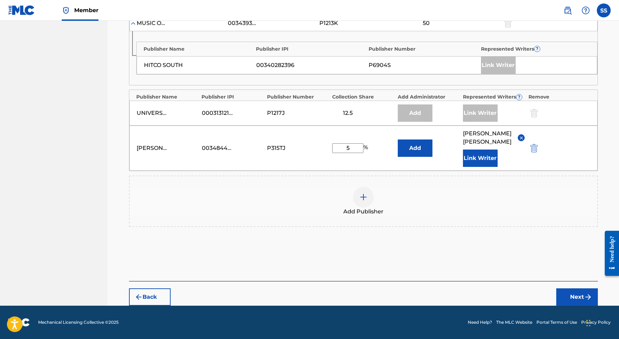
scroll to position [238, 0]
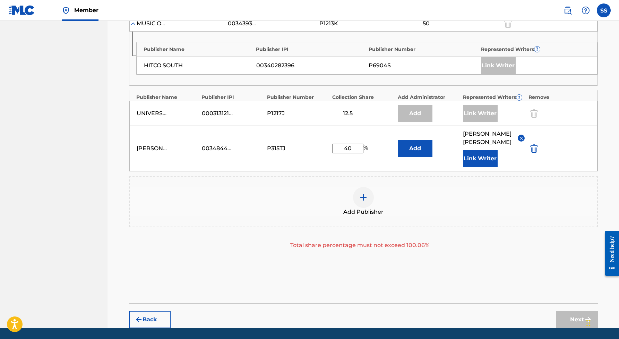
type input "4"
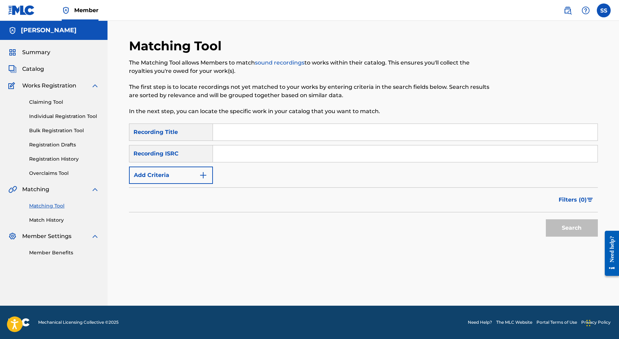
click at [205, 172] on img "Search Form" at bounding box center [203, 175] width 8 height 8
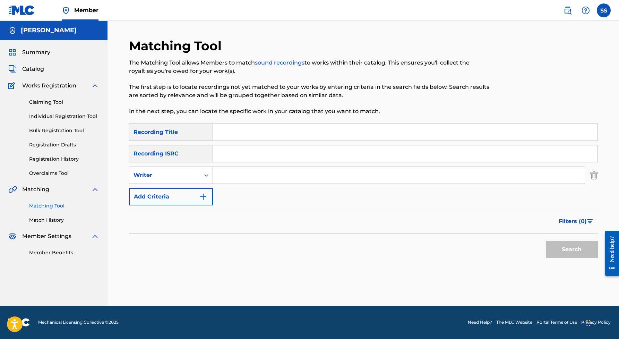
click at [45, 101] on link "Claiming Tool" at bounding box center [64, 101] width 70 height 7
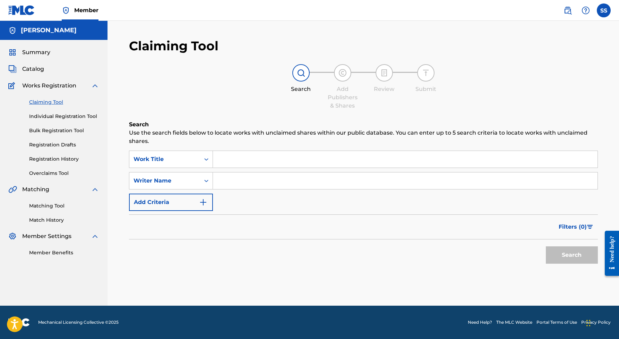
click at [234, 175] on input "Search Form" at bounding box center [405, 180] width 385 height 17
paste input "[PERSON_NAME]"
type input "[PERSON_NAME]"
click at [572, 258] on button "Search" at bounding box center [572, 254] width 52 height 17
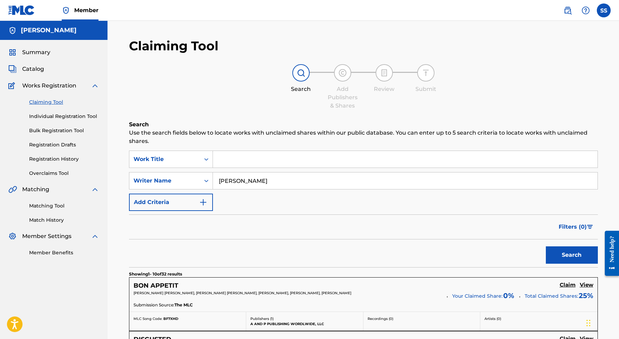
scroll to position [5, 1]
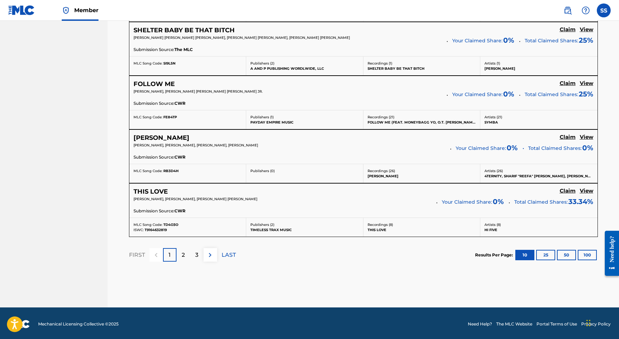
click at [181, 250] on div "2" at bounding box center [183, 255] width 14 height 14
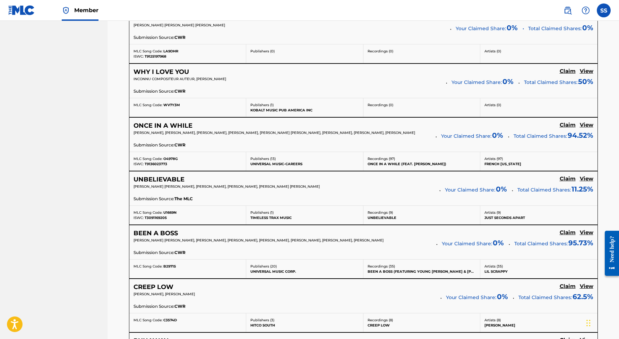
scroll to position [379, 0]
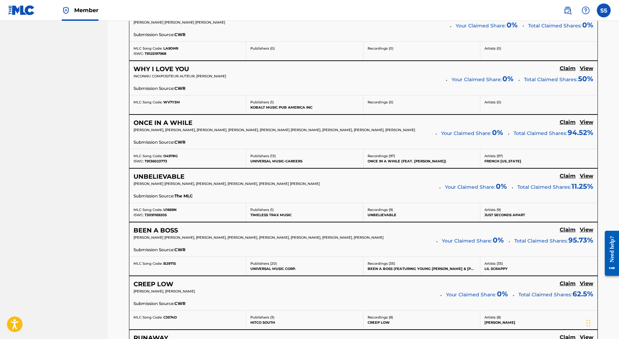
click at [562, 174] on h5 "Claim" at bounding box center [568, 176] width 16 height 7
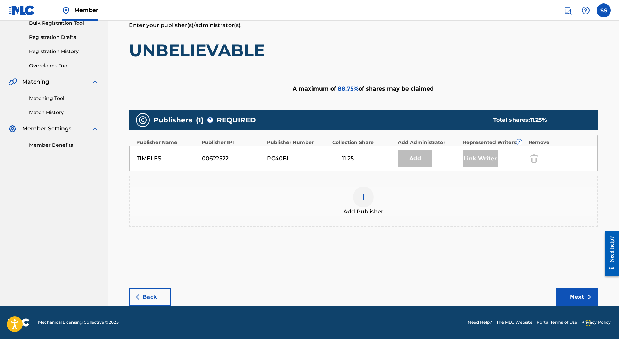
click at [361, 196] on img at bounding box center [363, 197] width 8 height 8
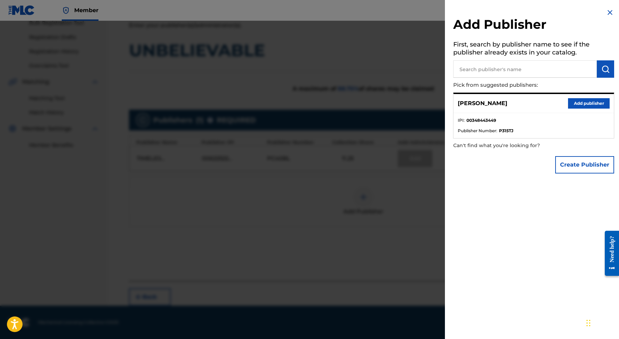
click at [579, 104] on button "Add publisher" at bounding box center [589, 103] width 42 height 10
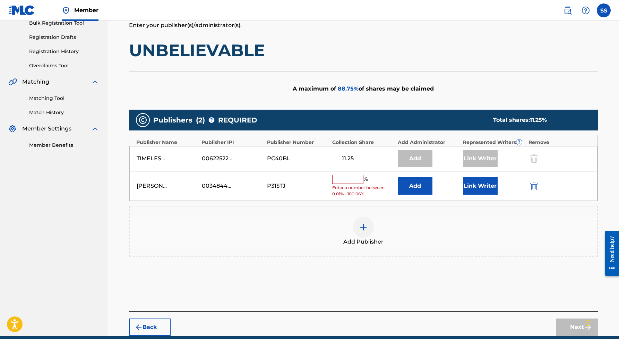
click at [351, 180] on input "text" at bounding box center [347, 179] width 31 height 9
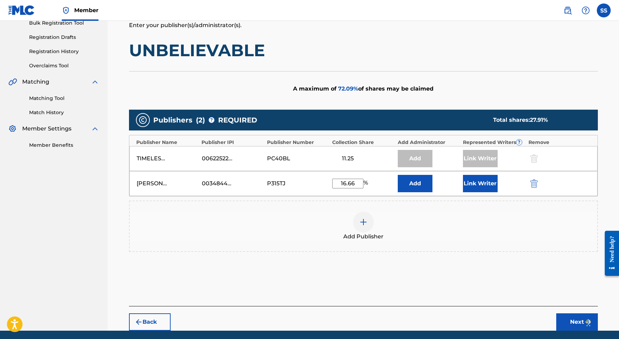
type input "16.66"
click at [572, 318] on button "Next" at bounding box center [577, 321] width 42 height 17
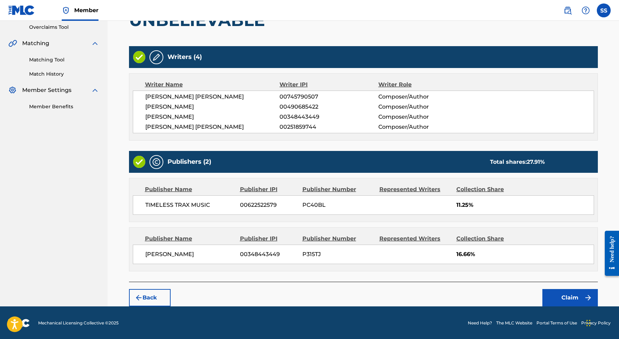
scroll to position [146, 0]
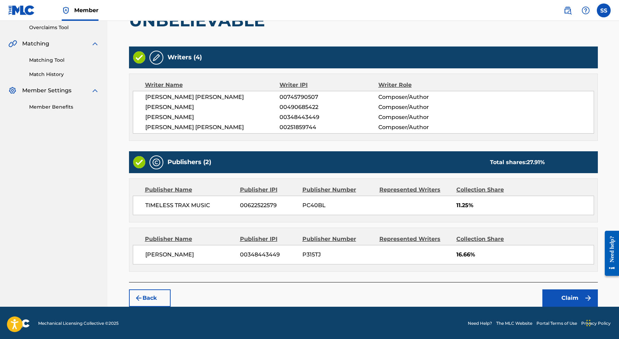
click at [565, 294] on button "Claim" at bounding box center [569, 297] width 55 height 17
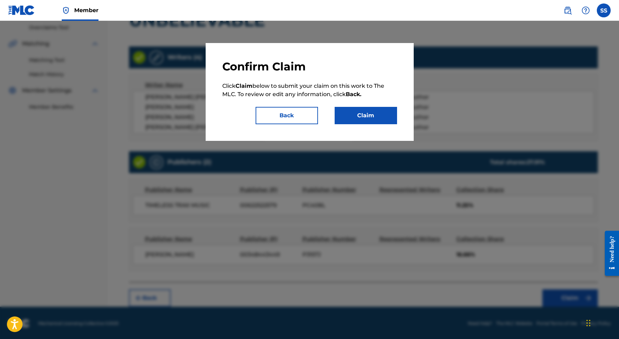
click at [385, 116] on button "Claim" at bounding box center [366, 115] width 62 height 17
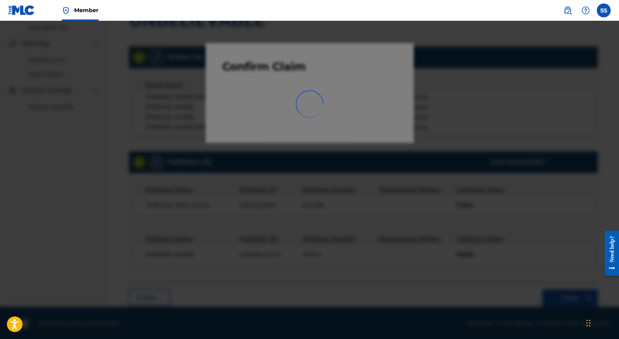
scroll to position [0, 0]
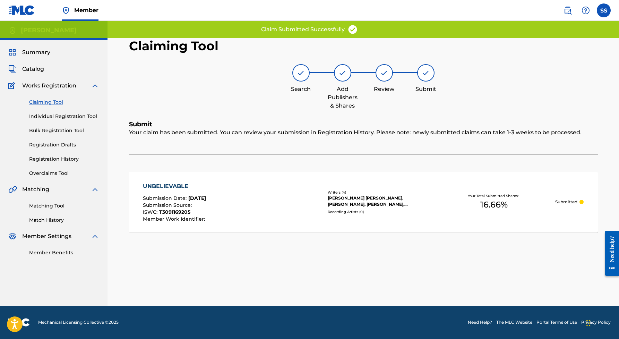
click at [58, 101] on link "Claiming Tool" at bounding box center [64, 101] width 70 height 7
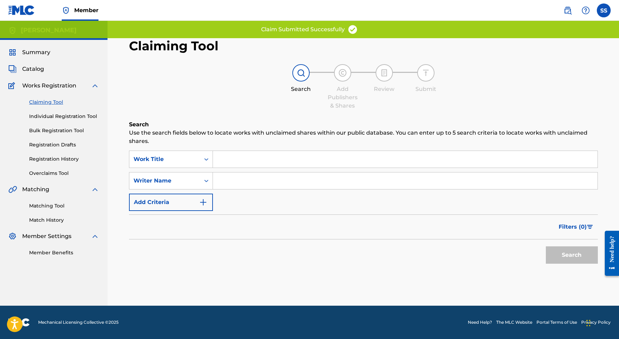
click at [224, 186] on input "Search Form" at bounding box center [405, 180] width 385 height 17
paste input "[PERSON_NAME]"
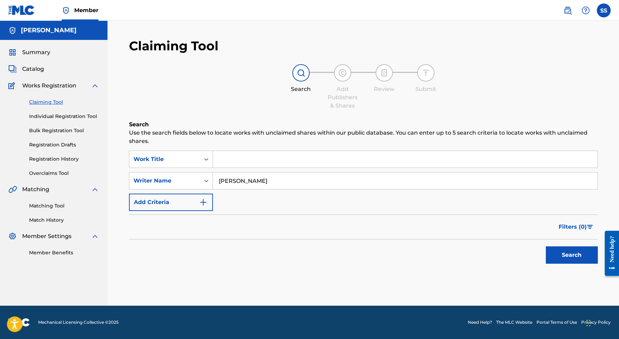
type input "[PERSON_NAME]"
click at [570, 256] on button "Search" at bounding box center [572, 254] width 52 height 17
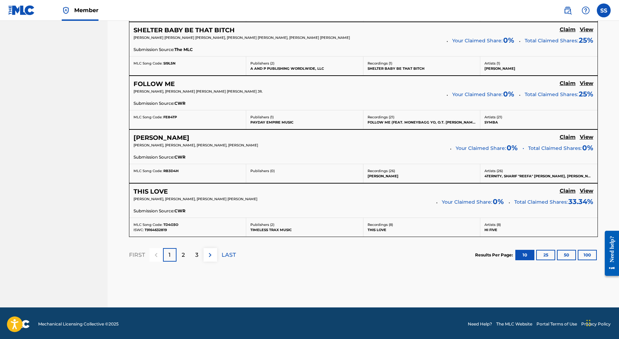
click at [180, 252] on div "2" at bounding box center [183, 255] width 14 height 14
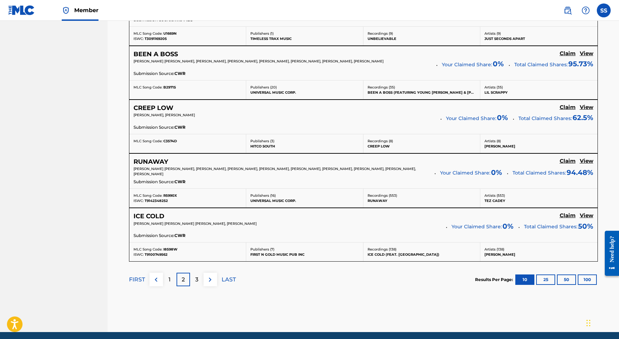
scroll to position [554, 0]
click at [198, 279] on p "3" at bounding box center [196, 280] width 3 height 8
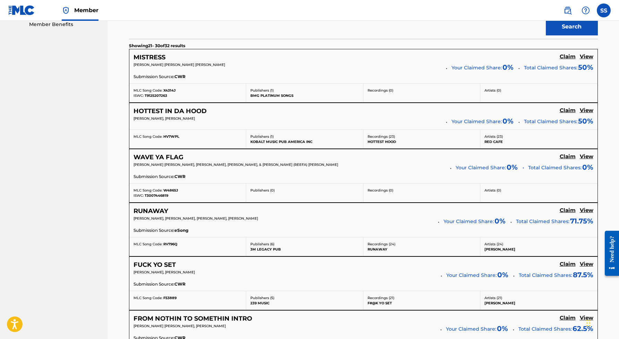
scroll to position [230, 0]
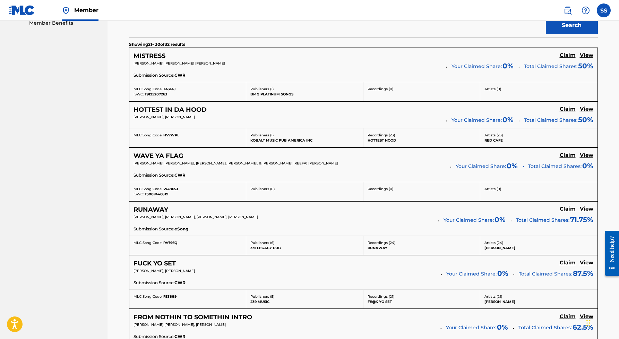
click at [567, 109] on h5 "Claim" at bounding box center [568, 109] width 16 height 7
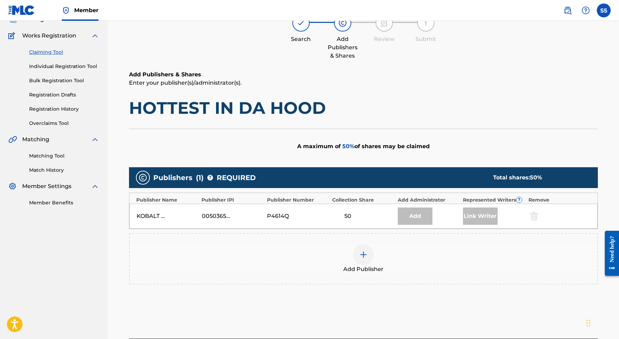
scroll to position [42, 0]
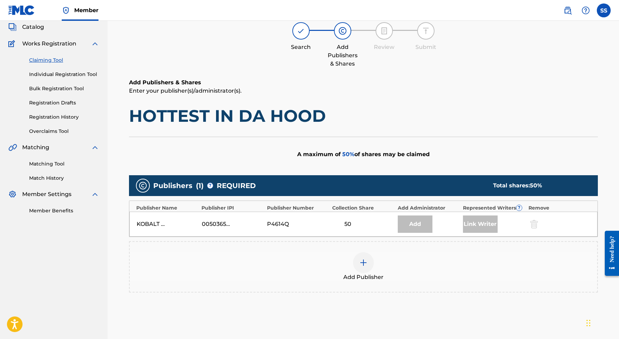
click at [55, 58] on link "Claiming Tool" at bounding box center [64, 60] width 70 height 7
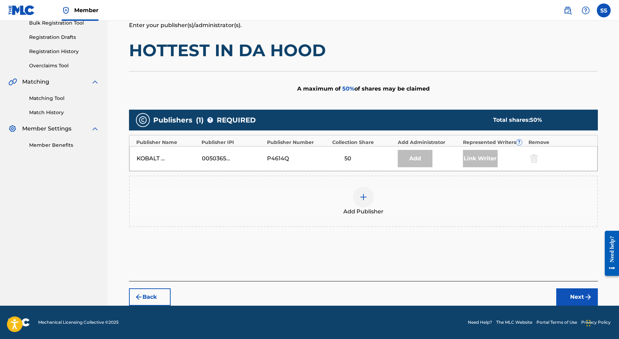
scroll to position [59, 0]
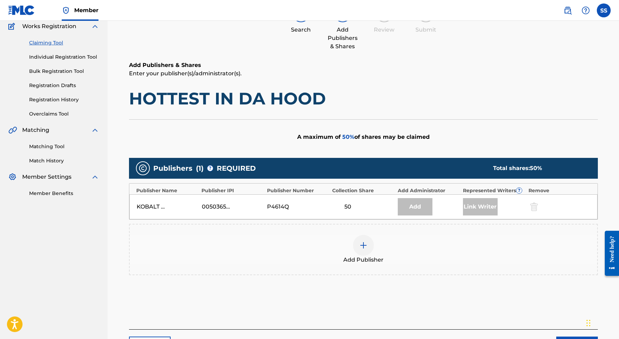
click at [54, 41] on link "Claiming Tool" at bounding box center [64, 42] width 70 height 7
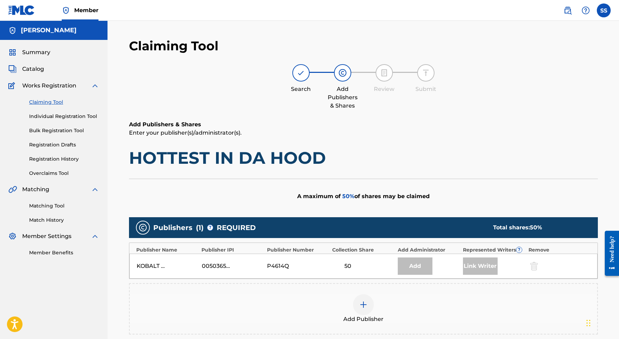
click at [48, 101] on link "Claiming Tool" at bounding box center [64, 101] width 70 height 7
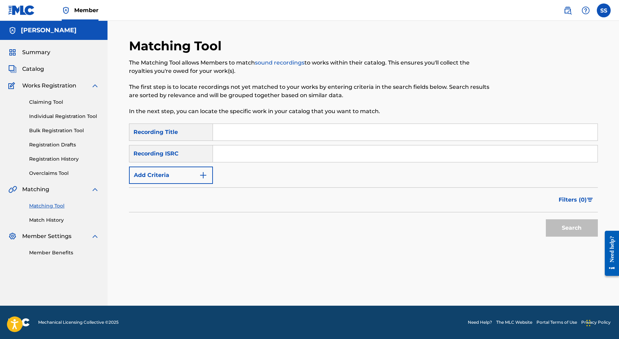
click at [53, 103] on link "Claiming Tool" at bounding box center [64, 101] width 70 height 7
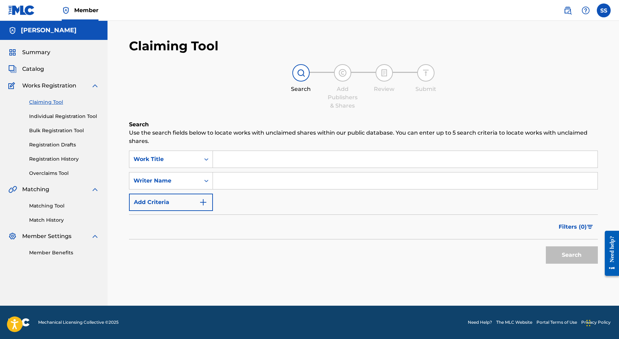
click at [245, 184] on input "Search Form" at bounding box center [405, 180] width 385 height 17
paste input "[PERSON_NAME]"
type input "[PERSON_NAME]"
click at [554, 254] on button "Search" at bounding box center [572, 254] width 52 height 17
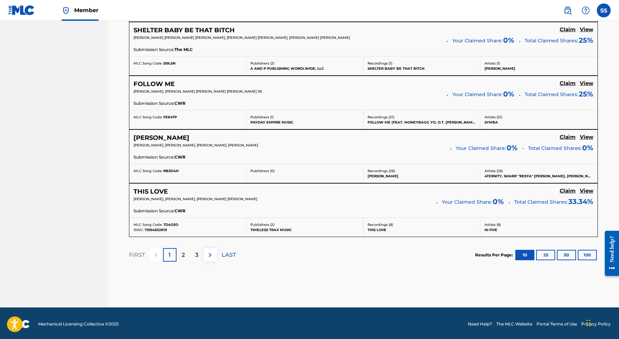
click at [195, 254] on p "3" at bounding box center [196, 255] width 3 height 8
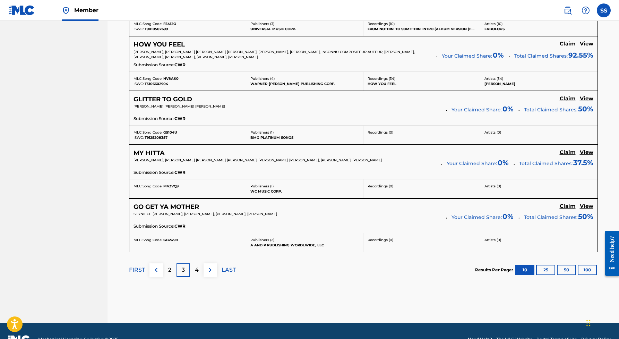
scroll to position [558, 0]
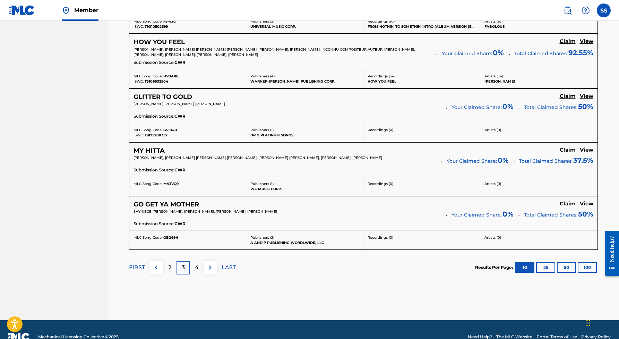
click at [192, 269] on div "4" at bounding box center [197, 268] width 14 height 14
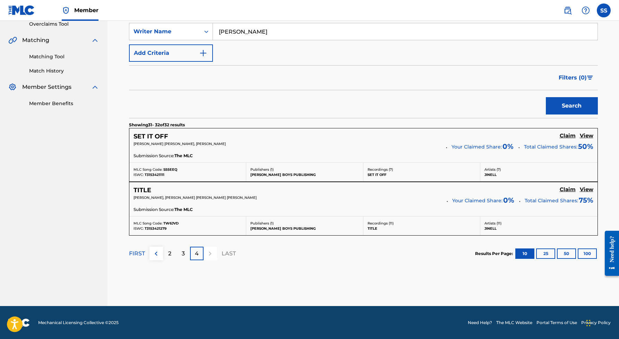
scroll to position [147, 0]
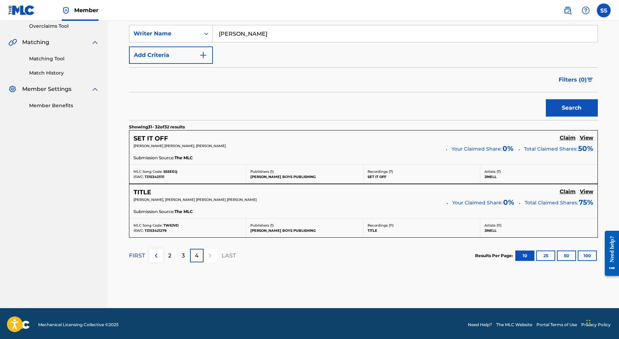
click at [564, 138] on h5 "Claim" at bounding box center [568, 138] width 16 height 7
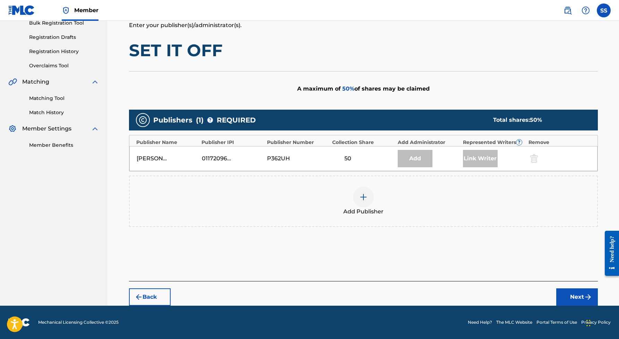
click at [366, 198] on img at bounding box center [363, 197] width 8 height 8
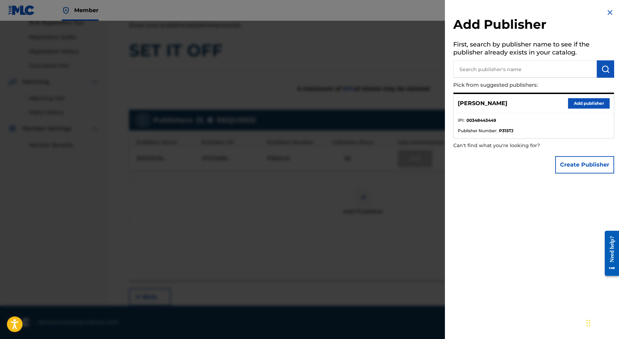
click at [578, 100] on button "Add publisher" at bounding box center [589, 103] width 42 height 10
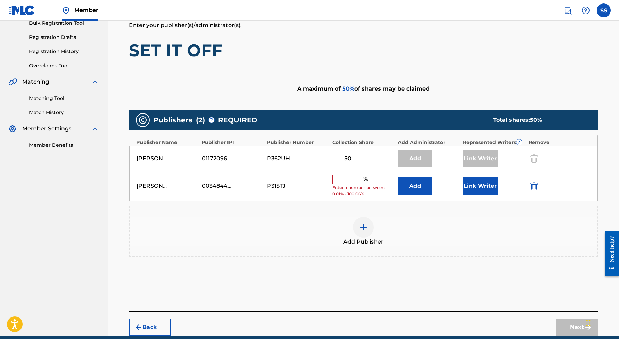
click at [351, 180] on input "text" at bounding box center [347, 179] width 31 height 9
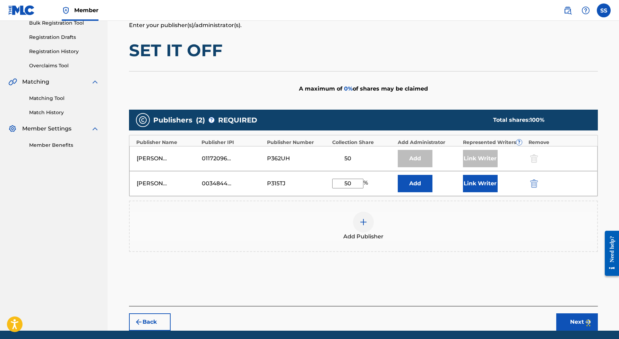
type input "50"
click at [477, 186] on button "Link Writer" at bounding box center [480, 183] width 35 height 17
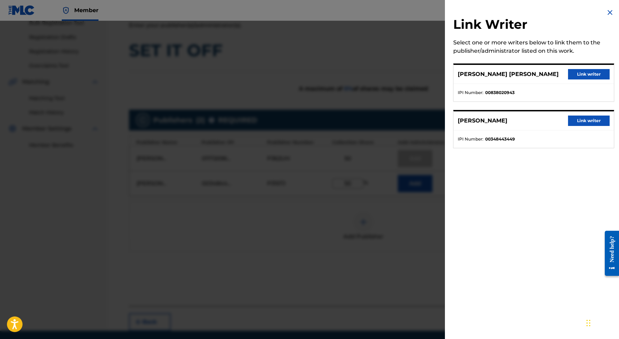
click at [583, 123] on button "Link writer" at bounding box center [589, 120] width 42 height 10
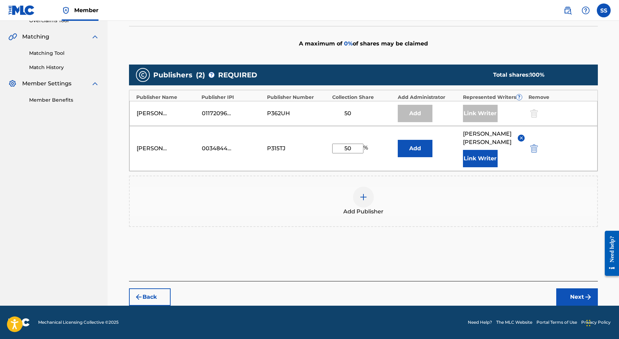
click at [564, 295] on button "Next" at bounding box center [577, 296] width 42 height 17
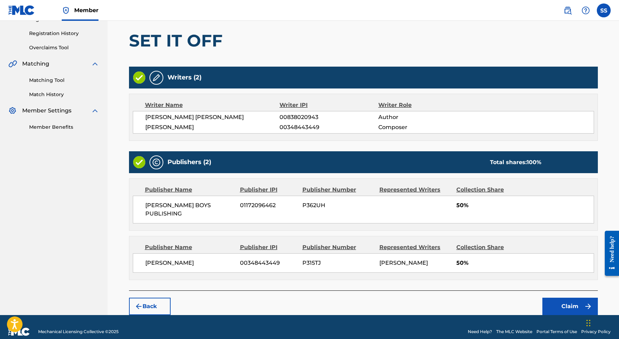
click at [568, 297] on button "Claim" at bounding box center [569, 305] width 55 height 17
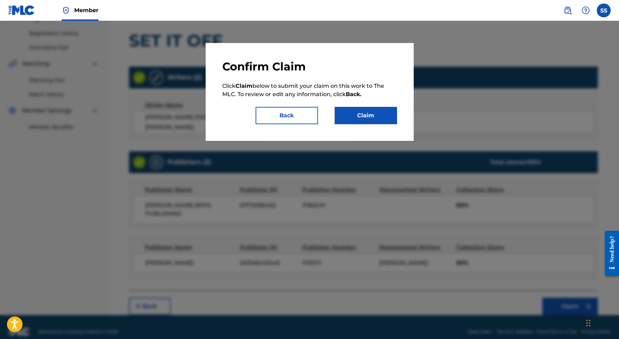
click at [378, 119] on button "Claim" at bounding box center [366, 115] width 62 height 17
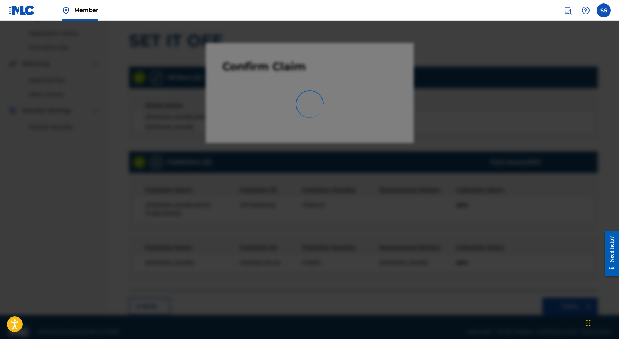
scroll to position [0, 0]
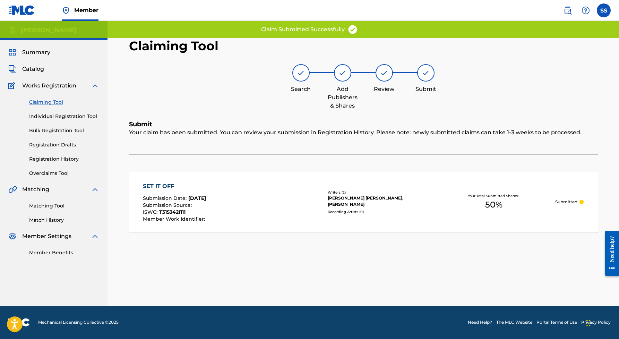
click at [44, 104] on link "Claiming Tool" at bounding box center [64, 101] width 70 height 7
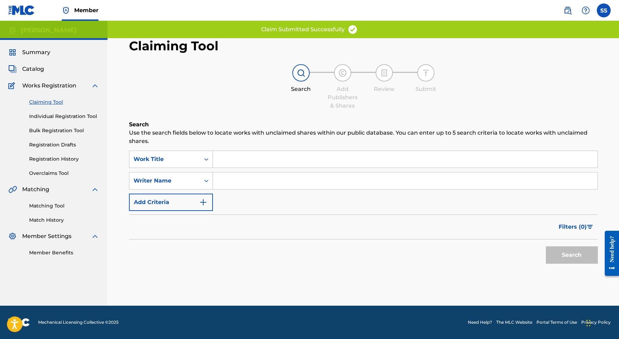
click at [234, 182] on input "Search Form" at bounding box center [405, 180] width 385 height 17
type input "v"
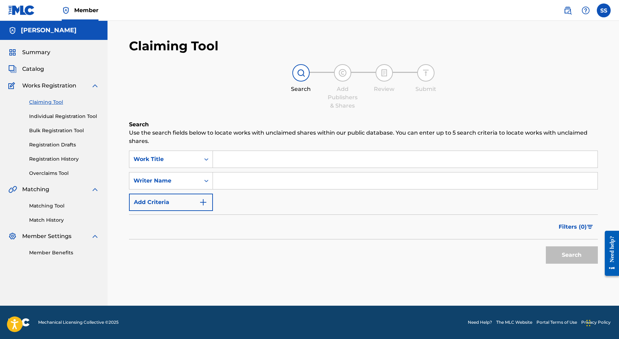
paste input "[PERSON_NAME]"
type input "[PERSON_NAME]"
click at [553, 253] on button "Search" at bounding box center [572, 254] width 52 height 17
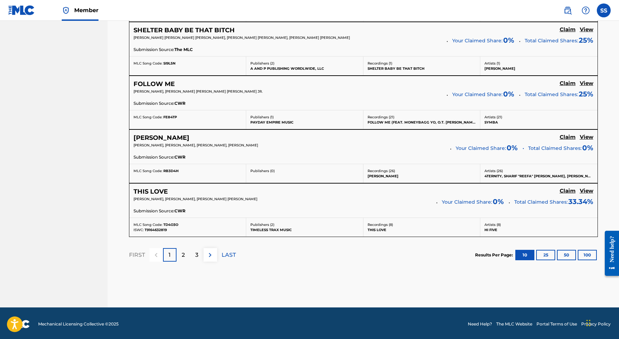
click at [196, 248] on div "3" at bounding box center [197, 255] width 14 height 14
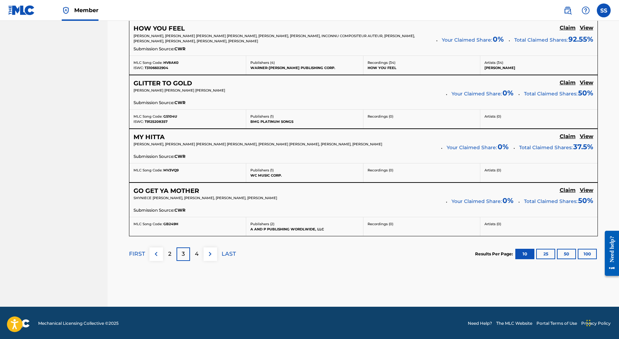
scroll to position [571, 0]
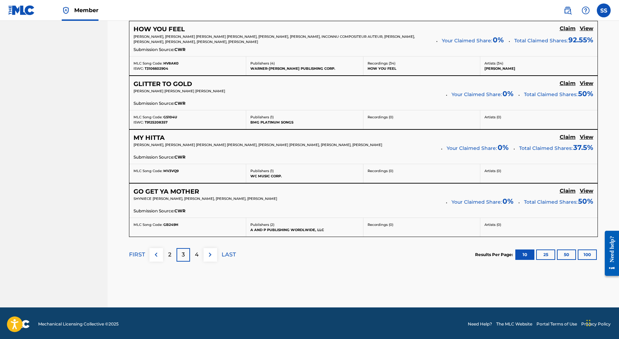
click at [199, 252] on div "4" at bounding box center [197, 255] width 14 height 14
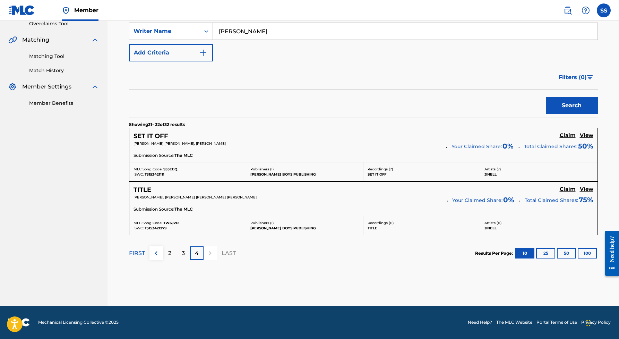
scroll to position [149, 0]
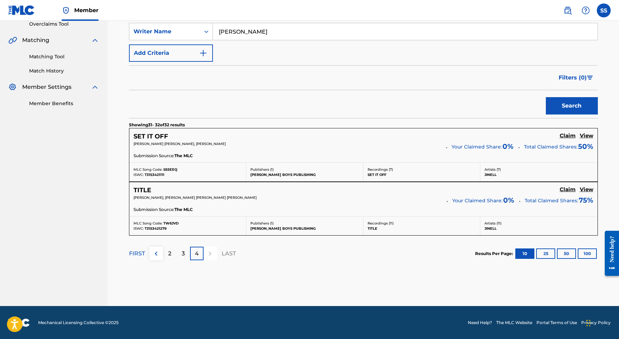
click at [567, 190] on h5 "Claim" at bounding box center [568, 189] width 16 height 7
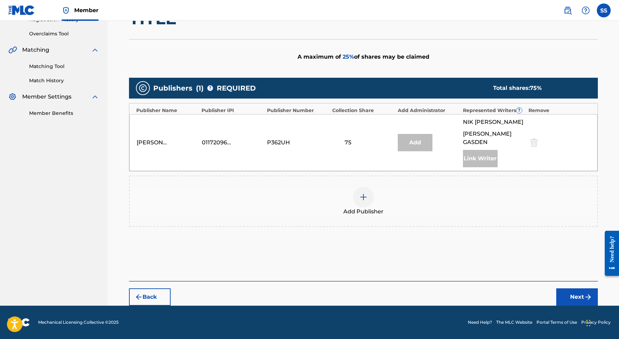
scroll to position [139, 0]
click at [366, 195] on img at bounding box center [363, 197] width 8 height 8
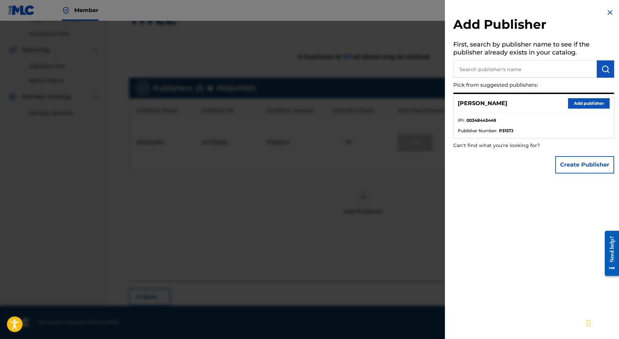
click at [594, 105] on button "Add publisher" at bounding box center [589, 103] width 42 height 10
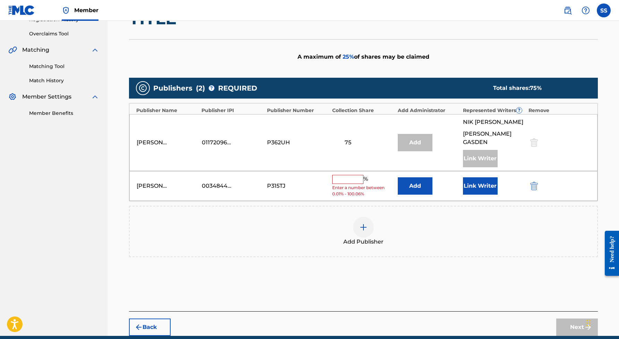
click at [345, 179] on input "text" at bounding box center [347, 179] width 31 height 9
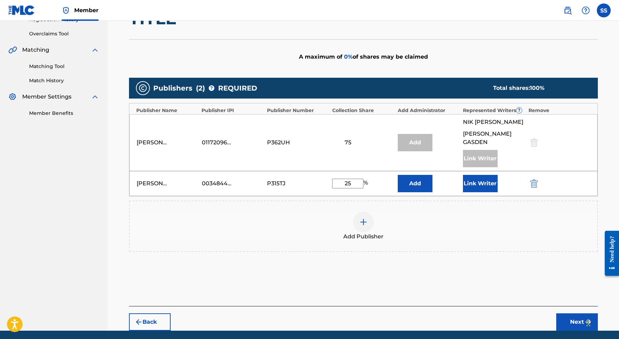
type input "25"
click at [491, 183] on button "Link Writer" at bounding box center [480, 183] width 35 height 17
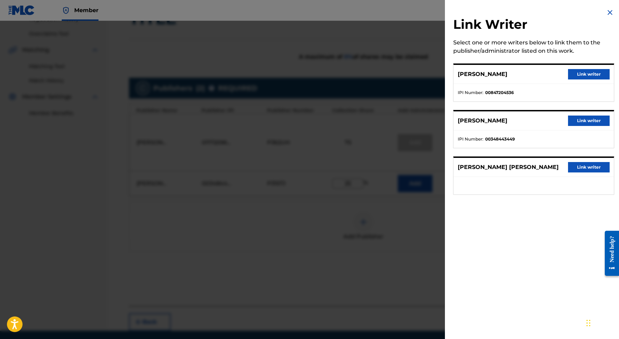
click at [588, 118] on button "Link writer" at bounding box center [589, 120] width 42 height 10
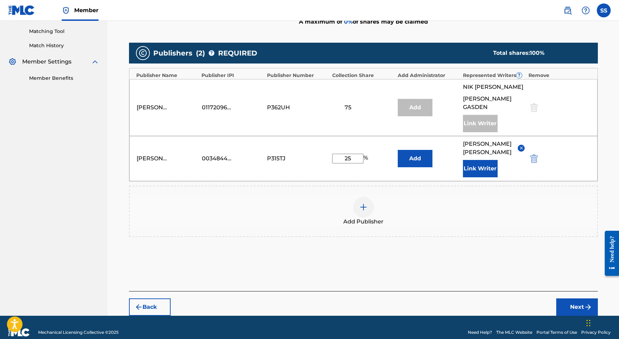
click at [575, 304] on button "Next" at bounding box center [577, 306] width 42 height 17
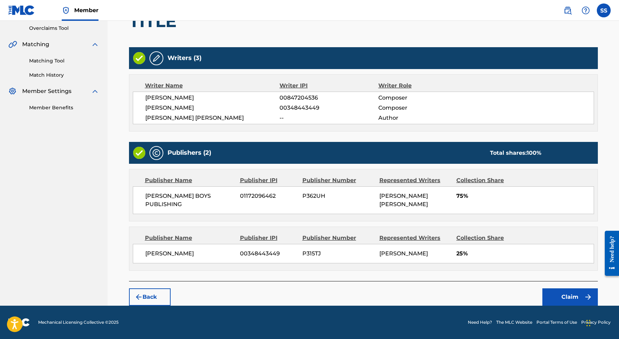
scroll to position [144, 0]
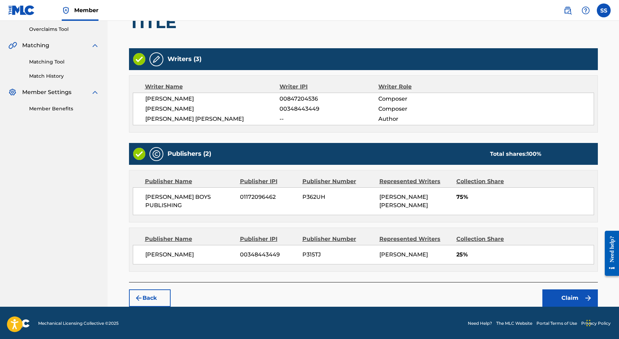
click at [552, 296] on button "Claim" at bounding box center [569, 297] width 55 height 17
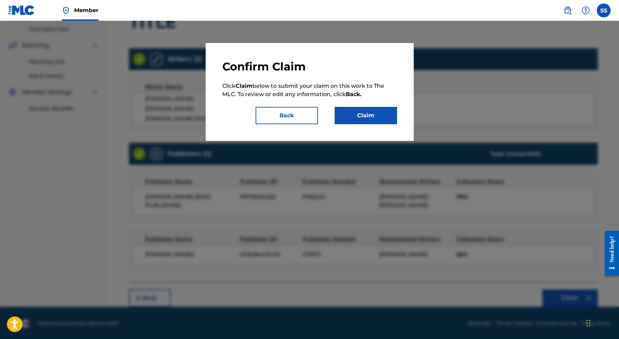
click at [389, 118] on button "Claim" at bounding box center [366, 115] width 62 height 17
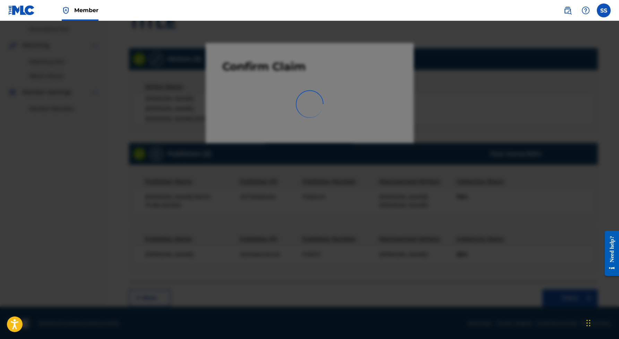
scroll to position [0, 0]
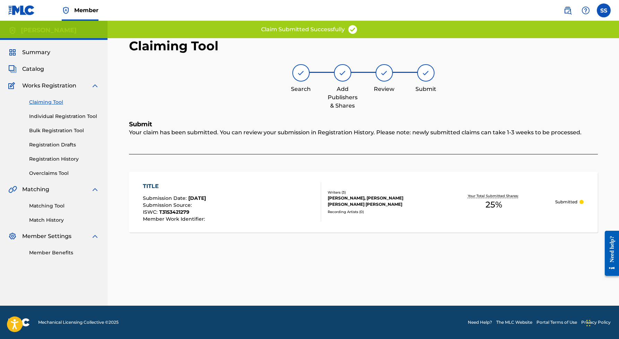
click at [38, 103] on link "Claiming Tool" at bounding box center [64, 101] width 70 height 7
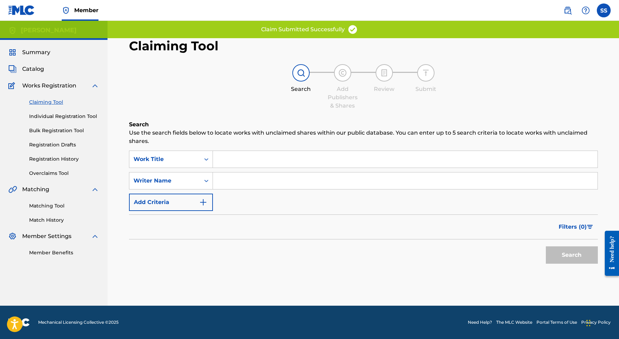
click at [232, 179] on input "Search Form" at bounding box center [405, 180] width 385 height 17
paste input "[PERSON_NAME]"
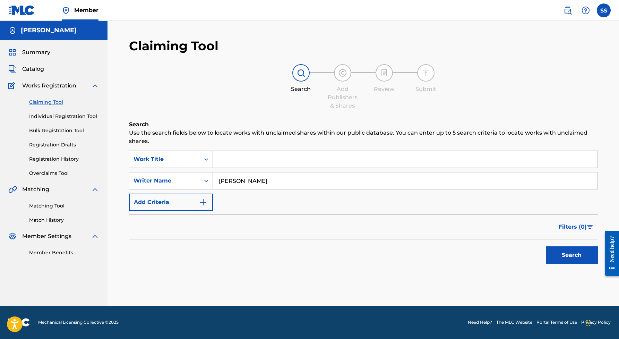
type input "[PERSON_NAME]"
click at [567, 252] on button "Search" at bounding box center [572, 254] width 52 height 17
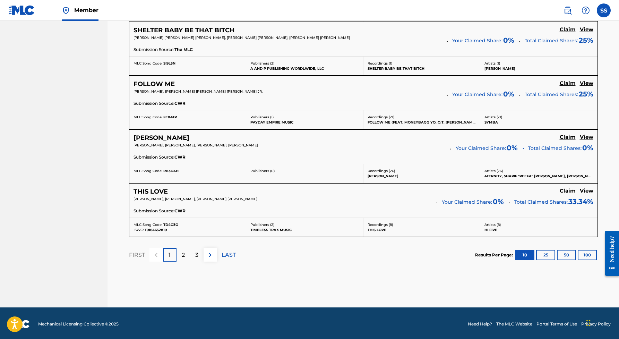
click at [193, 256] on div "3" at bounding box center [197, 255] width 14 height 14
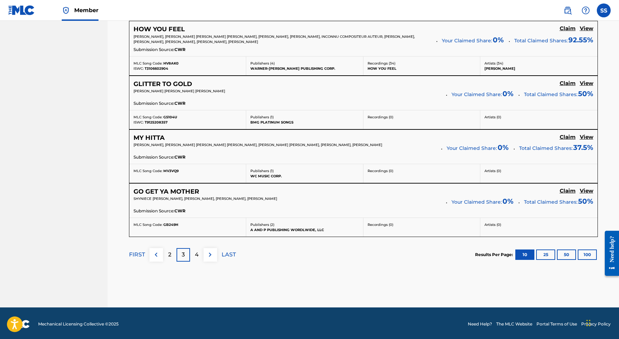
click at [200, 251] on div "4" at bounding box center [197, 255] width 14 height 14
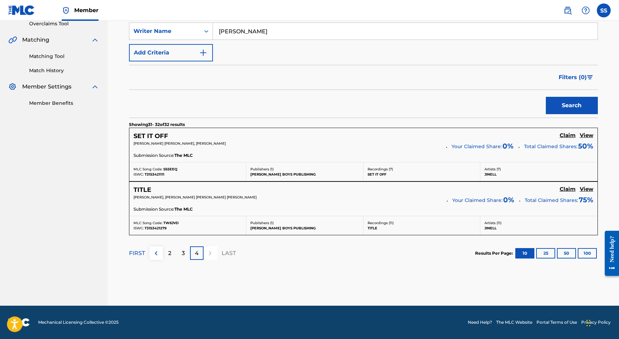
scroll to position [149, 0]
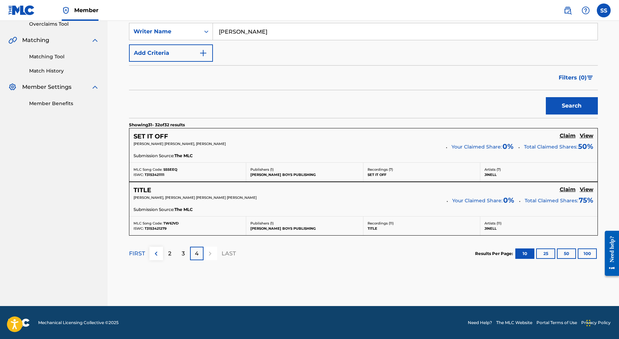
click at [184, 252] on p "3" at bounding box center [183, 253] width 3 height 8
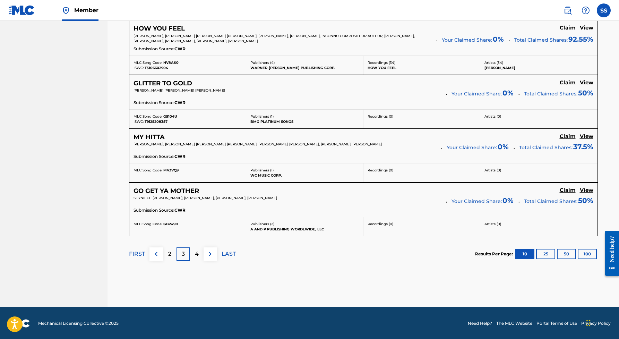
scroll to position [571, 0]
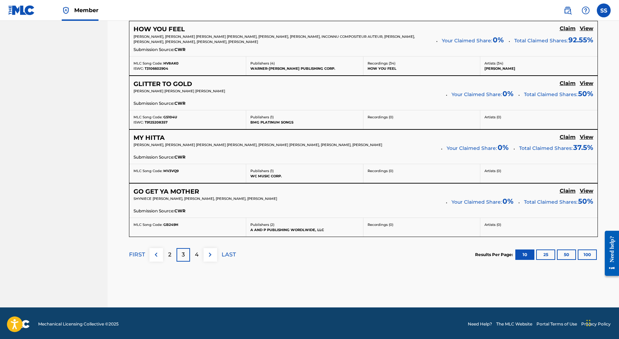
click at [571, 81] on h5 "Claim" at bounding box center [568, 83] width 16 height 7
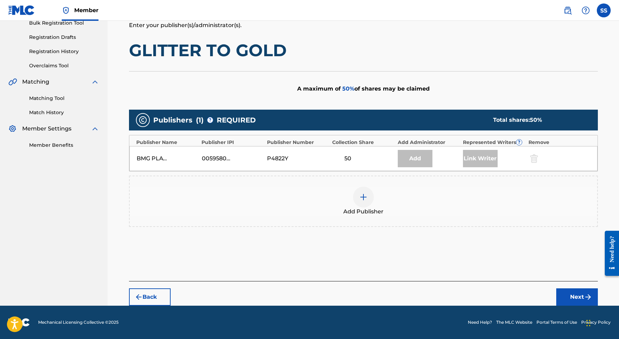
click at [366, 198] on img at bounding box center [363, 197] width 8 height 8
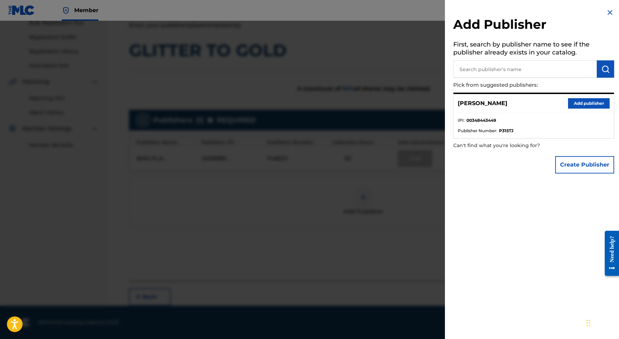
click at [575, 102] on button "Add publisher" at bounding box center [589, 103] width 42 height 10
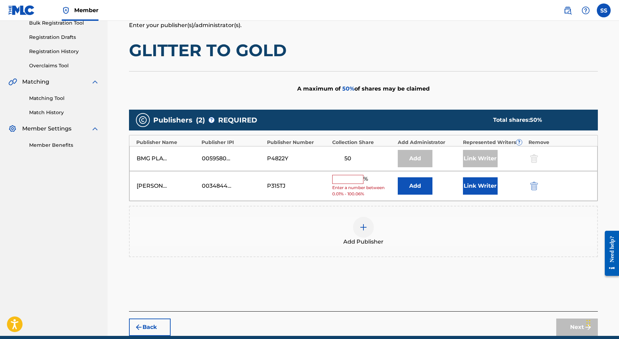
click at [353, 178] on input "text" at bounding box center [347, 179] width 31 height 9
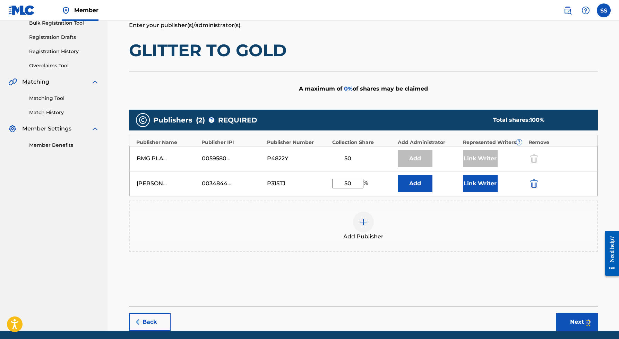
type input "50"
click at [487, 185] on button "Link Writer" at bounding box center [480, 183] width 35 height 17
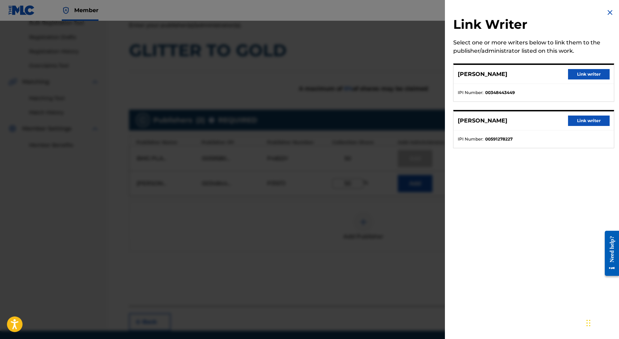
click at [581, 72] on button "Link writer" at bounding box center [589, 74] width 42 height 10
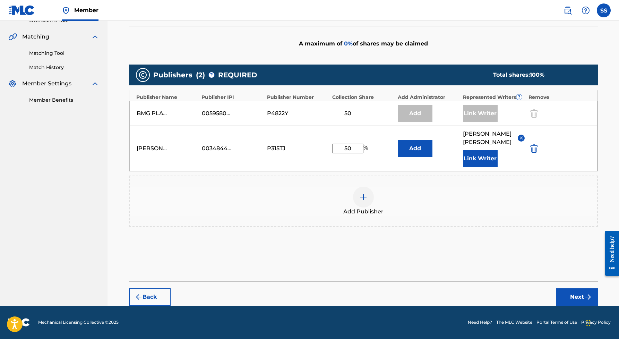
click at [594, 294] on button "Next" at bounding box center [577, 296] width 42 height 17
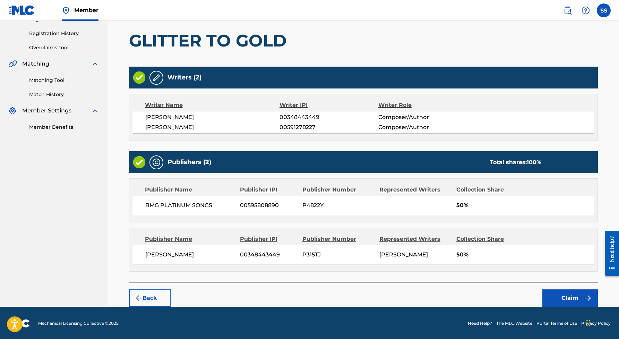
click at [563, 294] on button "Claim" at bounding box center [569, 297] width 55 height 17
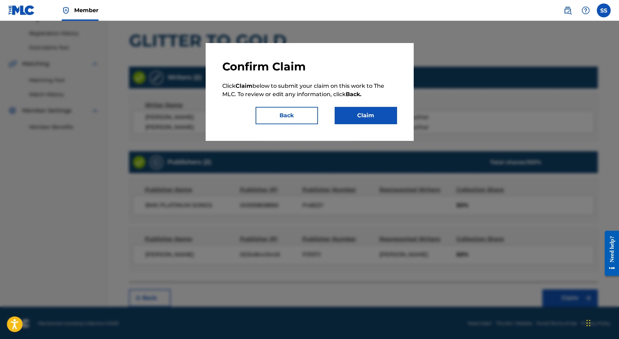
click at [359, 119] on button "Claim" at bounding box center [366, 115] width 62 height 17
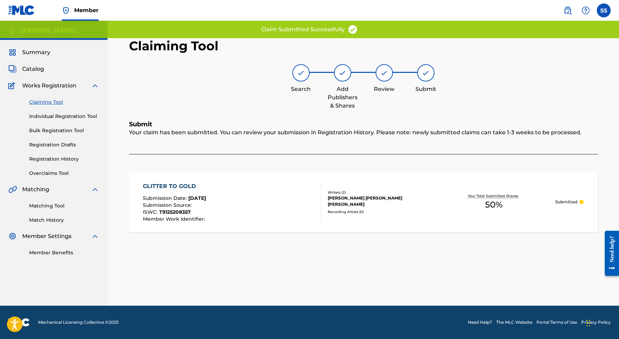
scroll to position [0, 0]
click at [56, 101] on link "Claiming Tool" at bounding box center [64, 101] width 70 height 7
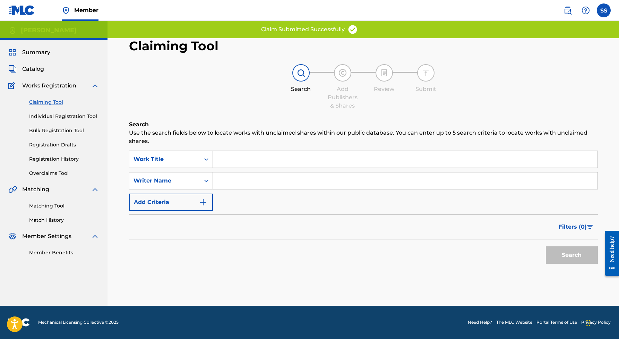
click at [246, 184] on input "Search Form" at bounding box center [405, 180] width 385 height 17
paste input "[PERSON_NAME]"
type input "[PERSON_NAME]"
click at [562, 256] on button "Search" at bounding box center [572, 254] width 52 height 17
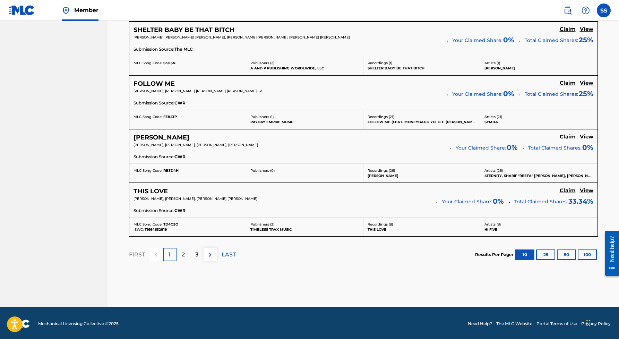
scroll to position [579, 0]
click at [196, 251] on p "3" at bounding box center [196, 255] width 3 height 8
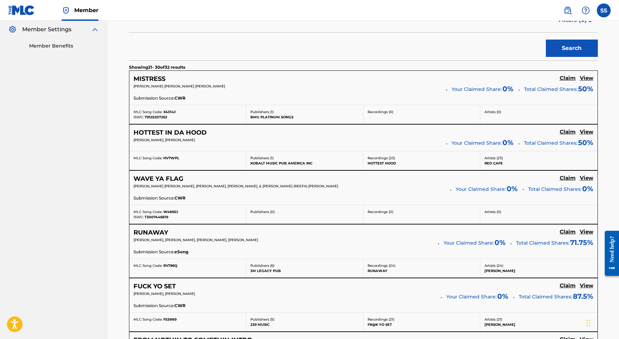
scroll to position [171, 0]
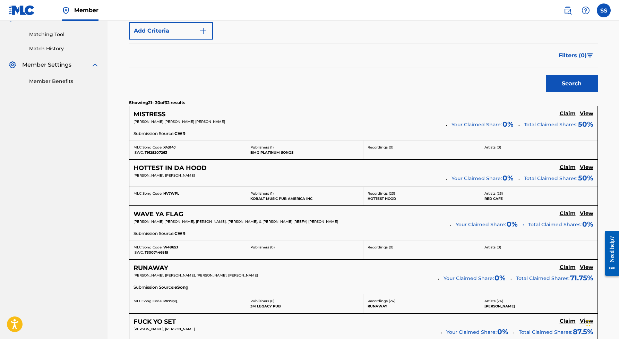
click at [564, 212] on h5 "Claim" at bounding box center [568, 213] width 16 height 7
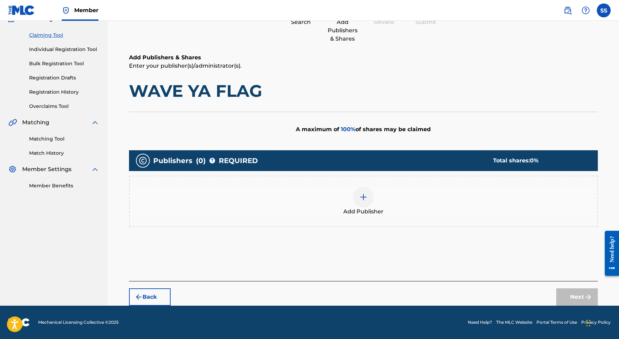
scroll to position [67, 0]
click at [371, 195] on div at bounding box center [363, 197] width 21 height 21
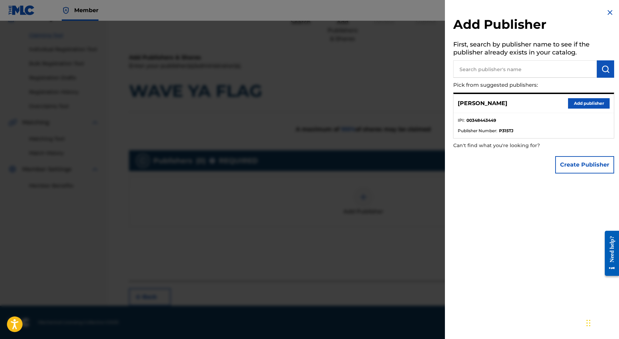
click at [583, 101] on button "Add publisher" at bounding box center [589, 103] width 42 height 10
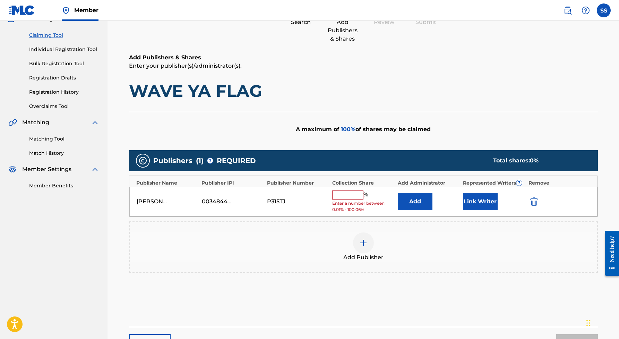
click at [345, 191] on input "text" at bounding box center [347, 194] width 31 height 9
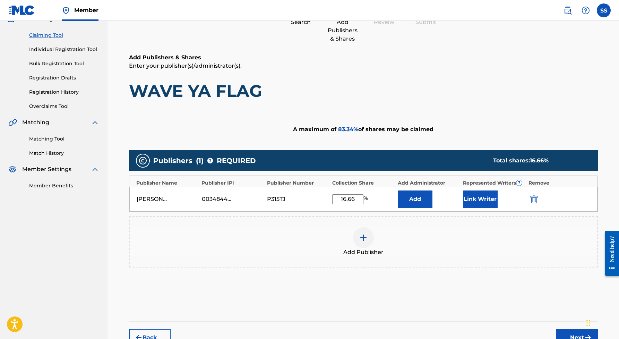
type input "16.66"
click at [476, 202] on button "Link Writer" at bounding box center [480, 198] width 35 height 17
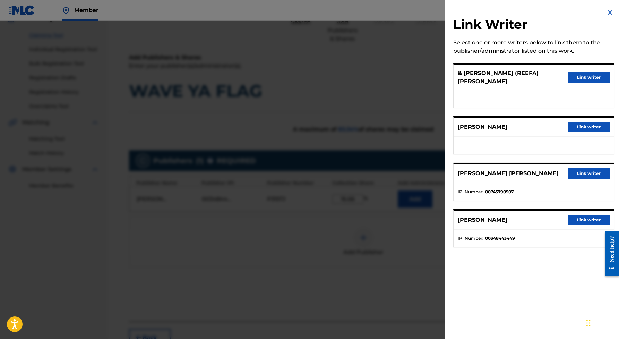
click at [576, 215] on button "Link writer" at bounding box center [589, 220] width 42 height 10
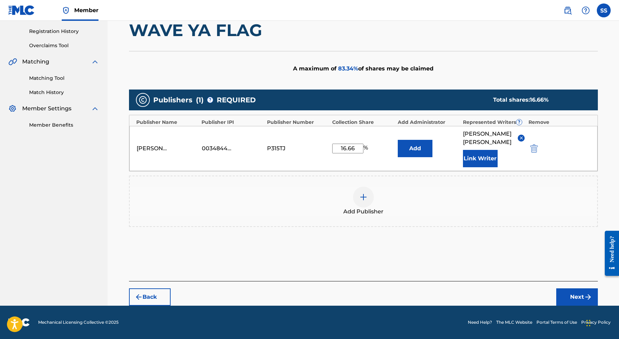
click at [569, 294] on button "Next" at bounding box center [577, 296] width 42 height 17
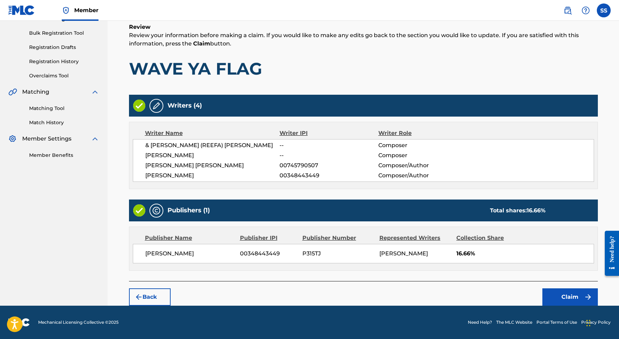
scroll to position [97, 0]
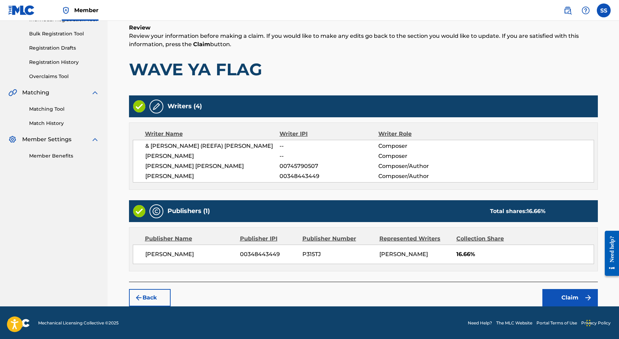
click at [562, 297] on button "Claim" at bounding box center [569, 297] width 55 height 17
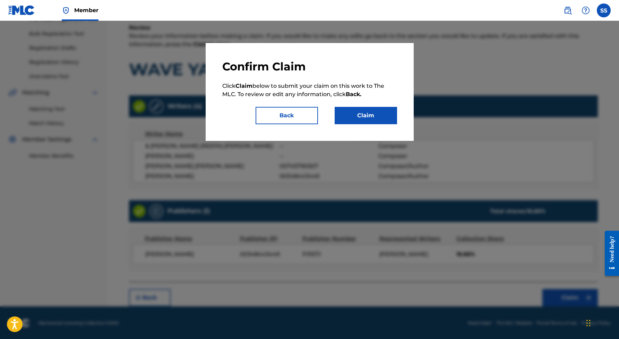
click at [380, 118] on button "Claim" at bounding box center [366, 115] width 62 height 17
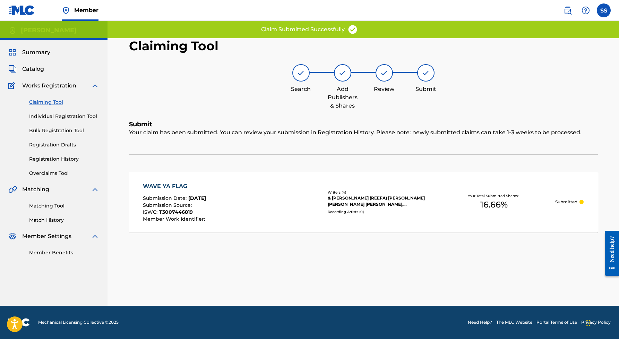
scroll to position [0, 0]
click at [57, 100] on link "Claiming Tool" at bounding box center [64, 101] width 70 height 7
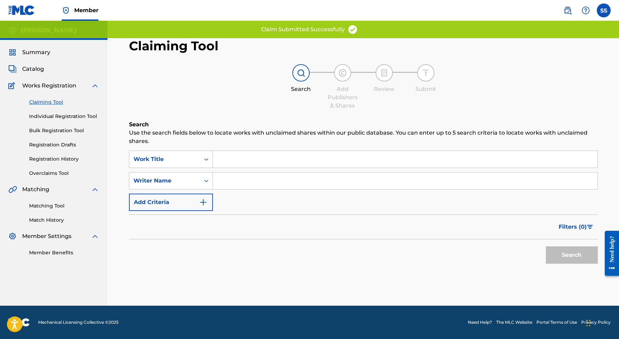
click at [226, 180] on input "Search Form" at bounding box center [405, 180] width 385 height 17
paste input "[PERSON_NAME]"
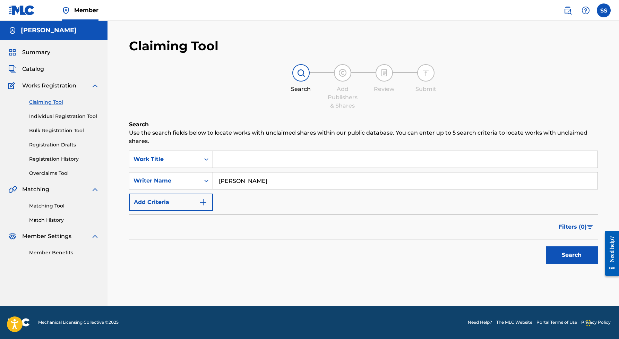
type input "[PERSON_NAME]"
click at [564, 261] on button "Search" at bounding box center [572, 254] width 52 height 17
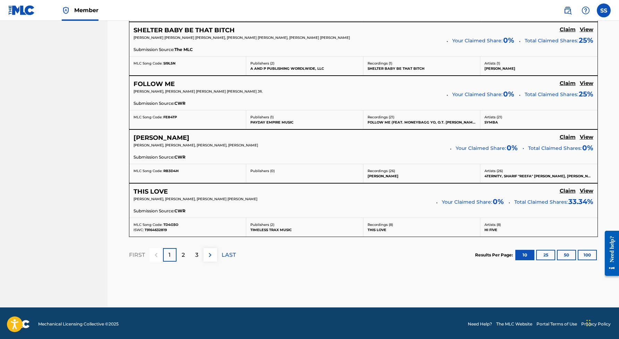
click at [197, 252] on p "3" at bounding box center [196, 255] width 3 height 8
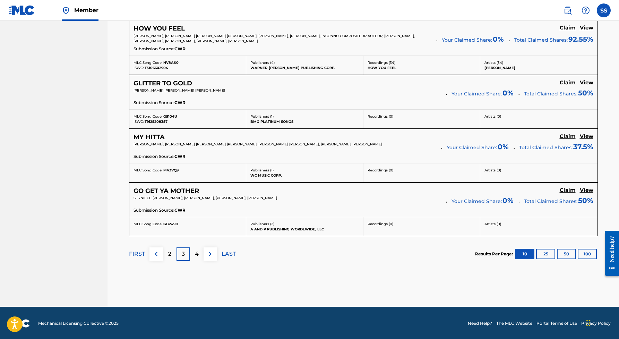
scroll to position [571, 0]
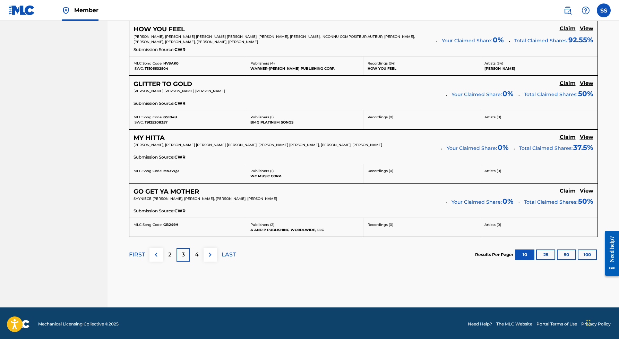
click at [169, 251] on p "2" at bounding box center [169, 254] width 3 height 8
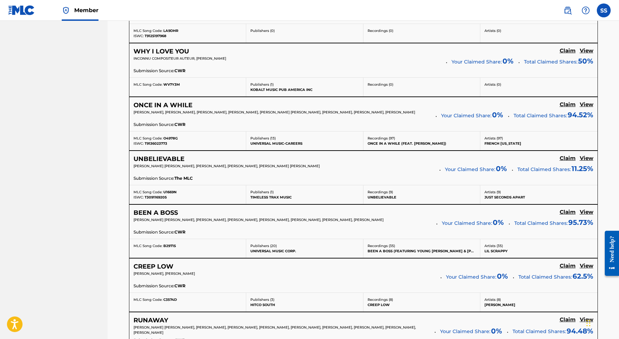
scroll to position [397, 0]
click at [562, 156] on h5 "Claim" at bounding box center [568, 157] width 16 height 7
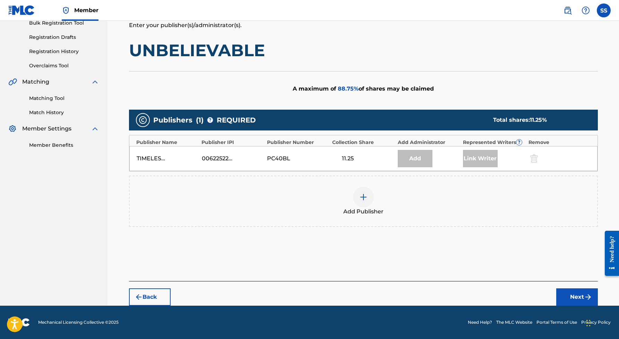
click at [363, 195] on img at bounding box center [363, 197] width 8 height 8
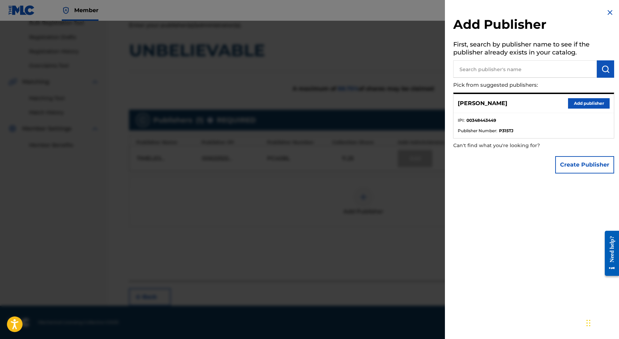
drag, startPoint x: 586, startPoint y: 105, endPoint x: 577, endPoint y: 111, distance: 11.0
click at [586, 105] on button "Add publisher" at bounding box center [589, 103] width 42 height 10
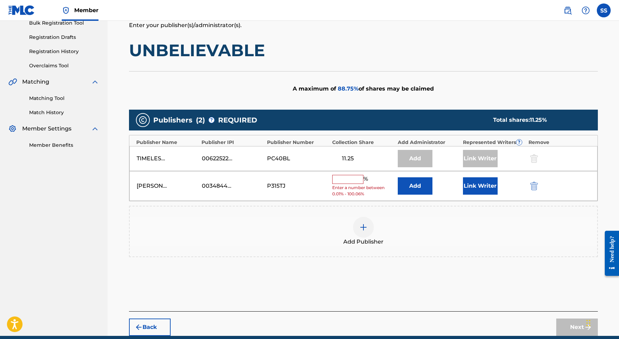
click at [358, 178] on input "text" at bounding box center [347, 179] width 31 height 9
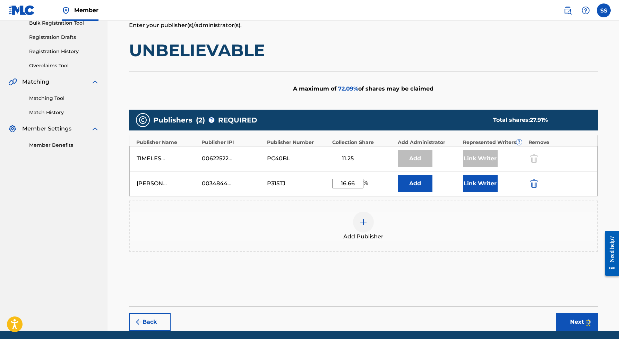
type input "16.66"
click at [485, 180] on button "Link Writer" at bounding box center [480, 183] width 35 height 17
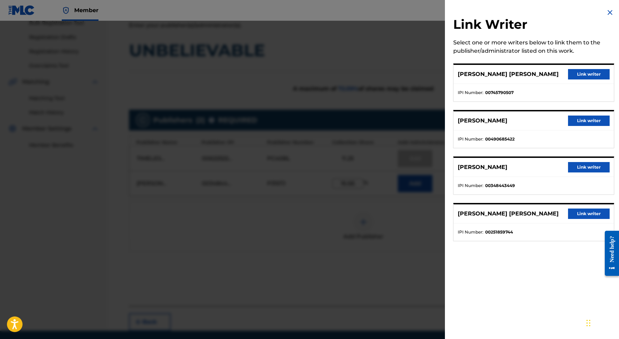
click at [583, 169] on button "Link writer" at bounding box center [589, 167] width 42 height 10
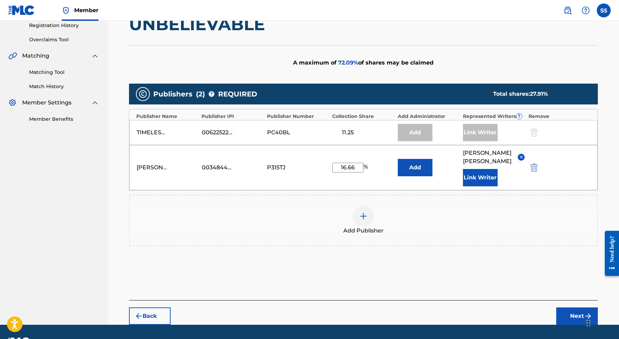
scroll to position [149, 0]
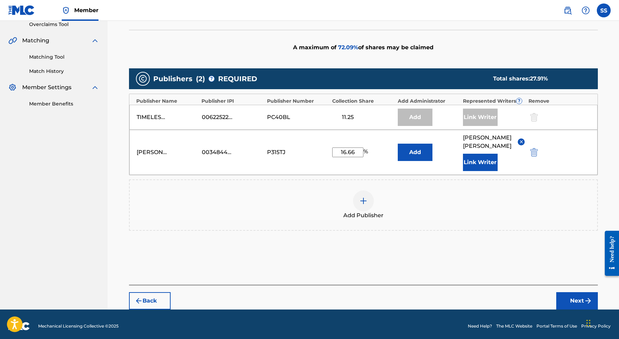
click at [576, 307] on button "Next" at bounding box center [577, 300] width 42 height 17
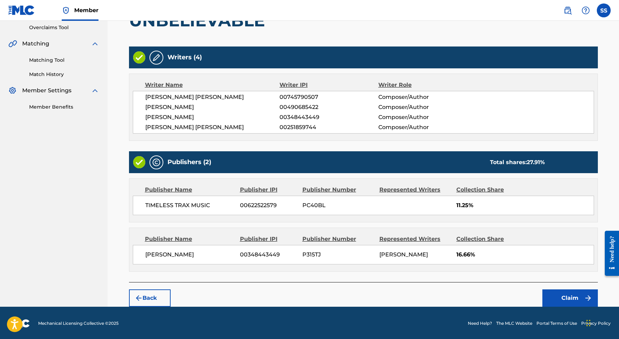
click at [564, 297] on button "Claim" at bounding box center [569, 297] width 55 height 17
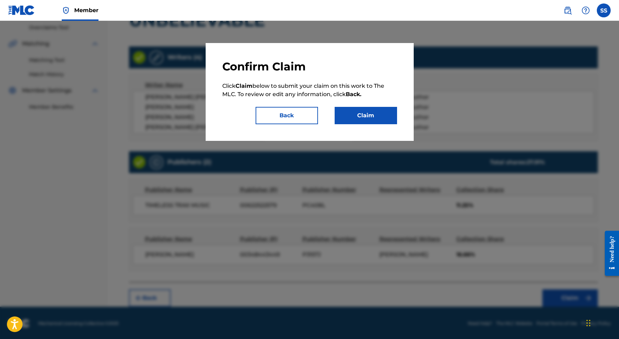
click at [363, 115] on button "Claim" at bounding box center [366, 115] width 62 height 17
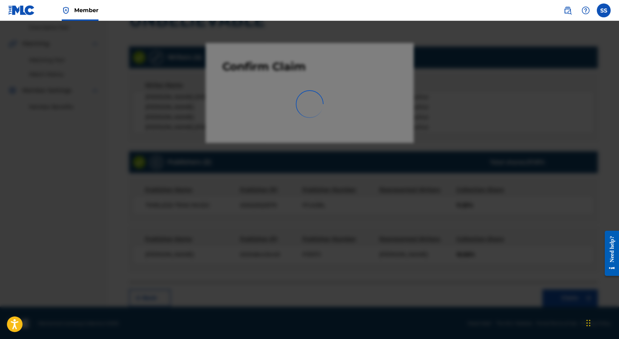
scroll to position [0, 0]
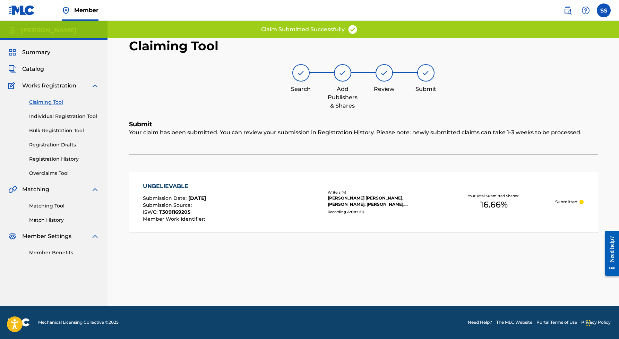
click at [51, 102] on link "Claiming Tool" at bounding box center [64, 101] width 70 height 7
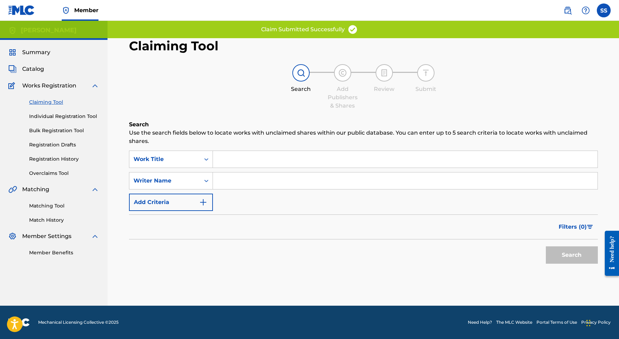
click at [221, 179] on input "Search Form" at bounding box center [405, 180] width 385 height 17
paste input "[PERSON_NAME]"
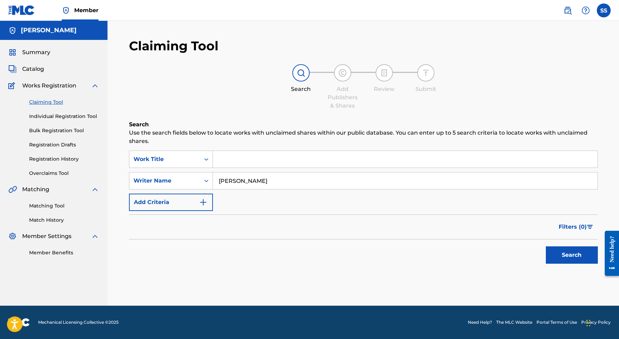
type input "[PERSON_NAME]"
click at [556, 251] on button "Search" at bounding box center [572, 254] width 52 height 17
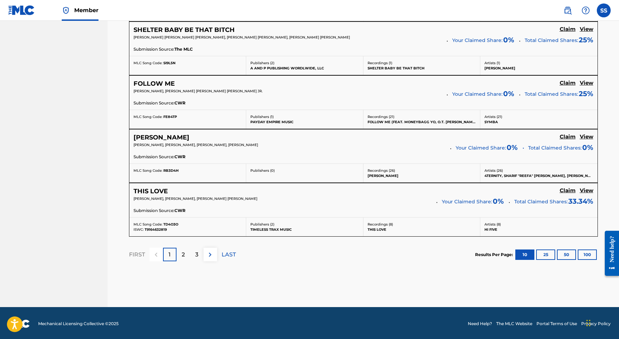
scroll to position [579, 0]
click at [182, 251] on p "2" at bounding box center [183, 255] width 3 height 8
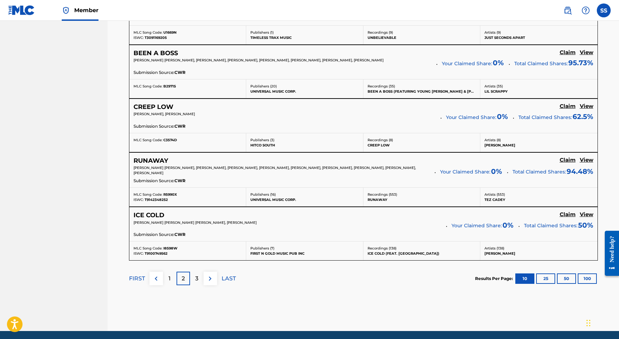
scroll to position [561, 0]
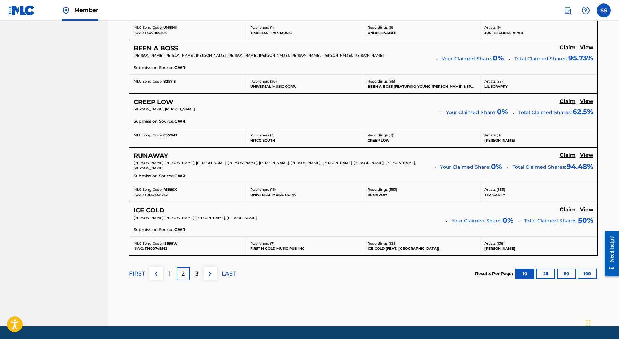
click at [569, 208] on h5 "Claim" at bounding box center [568, 209] width 16 height 7
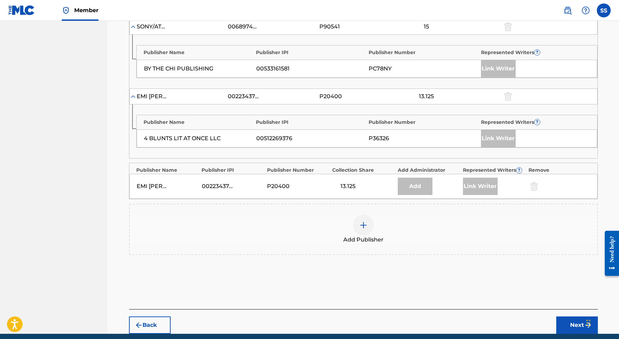
scroll to position [317, 0]
click at [365, 223] on img at bounding box center [363, 225] width 8 height 8
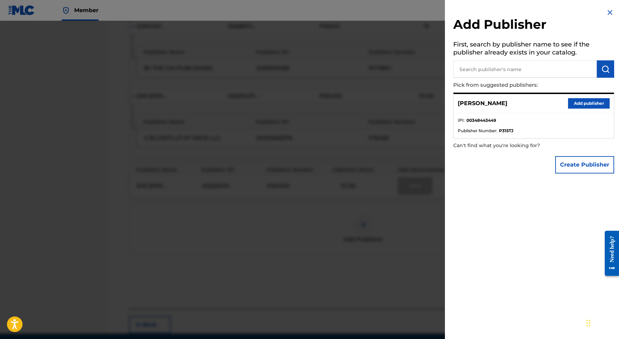
click at [579, 99] on button "Add publisher" at bounding box center [589, 103] width 42 height 10
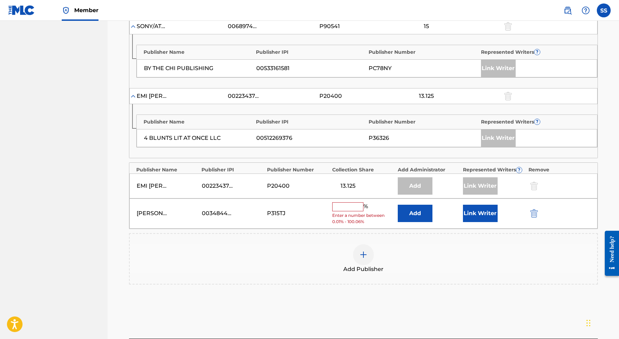
click at [342, 206] on input "text" at bounding box center [347, 206] width 31 height 9
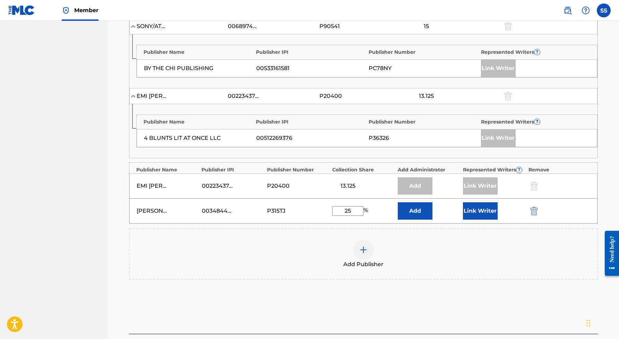
type input "2"
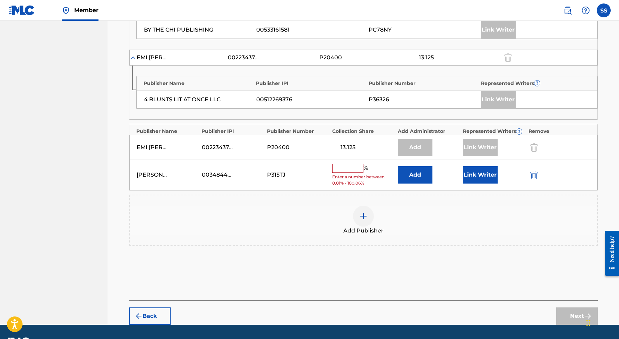
scroll to position [356, 0]
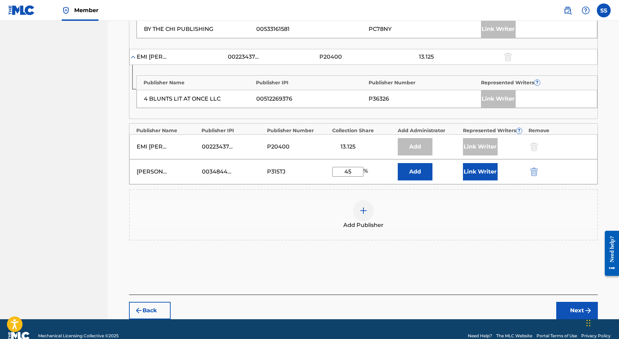
type input "4"
type input "50"
click at [481, 169] on button "Link Writer" at bounding box center [480, 171] width 35 height 17
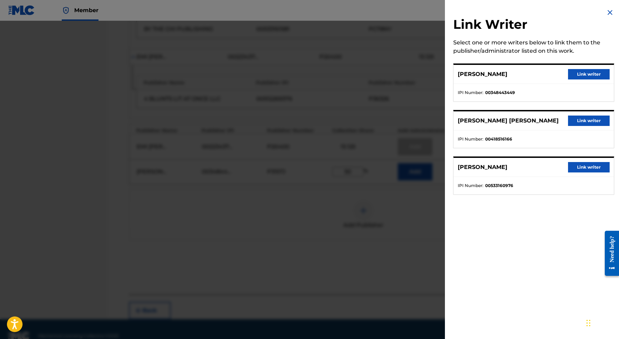
click at [595, 74] on button "Link writer" at bounding box center [589, 74] width 42 height 10
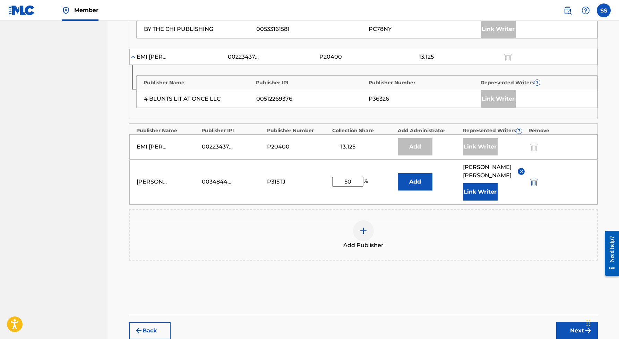
click at [568, 326] on button "Next" at bounding box center [577, 330] width 42 height 17
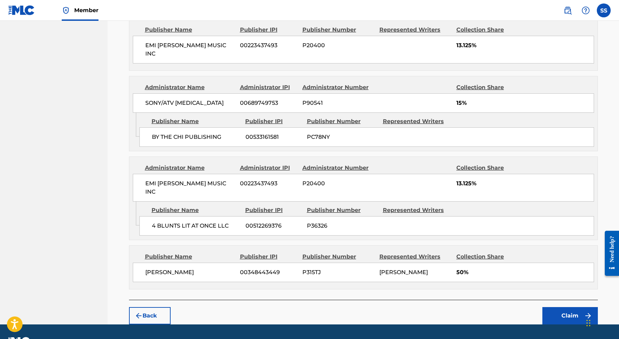
scroll to position [390, 0]
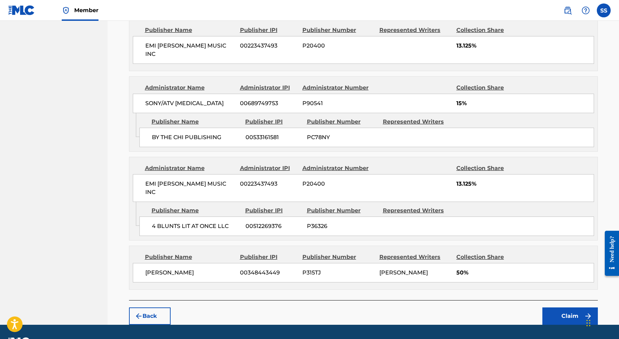
click at [560, 307] on button "Claim" at bounding box center [569, 315] width 55 height 17
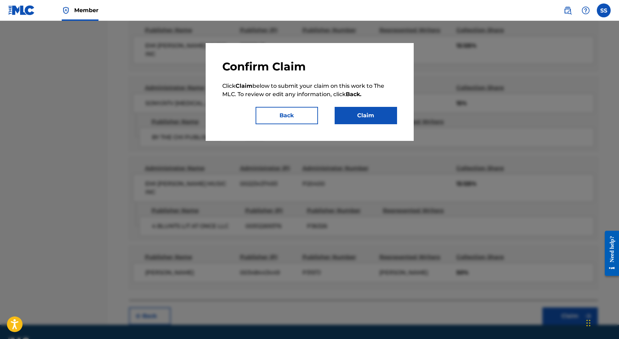
click at [383, 120] on button "Claim" at bounding box center [366, 115] width 62 height 17
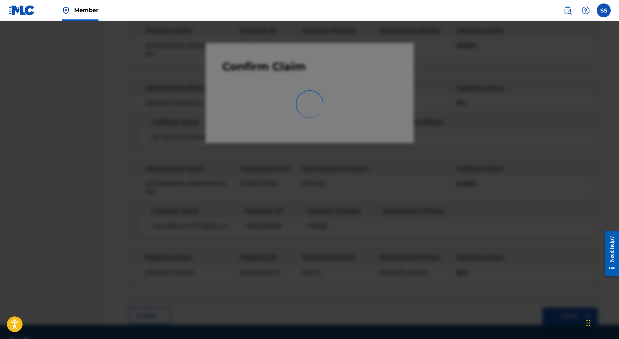
scroll to position [0, 0]
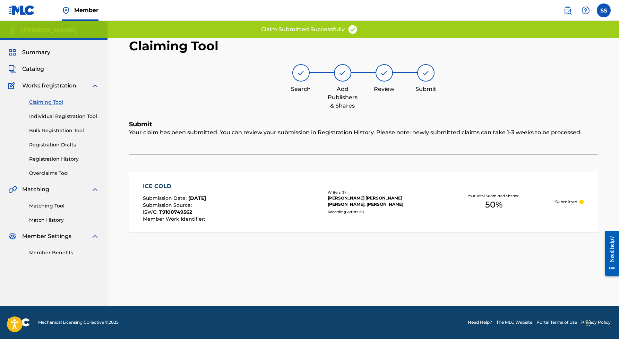
click at [50, 102] on link "Claiming Tool" at bounding box center [64, 101] width 70 height 7
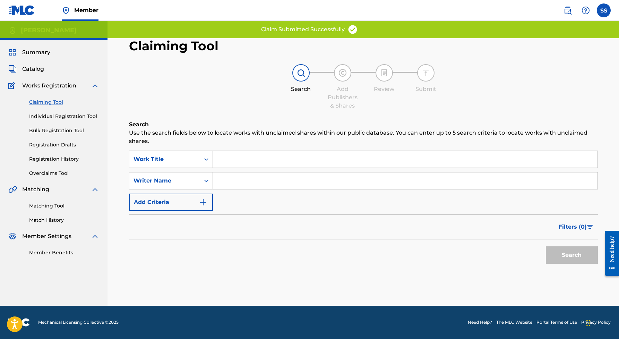
click at [244, 186] on input "Search Form" at bounding box center [405, 180] width 385 height 17
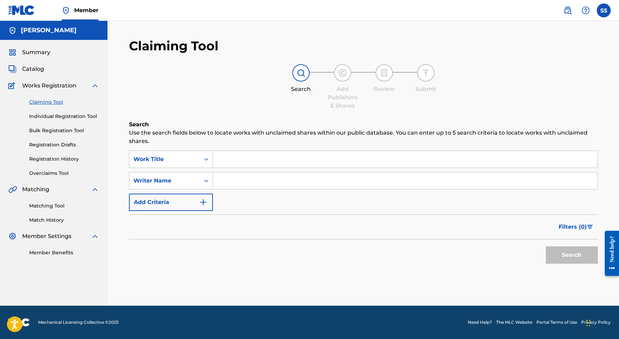
paste input "[PERSON_NAME]"
type input "[PERSON_NAME]"
click at [573, 260] on button "Search" at bounding box center [572, 254] width 52 height 17
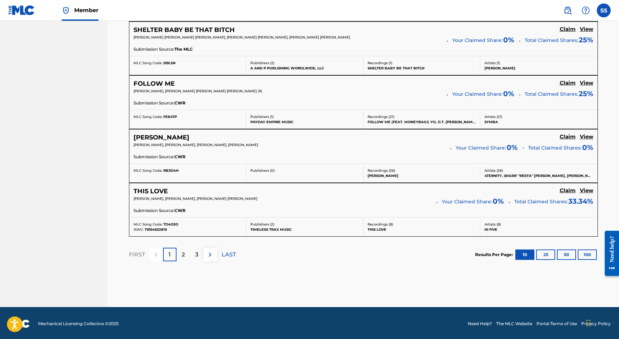
scroll to position [579, 0]
click at [181, 254] on div "2" at bounding box center [183, 255] width 14 height 14
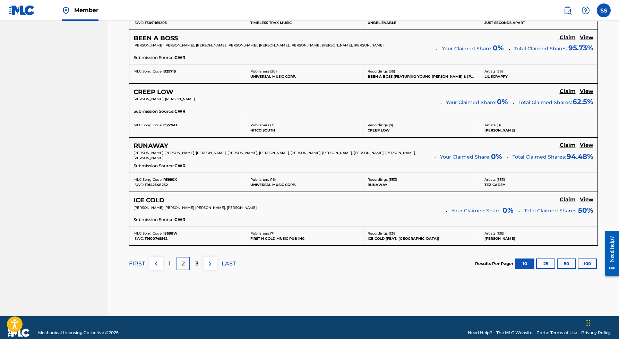
scroll to position [571, 0]
click at [197, 268] on div "3" at bounding box center [197, 264] width 14 height 14
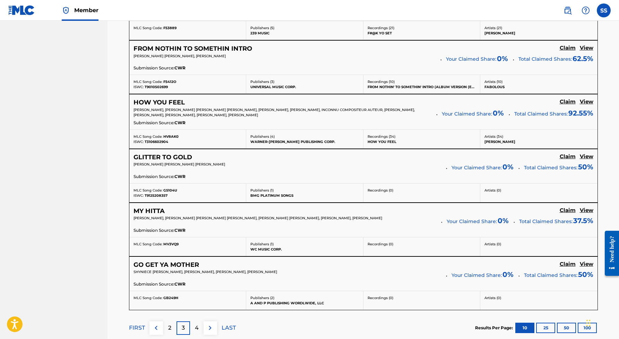
scroll to position [496, 0]
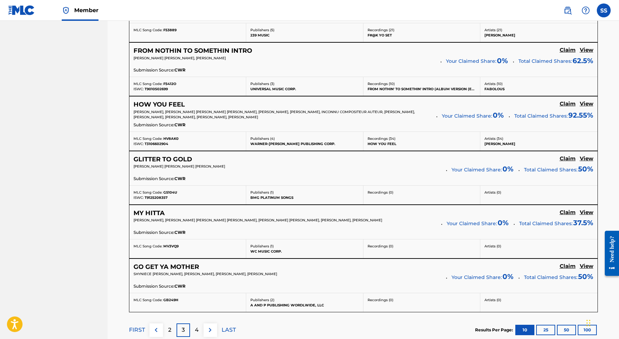
click at [569, 265] on h5 "Claim" at bounding box center [568, 266] width 16 height 7
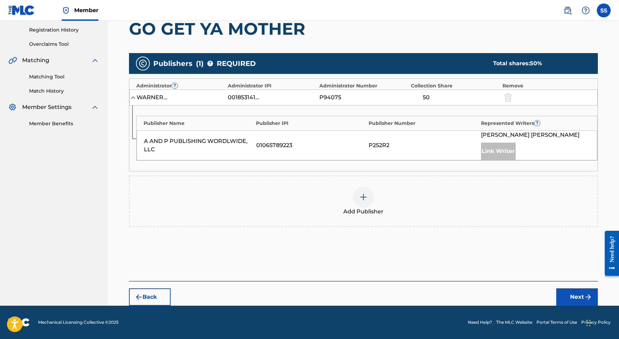
scroll to position [129, 0]
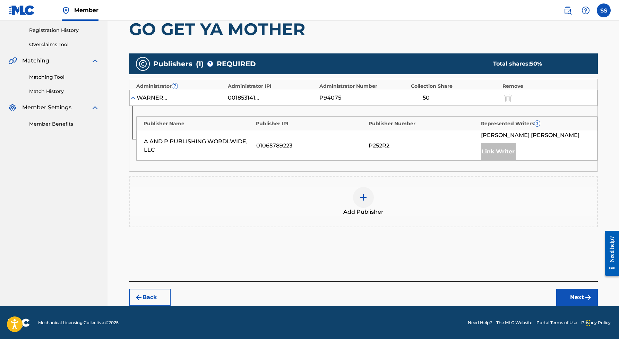
click at [365, 195] on img at bounding box center [363, 197] width 8 height 8
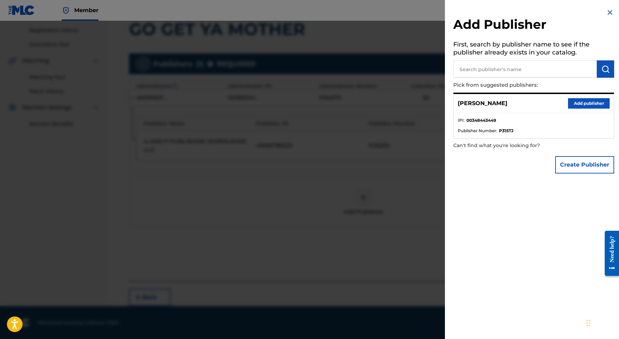
click at [584, 103] on button "Add publisher" at bounding box center [589, 103] width 42 height 10
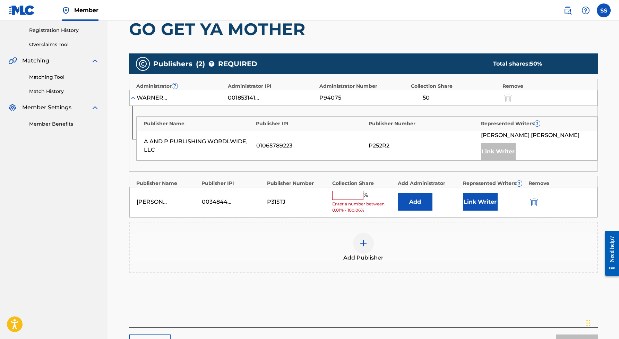
click at [349, 196] on input "text" at bounding box center [347, 195] width 31 height 9
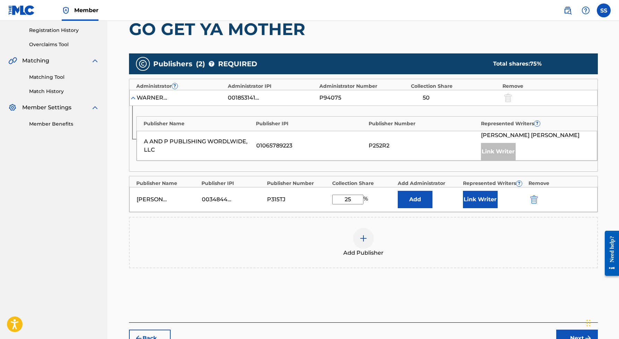
type input "25"
click at [472, 203] on button "Link Writer" at bounding box center [480, 199] width 35 height 17
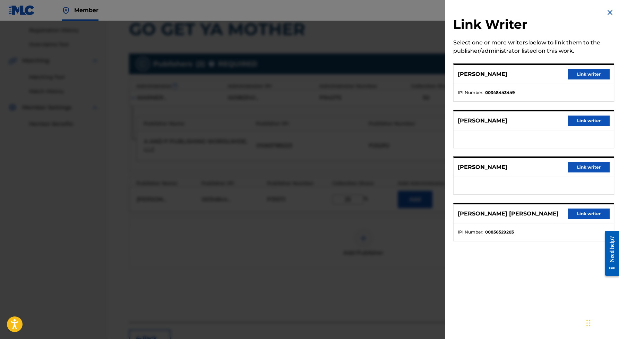
click at [584, 71] on button "Link writer" at bounding box center [589, 74] width 42 height 10
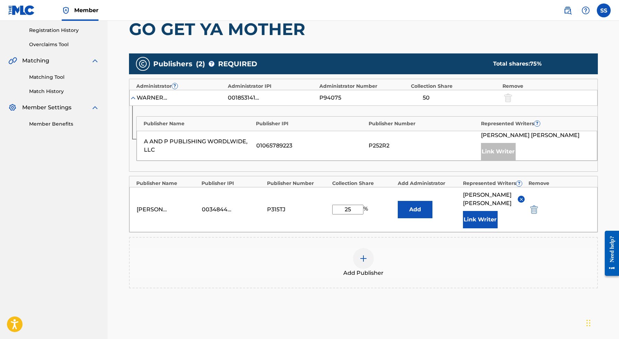
click at [497, 222] on button "Link Writer" at bounding box center [480, 219] width 35 height 17
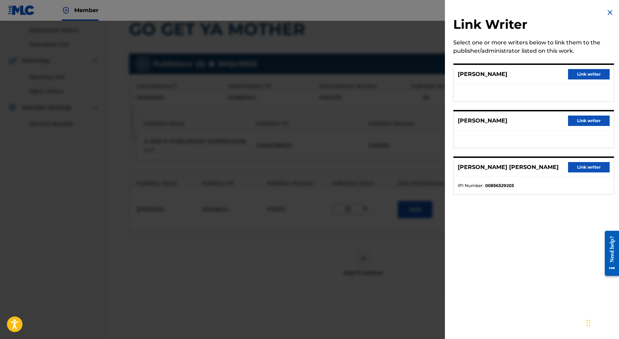
click at [396, 251] on div at bounding box center [309, 190] width 619 height 339
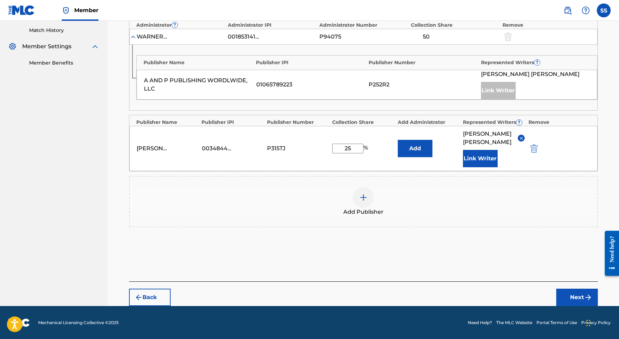
click at [576, 290] on button "Next" at bounding box center [577, 296] width 42 height 17
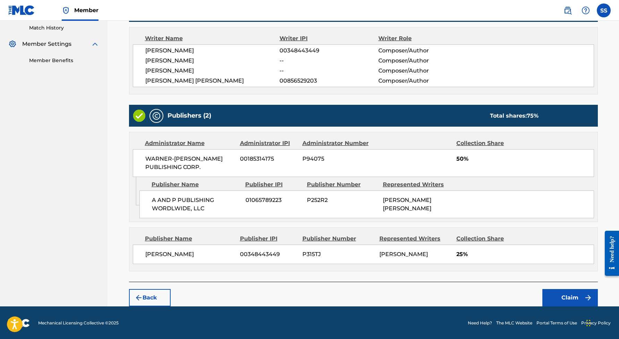
scroll to position [191, 0]
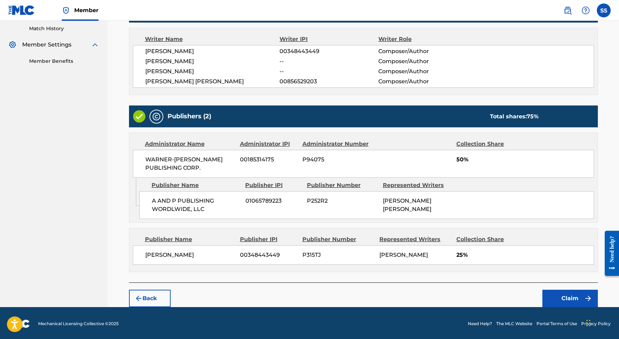
click at [572, 299] on button "Claim" at bounding box center [569, 298] width 55 height 17
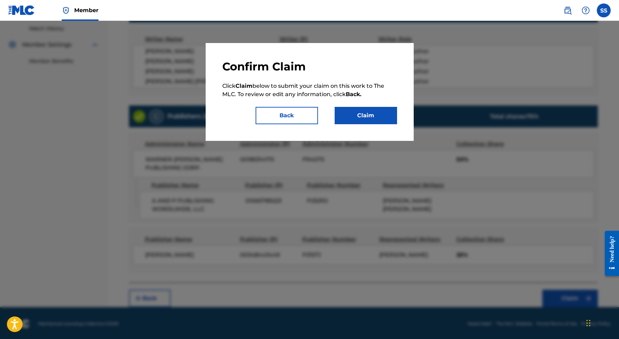
click at [362, 120] on button "Claim" at bounding box center [366, 115] width 62 height 17
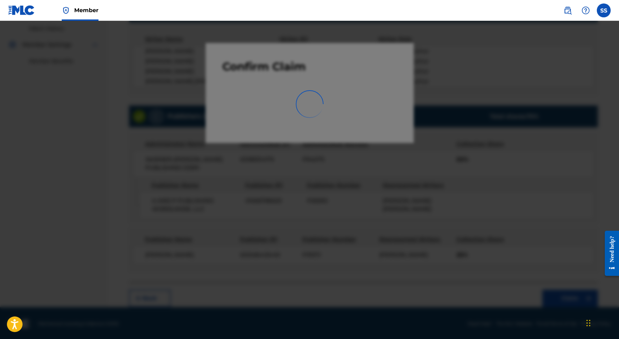
scroll to position [0, 0]
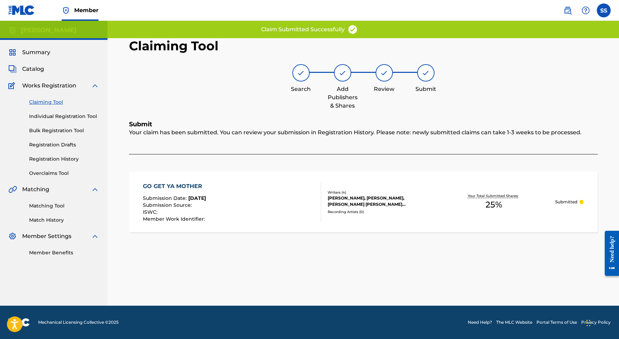
click at [54, 102] on link "Claiming Tool" at bounding box center [64, 101] width 70 height 7
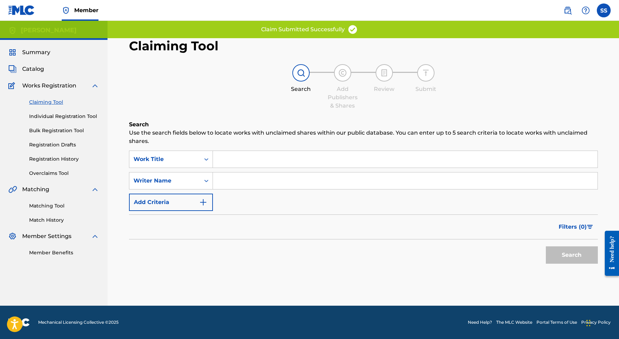
click at [231, 180] on input "Search Form" at bounding box center [405, 180] width 385 height 17
paste input "[PERSON_NAME]"
type input "[PERSON_NAME]"
click at [559, 254] on button "Search" at bounding box center [572, 254] width 52 height 17
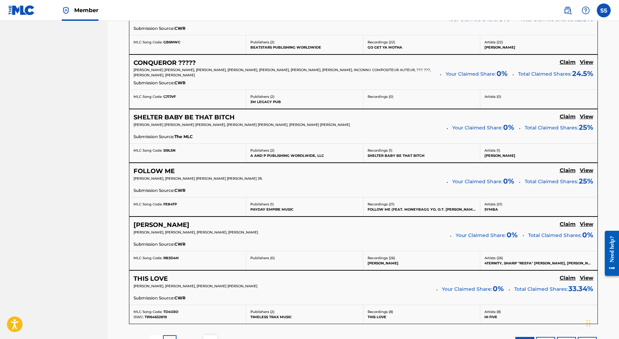
scroll to position [489, 0]
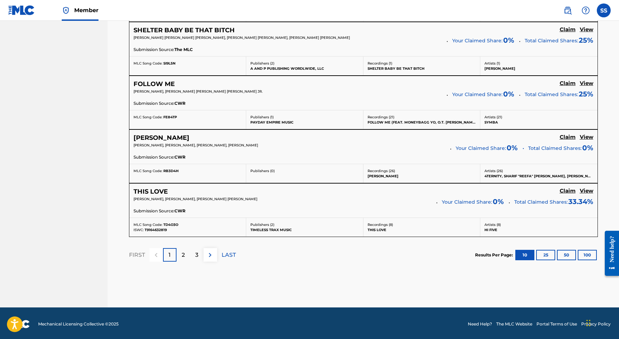
click at [182, 253] on p "2" at bounding box center [183, 255] width 3 height 8
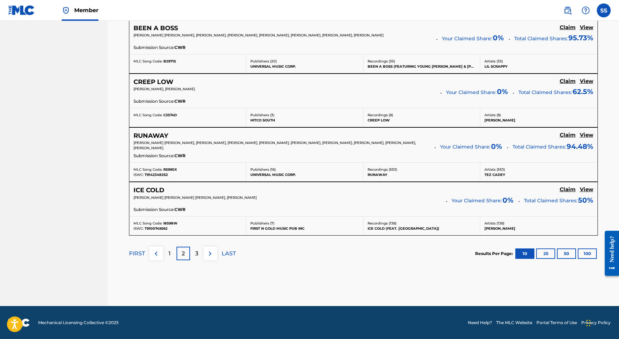
scroll to position [580, 0]
click at [197, 255] on p "3" at bounding box center [196, 254] width 3 height 8
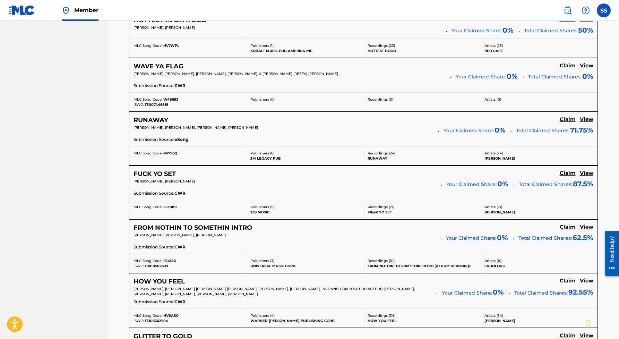
scroll to position [373, 0]
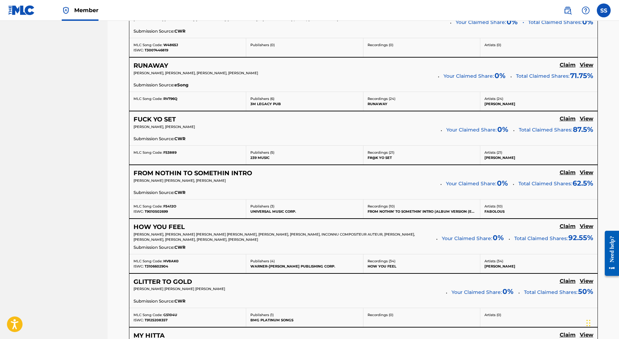
click at [564, 116] on h5 "Claim" at bounding box center [568, 118] width 16 height 7
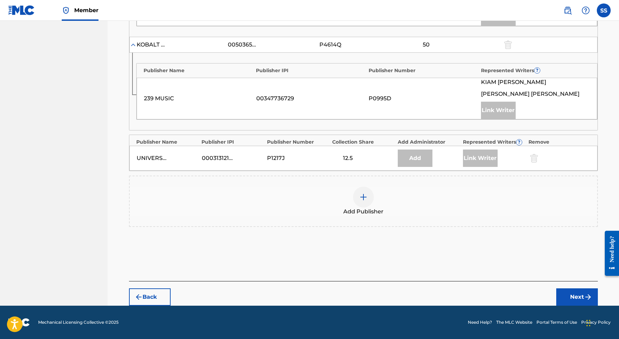
scroll to position [309, 0]
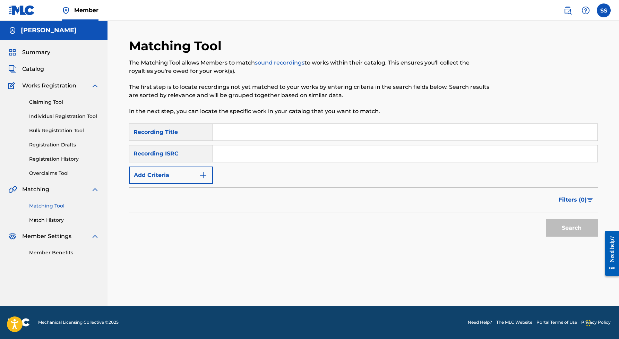
click at [42, 102] on link "Claiming Tool" at bounding box center [64, 101] width 70 height 7
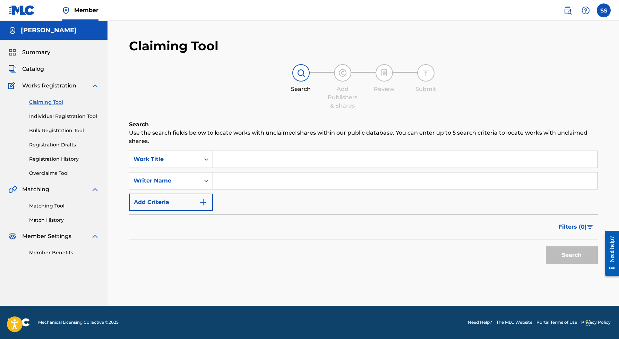
click at [234, 178] on input "Search Form" at bounding box center [405, 180] width 385 height 17
paste input "[PERSON_NAME]"
type input "[PERSON_NAME]"
click at [564, 252] on button "Search" at bounding box center [572, 254] width 52 height 17
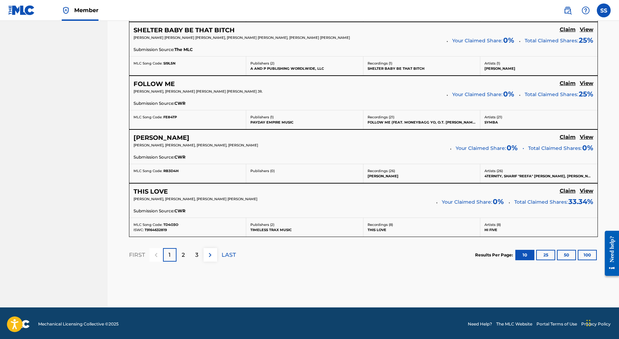
click at [183, 252] on p "2" at bounding box center [183, 255] width 3 height 8
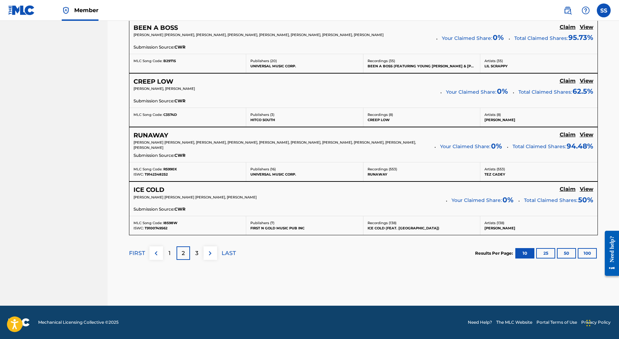
scroll to position [579, 0]
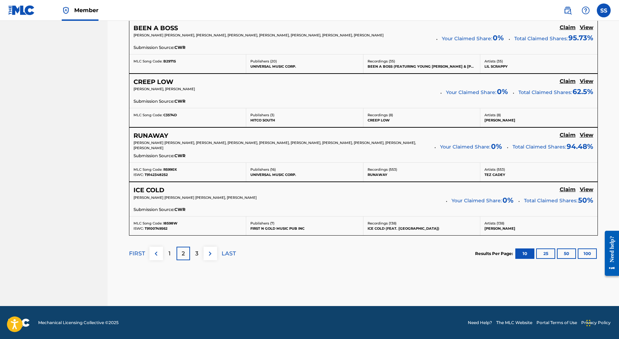
click at [198, 252] on p "3" at bounding box center [196, 253] width 3 height 8
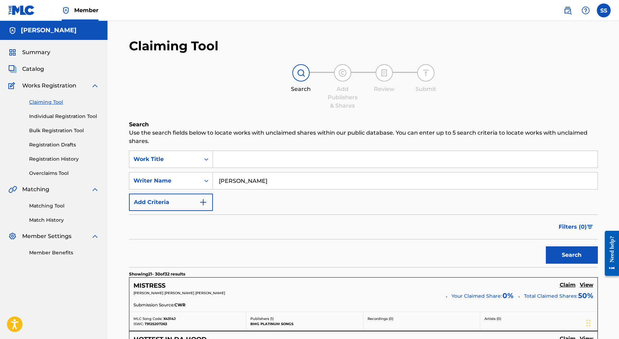
scroll to position [0, 0]
click at [66, 159] on link "Registration History" at bounding box center [64, 158] width 70 height 7
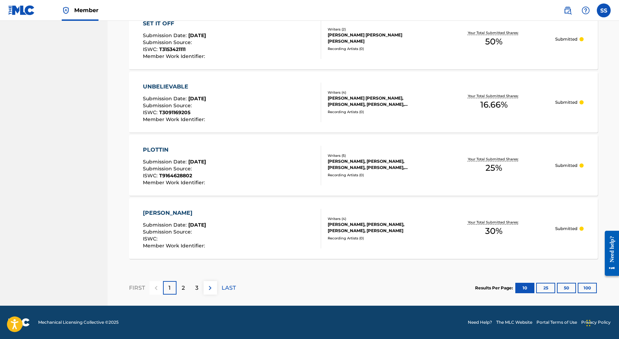
scroll to position [585, 0]
click at [185, 286] on div "2" at bounding box center [183, 288] width 14 height 14
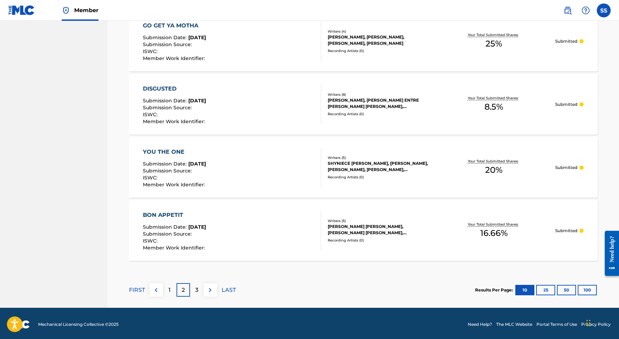
click at [195, 287] on div "3" at bounding box center [197, 290] width 14 height 14
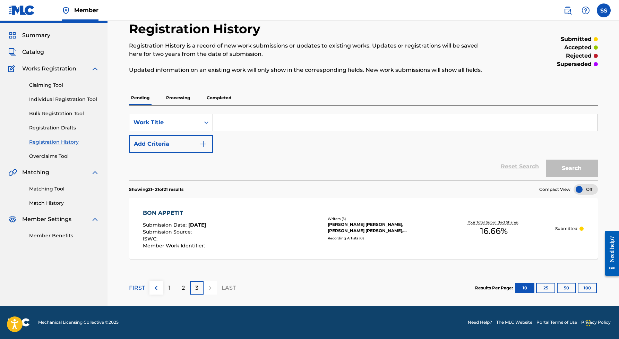
scroll to position [17, 0]
click at [220, 97] on p "Completed" at bounding box center [219, 97] width 29 height 15
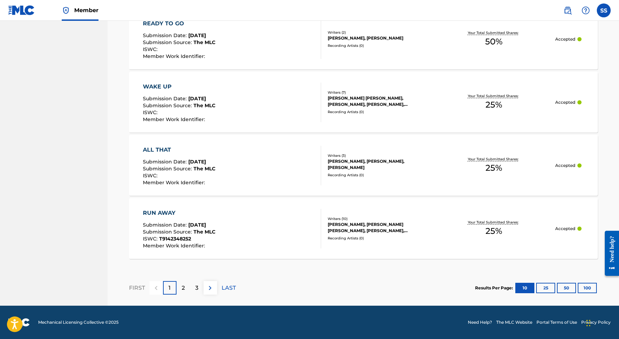
scroll to position [613, 0]
click at [189, 287] on div "2" at bounding box center [183, 288] width 14 height 14
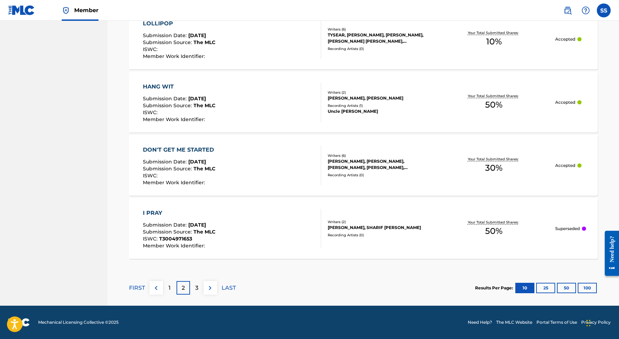
click at [196, 284] on p "3" at bounding box center [196, 288] width 3 height 8
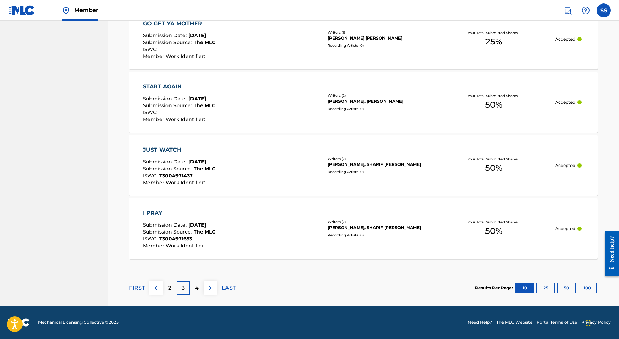
scroll to position [614, 0]
click at [196, 287] on p "4" at bounding box center [197, 288] width 4 height 8
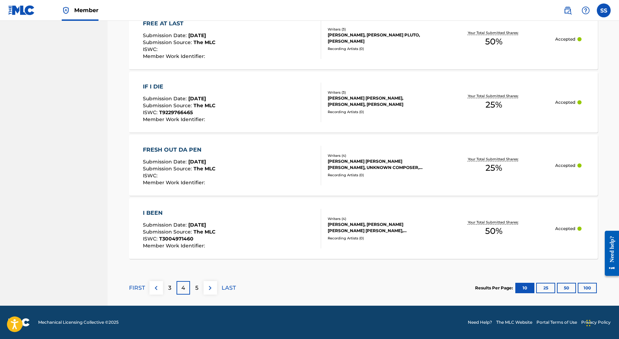
click at [196, 286] on p "5" at bounding box center [196, 288] width 3 height 8
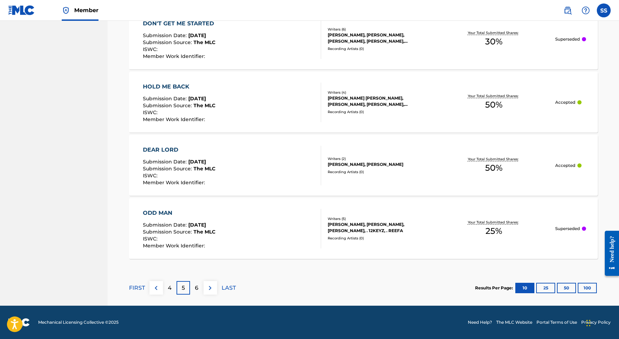
scroll to position [613, 0]
click at [163, 212] on div "ODD MAN" at bounding box center [179, 213] width 72 height 8
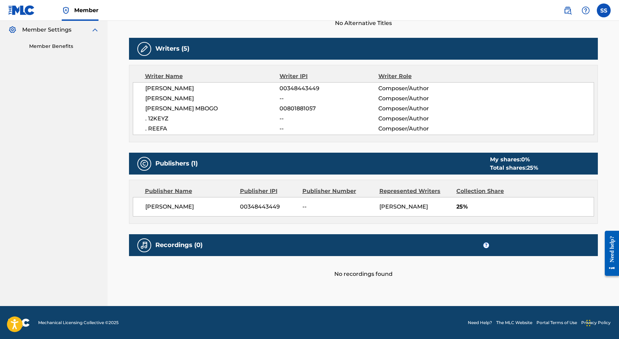
scroll to position [206, 0]
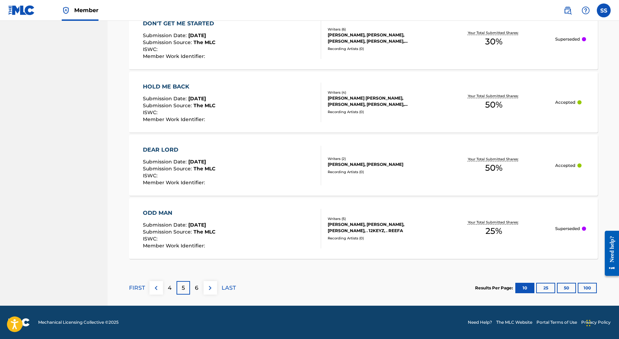
scroll to position [613, 0]
click at [193, 288] on div "6" at bounding box center [197, 288] width 14 height 14
click at [193, 286] on div "7" at bounding box center [197, 288] width 14 height 14
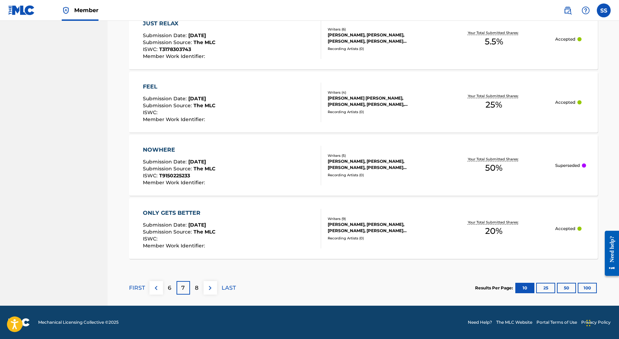
click at [197, 287] on p "8" at bounding box center [196, 288] width 3 height 8
click at [194, 286] on div "9" at bounding box center [197, 288] width 14 height 14
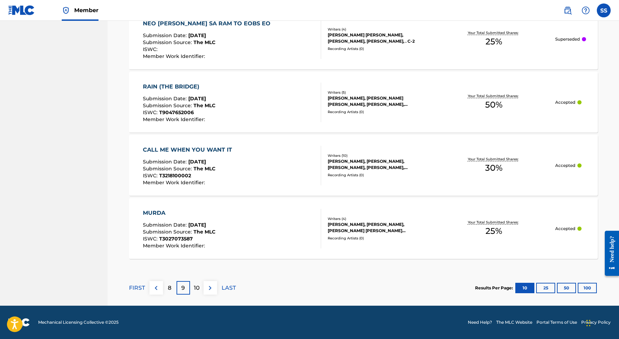
click at [199, 288] on p "10" at bounding box center [197, 288] width 6 height 8
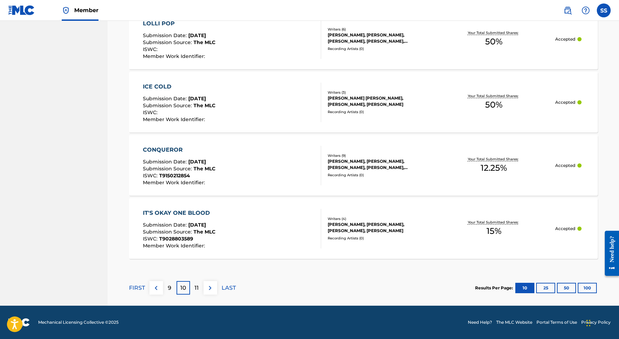
click at [199, 287] on div "11" at bounding box center [197, 288] width 14 height 14
click at [199, 286] on p "12" at bounding box center [196, 288] width 5 height 8
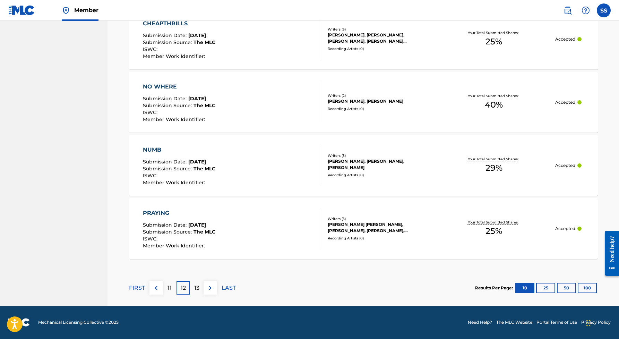
click at [199, 287] on p "13" at bounding box center [196, 288] width 5 height 8
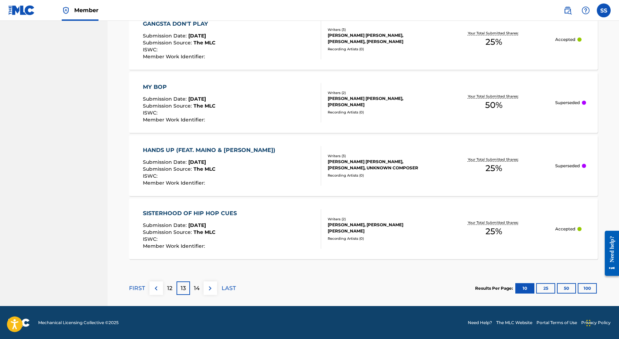
click at [198, 285] on p "14" at bounding box center [197, 288] width 6 height 8
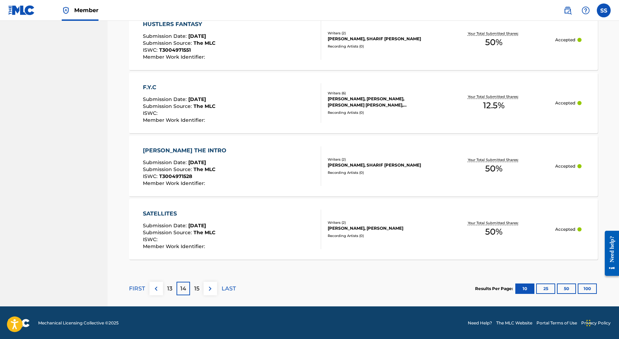
scroll to position [612, 0]
click at [197, 288] on p "15" at bounding box center [196, 289] width 5 height 8
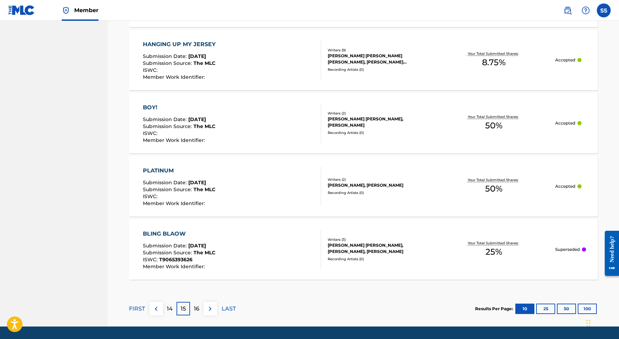
scroll to position [595, 0]
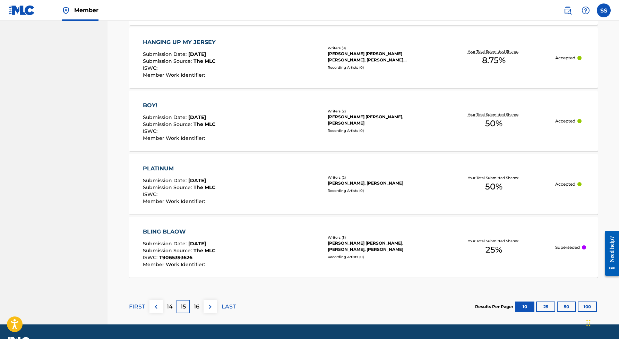
click at [198, 305] on p "16" at bounding box center [197, 306] width 6 height 8
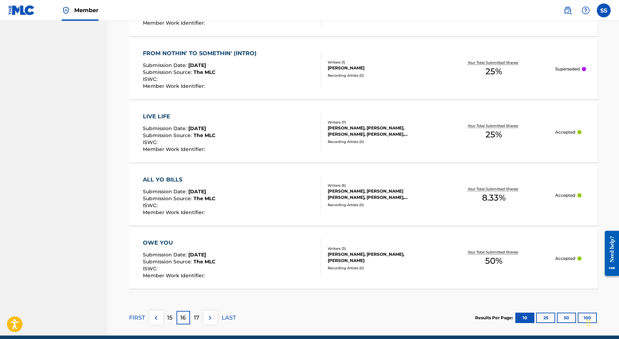
scroll to position [588, 0]
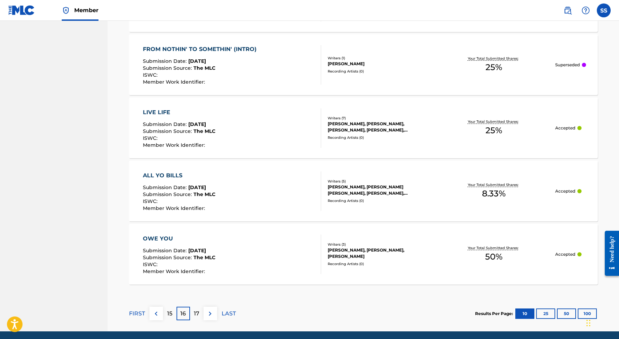
click at [196, 312] on p "17" at bounding box center [197, 313] width 6 height 8
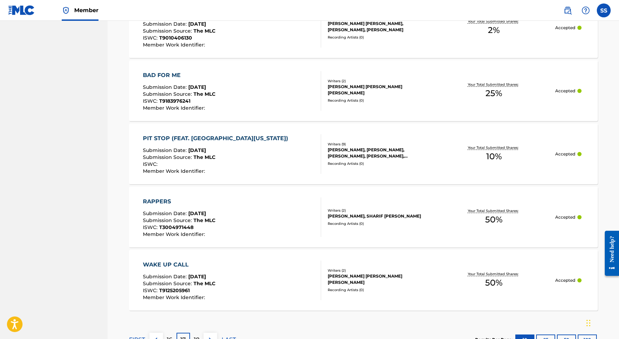
scroll to position [591, 0]
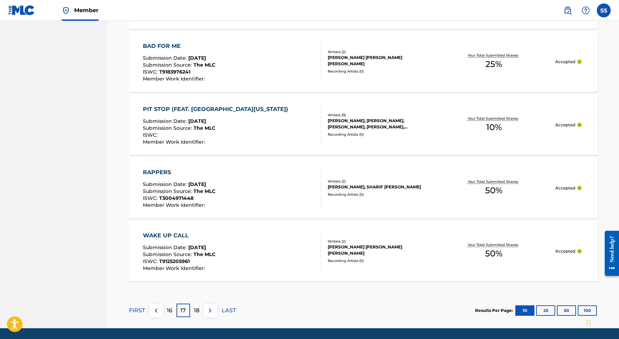
click at [199, 309] on p "18" at bounding box center [197, 310] width 6 height 8
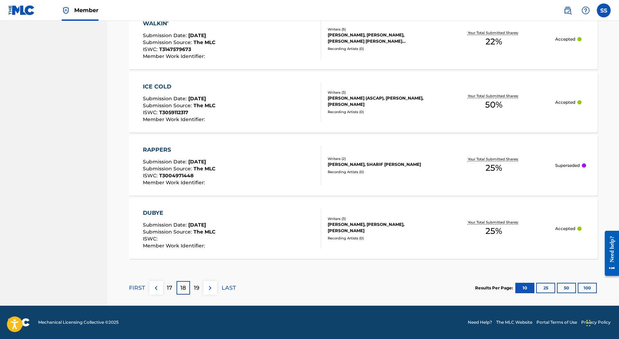
scroll to position [614, 0]
click at [200, 287] on div "19" at bounding box center [197, 288] width 14 height 14
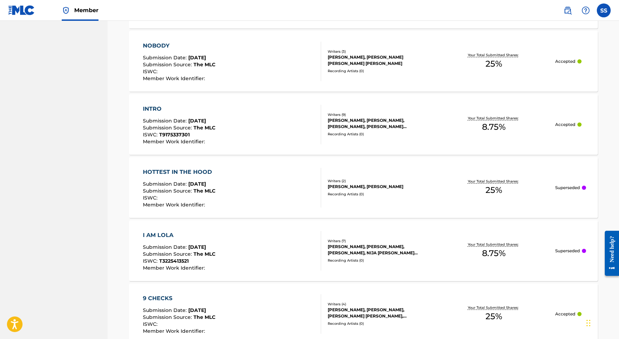
scroll to position [554, 0]
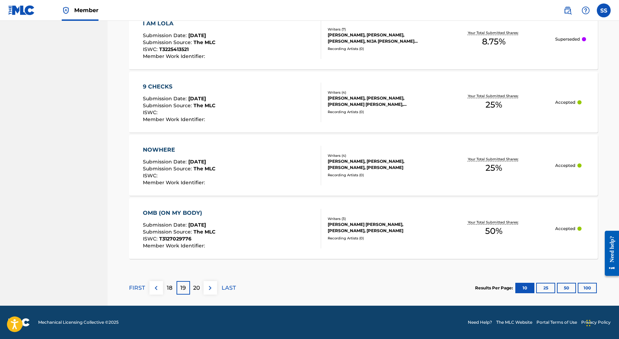
click at [199, 291] on p "20" at bounding box center [196, 288] width 7 height 8
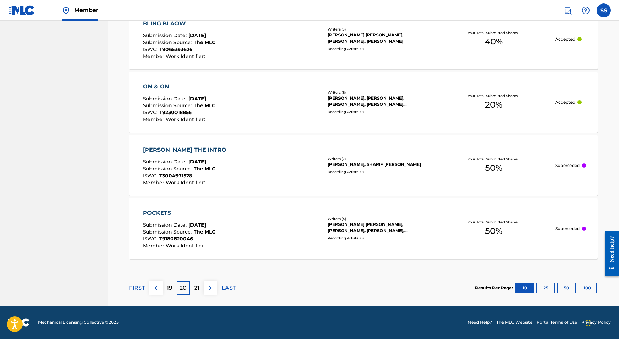
scroll to position [613, 0]
click at [199, 287] on p "21" at bounding box center [196, 288] width 5 height 8
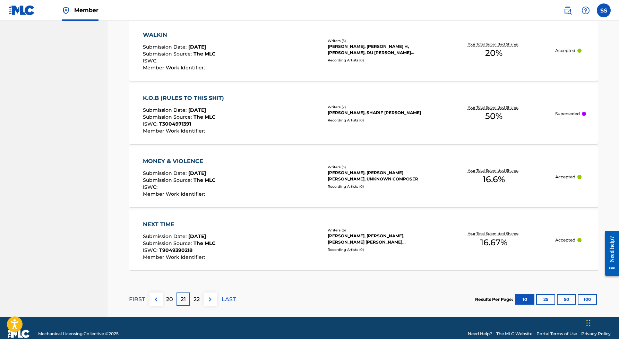
scroll to position [601, 0]
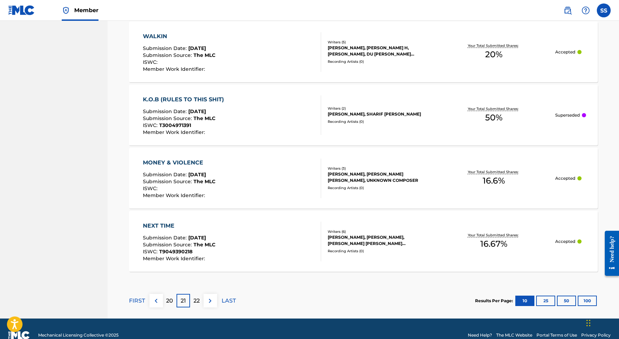
click at [196, 301] on p "22" at bounding box center [196, 300] width 6 height 8
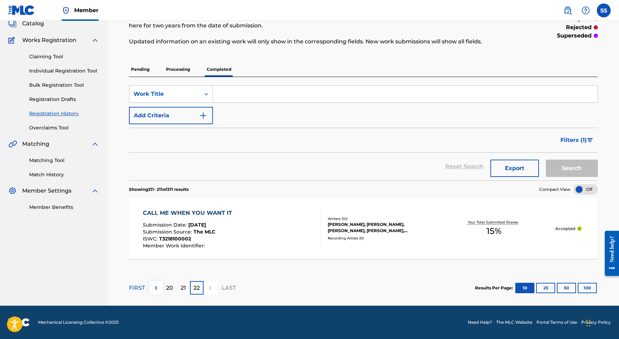
scroll to position [45, 0]
click at [53, 85] on link "Bulk Registration Tool" at bounding box center [64, 84] width 70 height 7
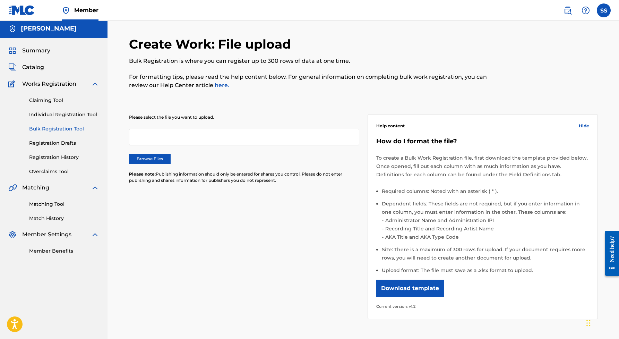
scroll to position [3, 0]
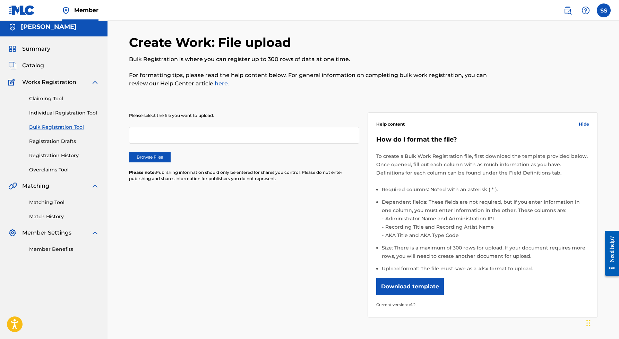
click at [59, 215] on link "Match History" at bounding box center [64, 216] width 70 height 7
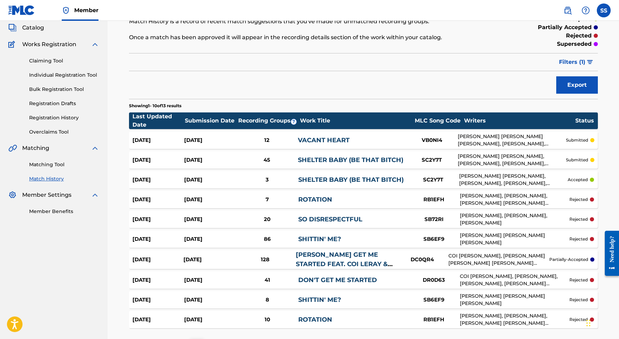
scroll to position [41, 0]
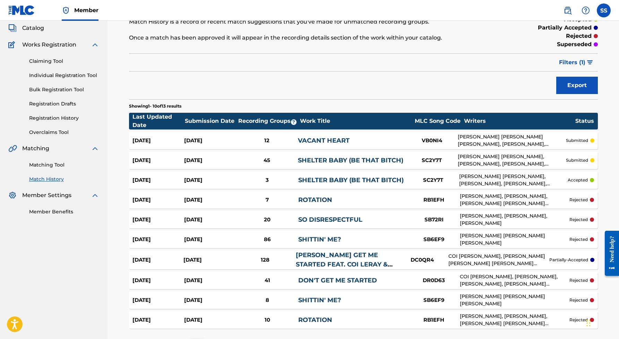
click at [318, 141] on link "VACANT HEART" at bounding box center [324, 141] width 52 height 8
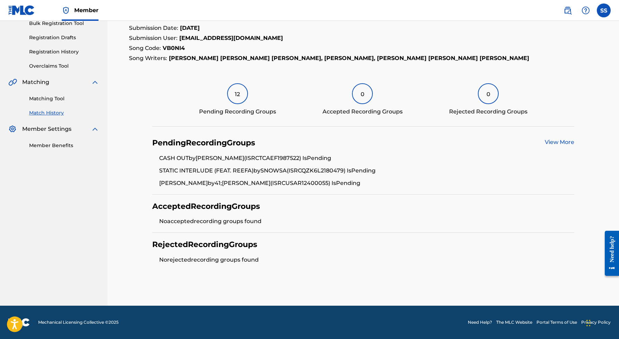
scroll to position [106, 0]
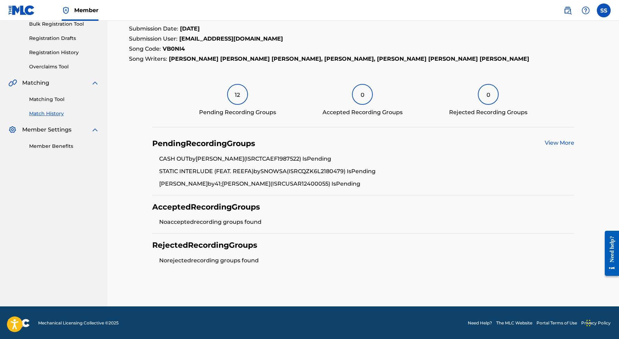
click at [559, 142] on link "View More" at bounding box center [559, 142] width 29 height 7
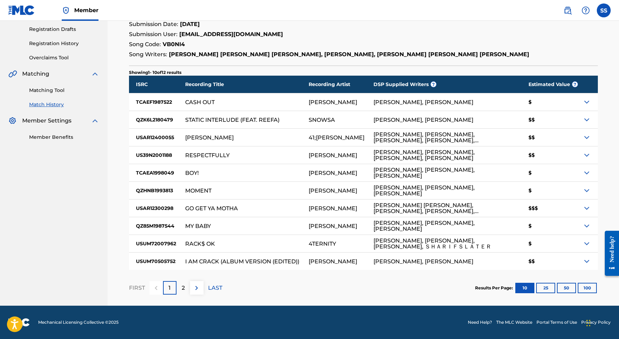
scroll to position [115, 0]
click at [586, 155] on img at bounding box center [587, 155] width 8 height 8
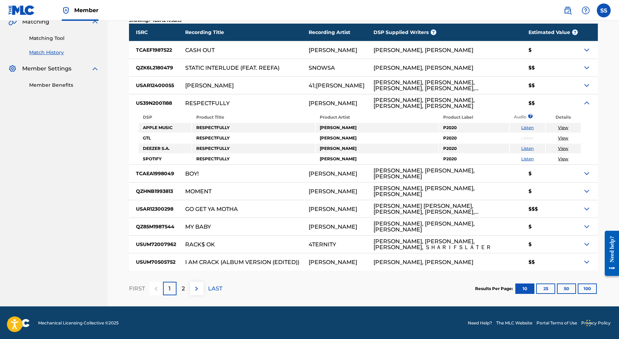
scroll to position [168, 0]
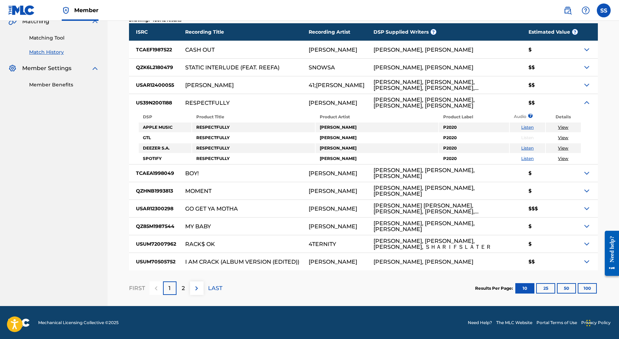
click at [587, 207] on img at bounding box center [587, 208] width 8 height 8
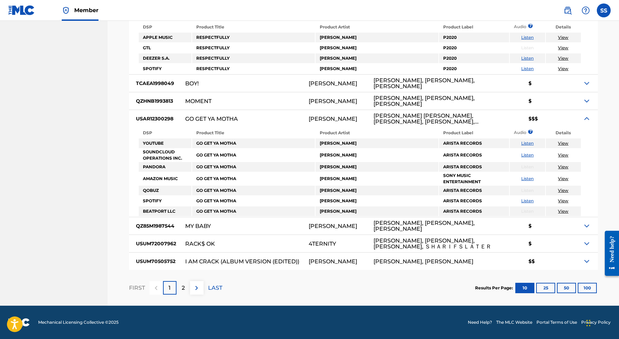
scroll to position [258, 0]
click at [185, 287] on div "2" at bounding box center [183, 288] width 14 height 14
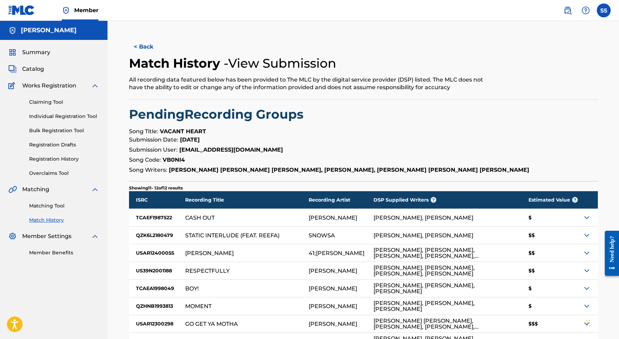
scroll to position [0, 0]
click at [36, 69] on span "Catalog" at bounding box center [33, 69] width 22 height 8
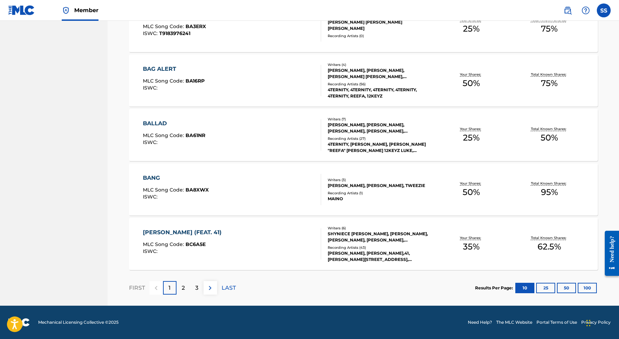
scroll to position [455, 0]
click at [195, 283] on div "3" at bounding box center [197, 288] width 14 height 14
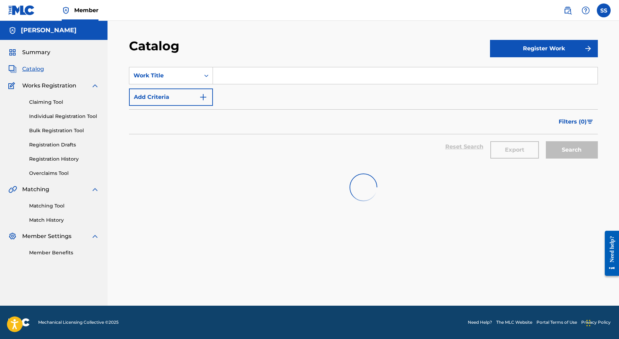
scroll to position [0, 0]
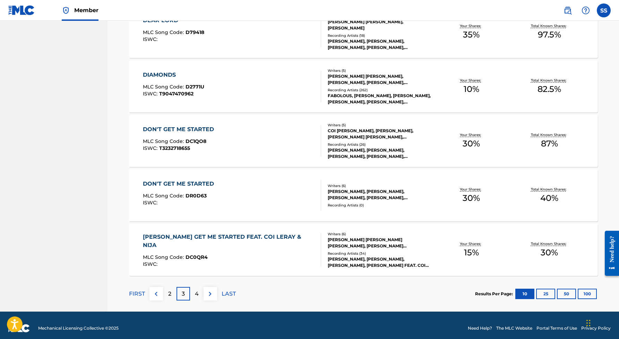
click at [198, 297] on p "4" at bounding box center [197, 294] width 4 height 8
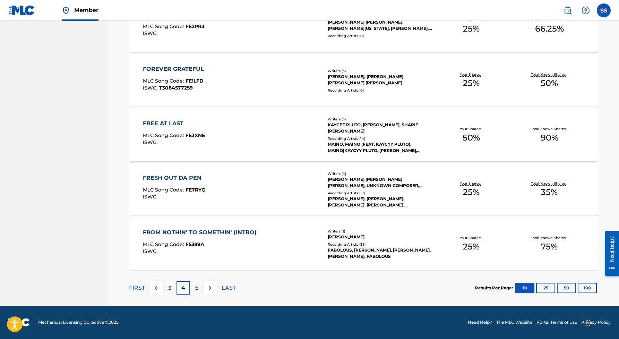
click at [195, 286] on p "5" at bounding box center [196, 288] width 3 height 8
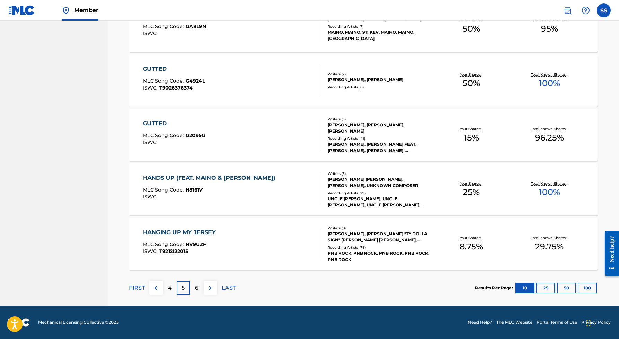
scroll to position [455, 0]
click at [194, 286] on div "6" at bounding box center [197, 288] width 14 height 14
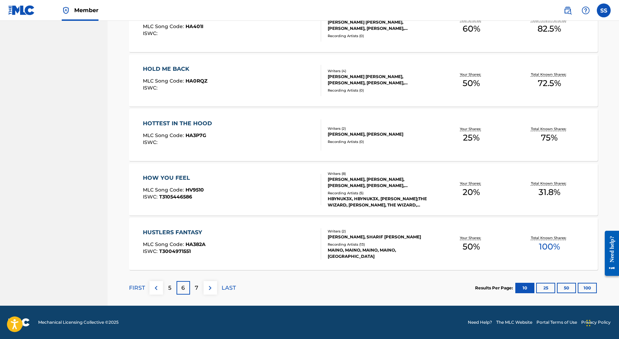
click at [198, 284] on p "7" at bounding box center [196, 288] width 3 height 8
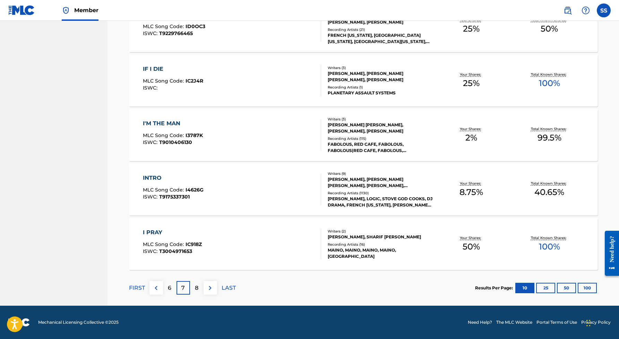
click at [198, 290] on p "8" at bounding box center [196, 288] width 3 height 8
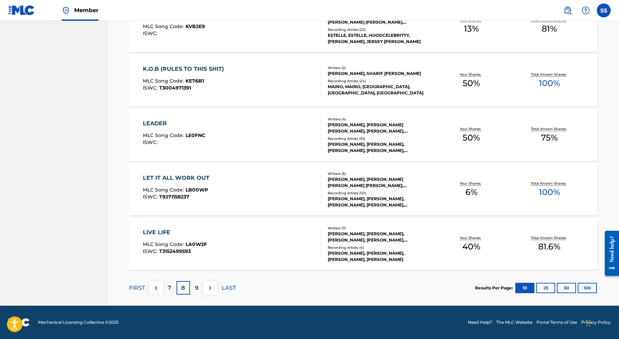
click at [199, 290] on div "9" at bounding box center [197, 288] width 14 height 14
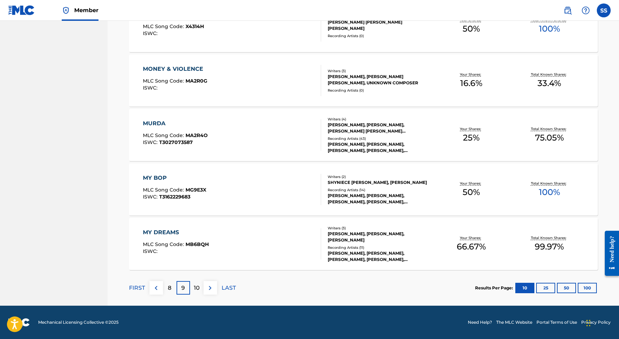
scroll to position [454, 0]
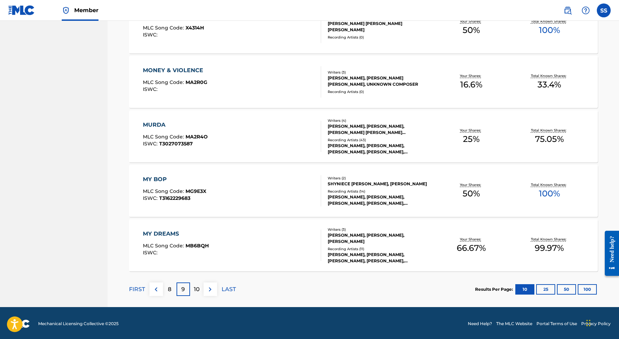
click at [199, 290] on p "10" at bounding box center [197, 289] width 6 height 8
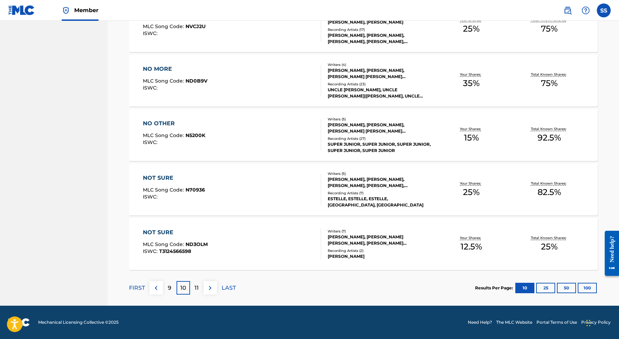
scroll to position [455, 0]
click at [197, 285] on p "11" at bounding box center [197, 288] width 4 height 8
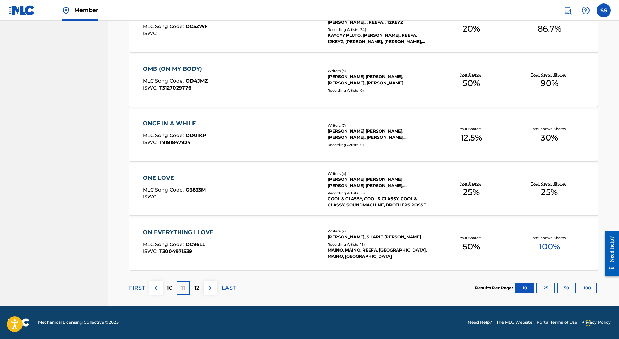
click at [198, 283] on div "12" at bounding box center [197, 288] width 14 height 14
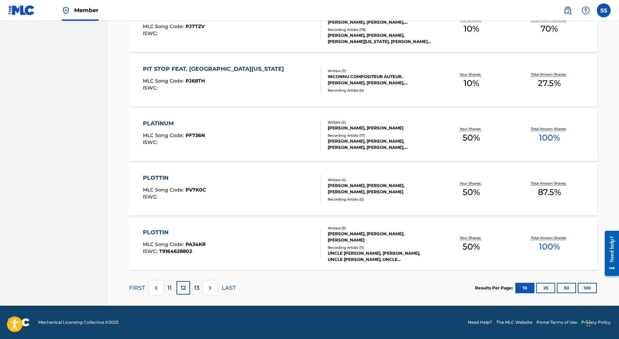
click at [198, 285] on p "13" at bounding box center [196, 288] width 5 height 8
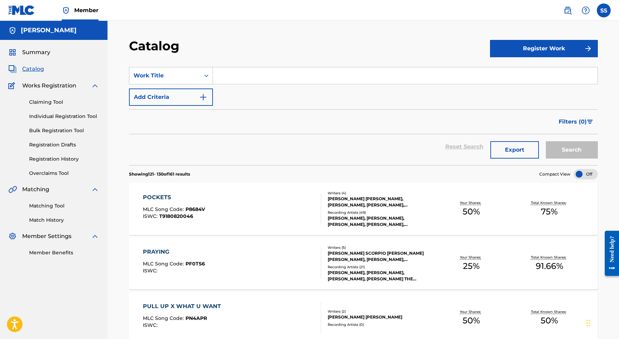
click at [44, 52] on span "Summary" at bounding box center [36, 52] width 28 height 8
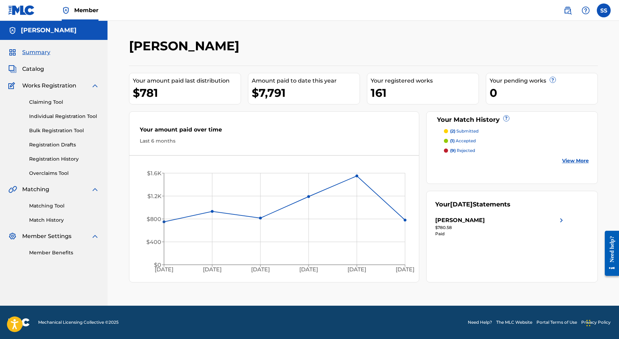
click at [163, 83] on div "Your amount paid last distribution" at bounding box center [187, 81] width 108 height 8
click at [289, 85] on div "Amount paid to date this year" at bounding box center [306, 81] width 108 height 8
click at [580, 161] on link "View More" at bounding box center [575, 160] width 27 height 7
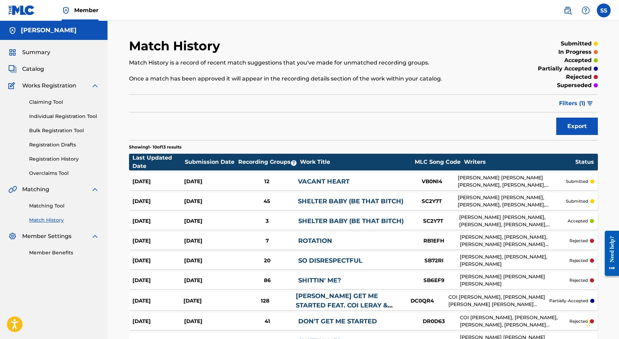
click at [395, 222] on link "SHELTER BABY (BE THAT BITCH)" at bounding box center [350, 221] width 105 height 8
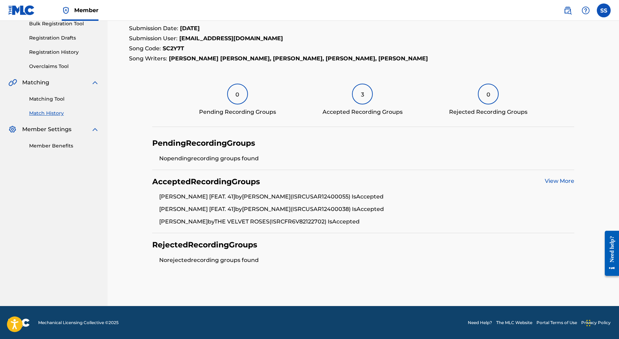
scroll to position [106, 0]
